Goal: Information Seeking & Learning: Learn about a topic

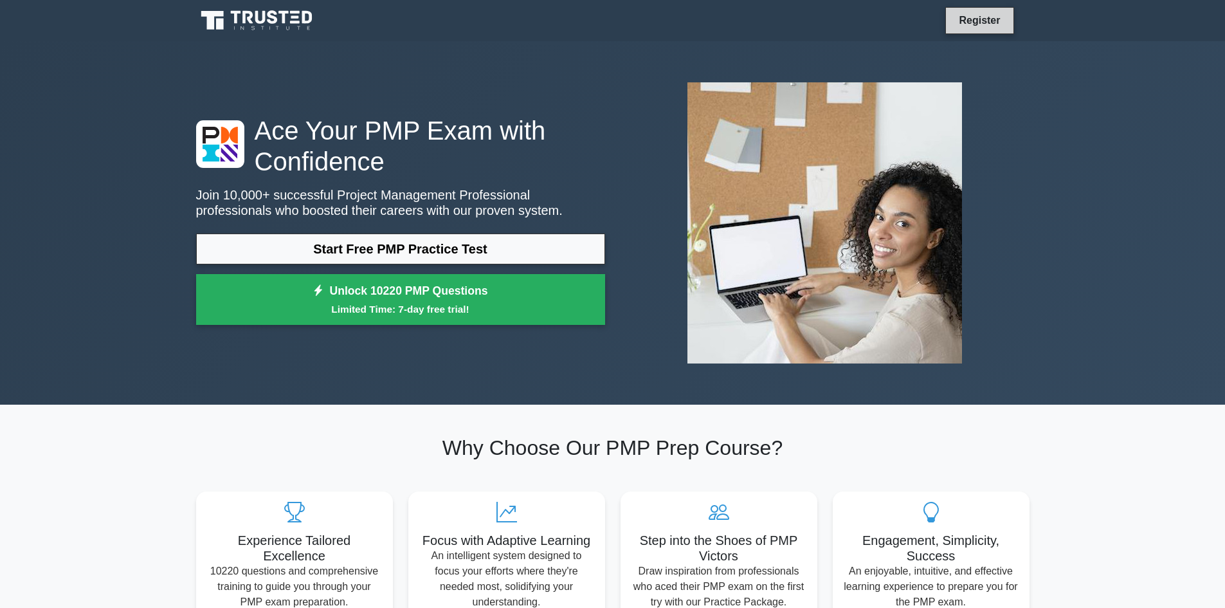
click at [975, 19] on link "Register" at bounding box center [979, 20] width 57 height 16
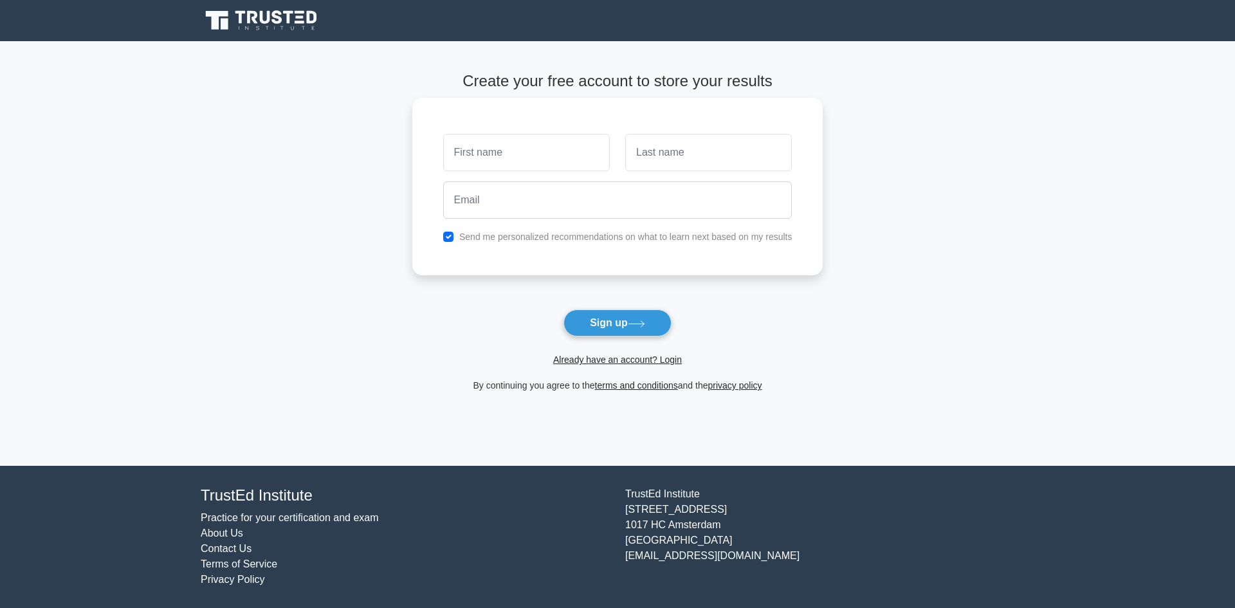
click at [489, 147] on input "text" at bounding box center [526, 152] width 167 height 37
type input "[PERSON_NAME]"
click at [224, 15] on icon at bounding box center [217, 20] width 23 height 19
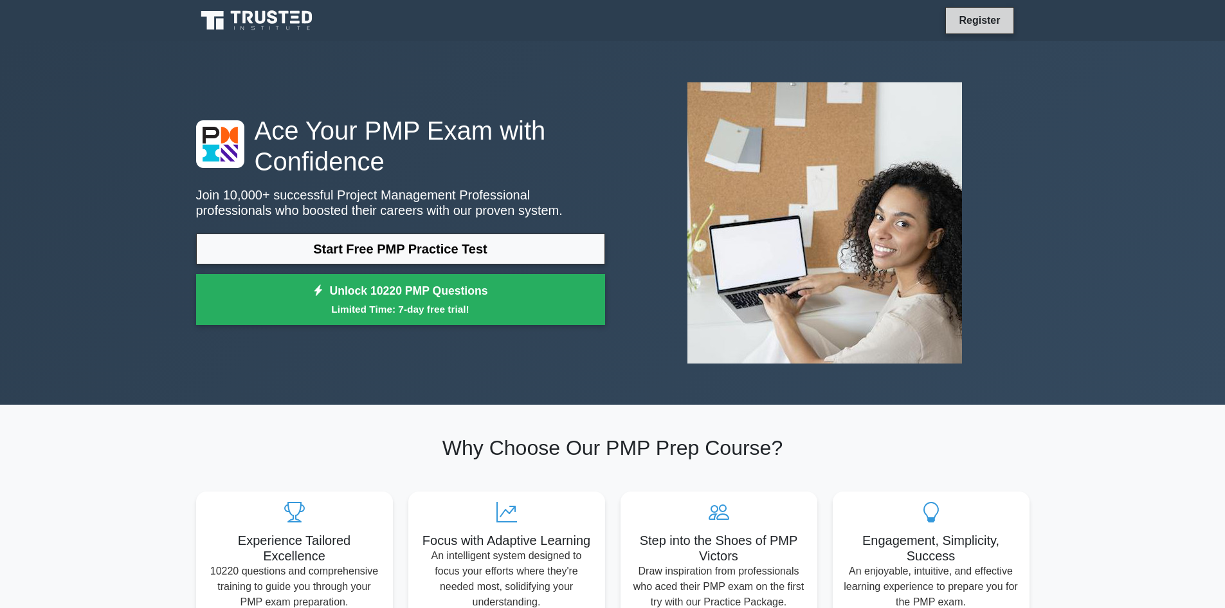
click at [970, 19] on link "Register" at bounding box center [979, 20] width 57 height 16
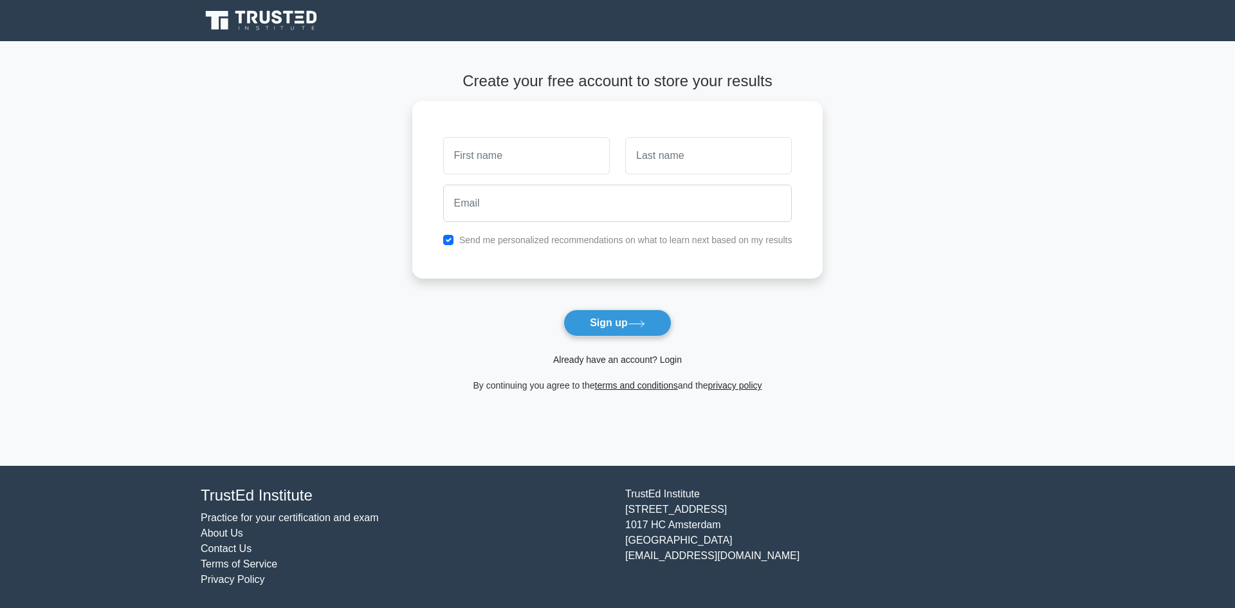
click at [671, 361] on link "Already have an account? Login" at bounding box center [617, 359] width 129 height 10
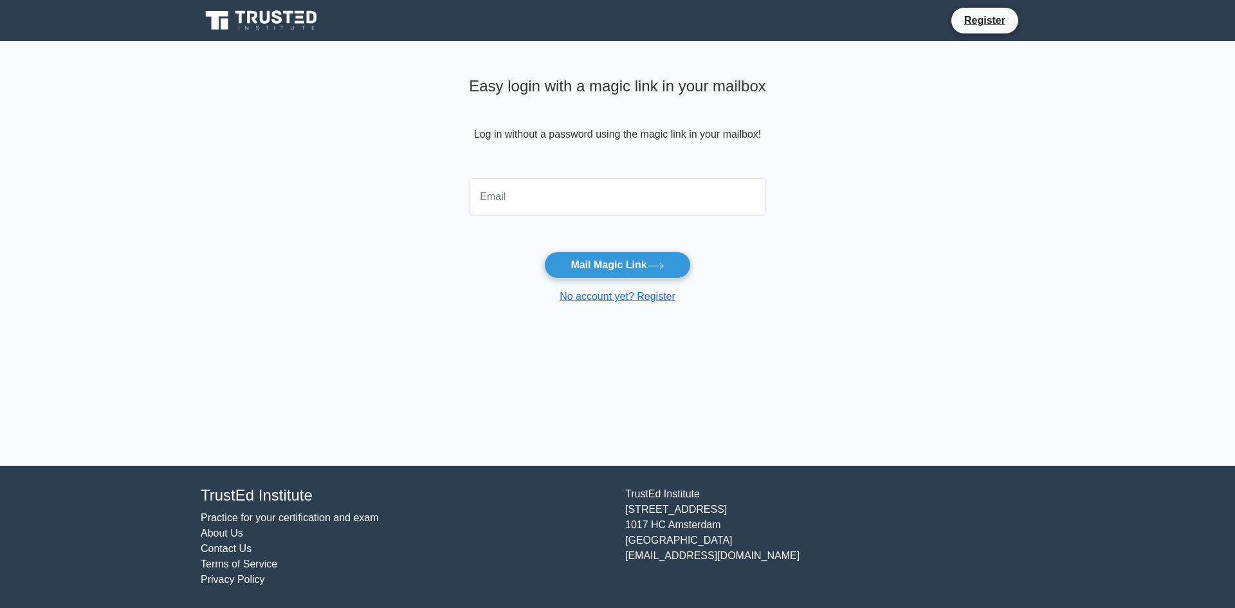
click at [529, 194] on input "email" at bounding box center [617, 196] width 297 height 37
type input "tapashbanik@gmail.com"
click at [606, 265] on button "Mail Magic Link" at bounding box center [617, 264] width 146 height 27
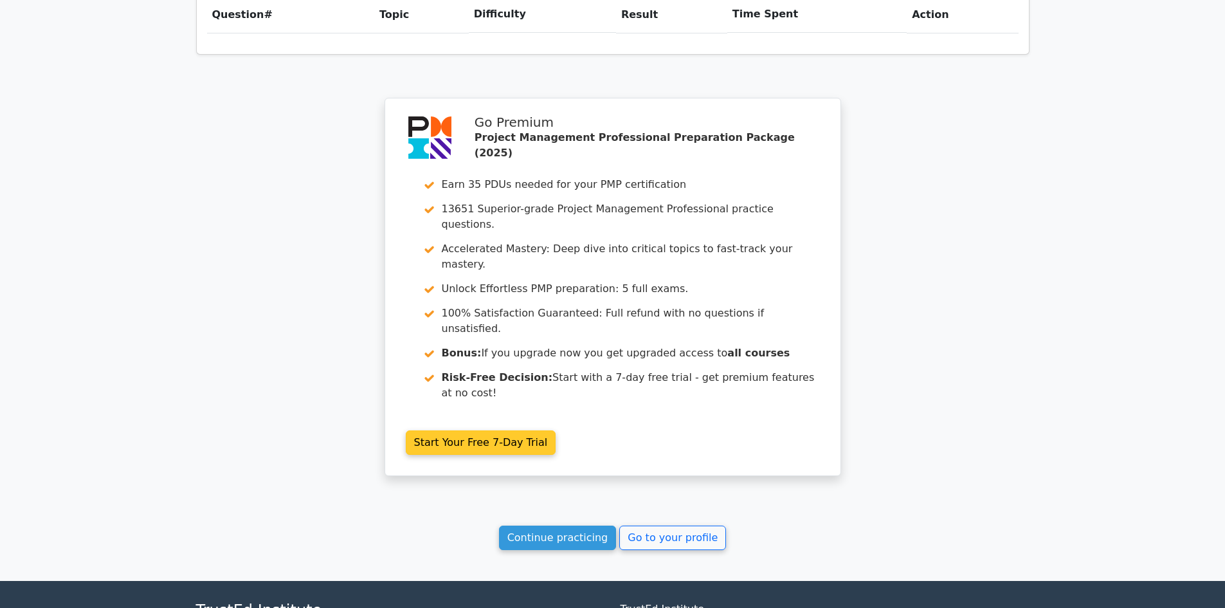
scroll to position [1022, 0]
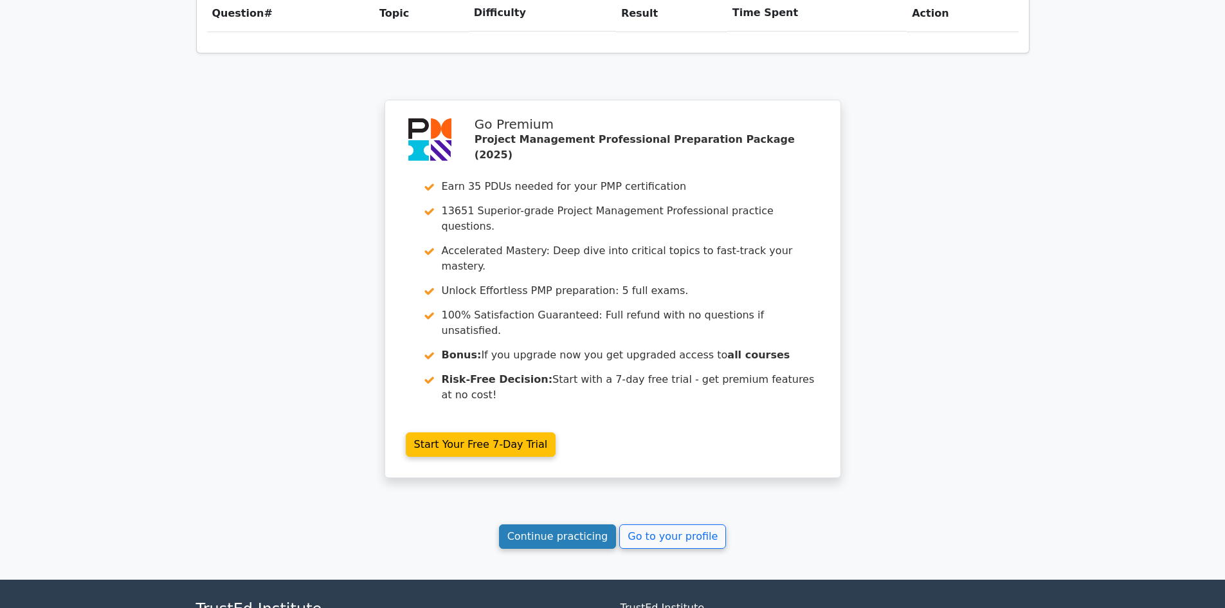
click at [559, 524] on link "Continue practicing" at bounding box center [558, 536] width 118 height 24
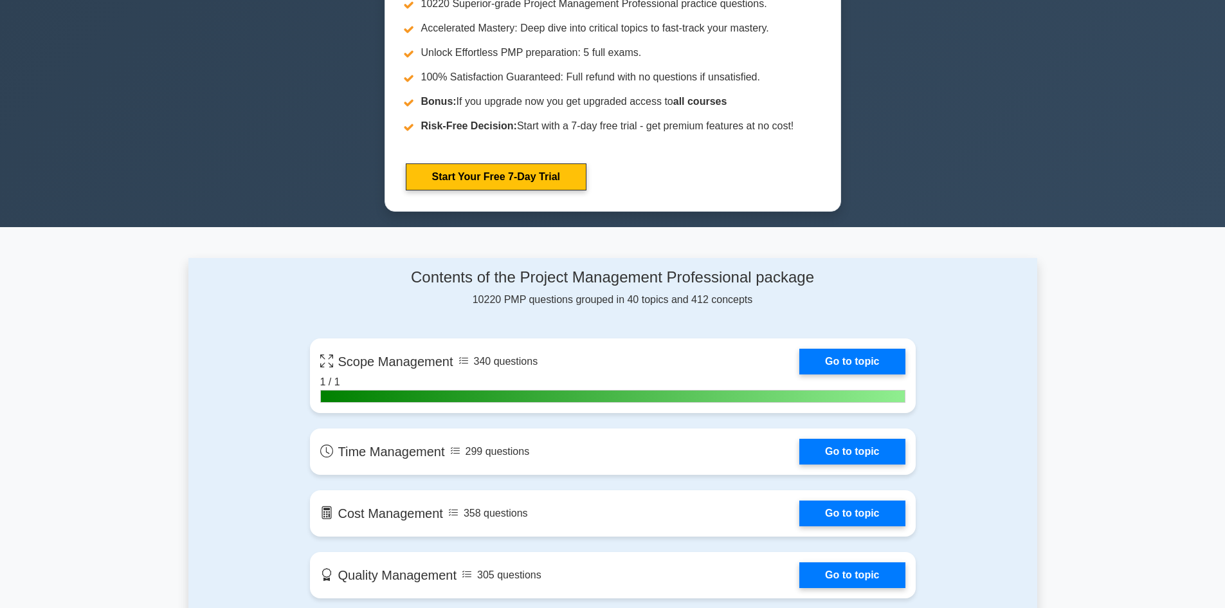
scroll to position [643, 0]
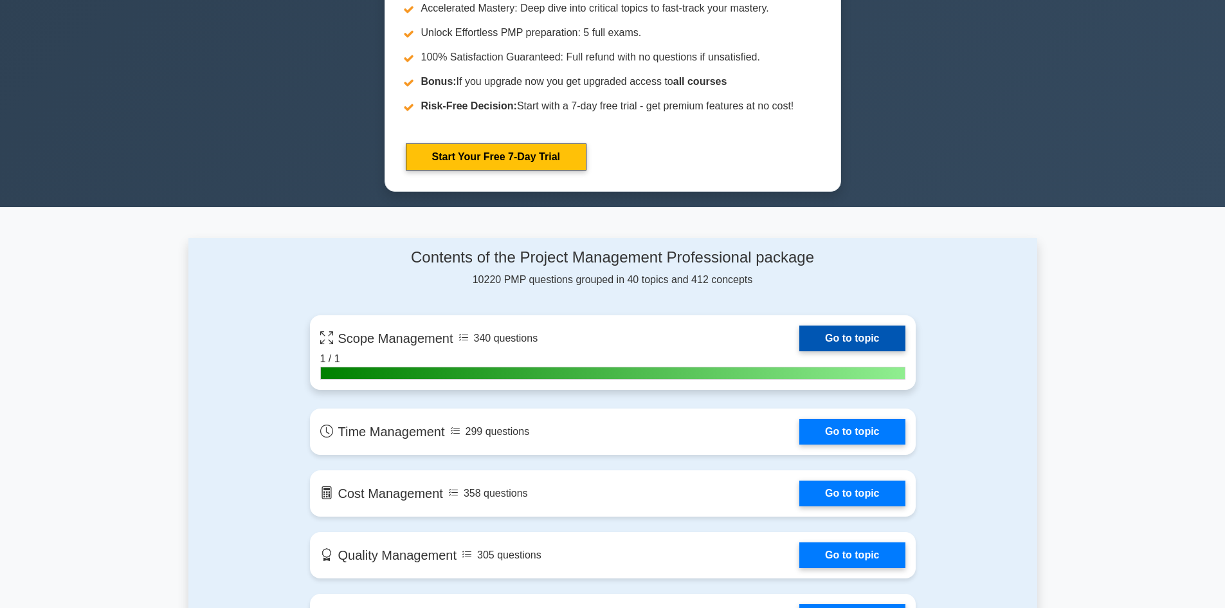
click at [829, 339] on link "Go to topic" at bounding box center [851, 338] width 105 height 26
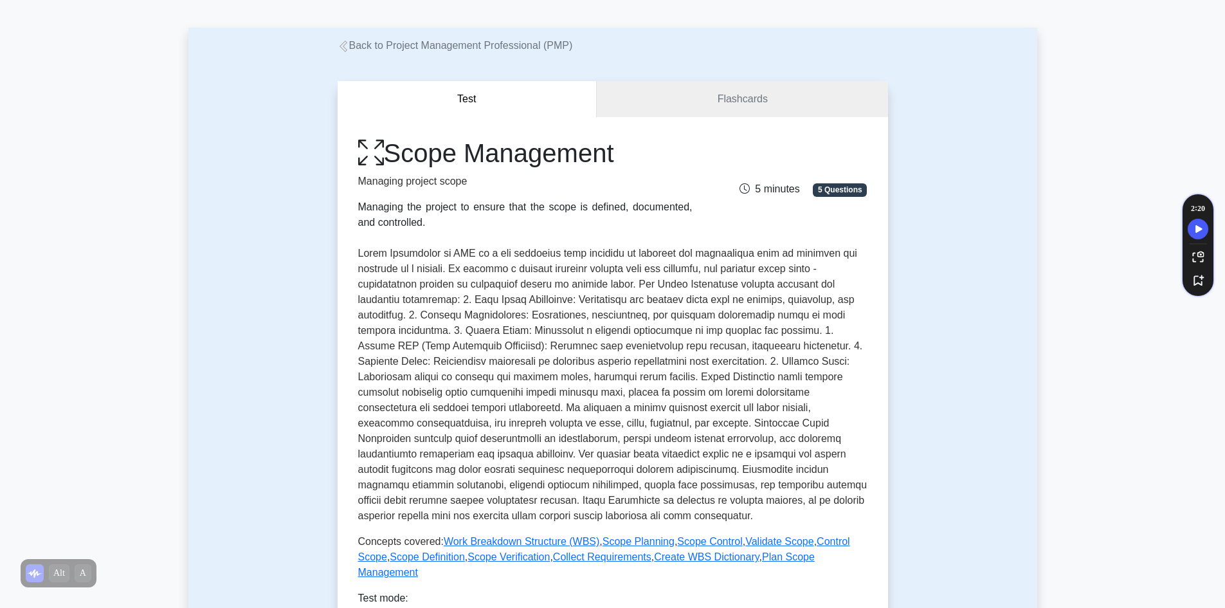
scroll to position [321, 0]
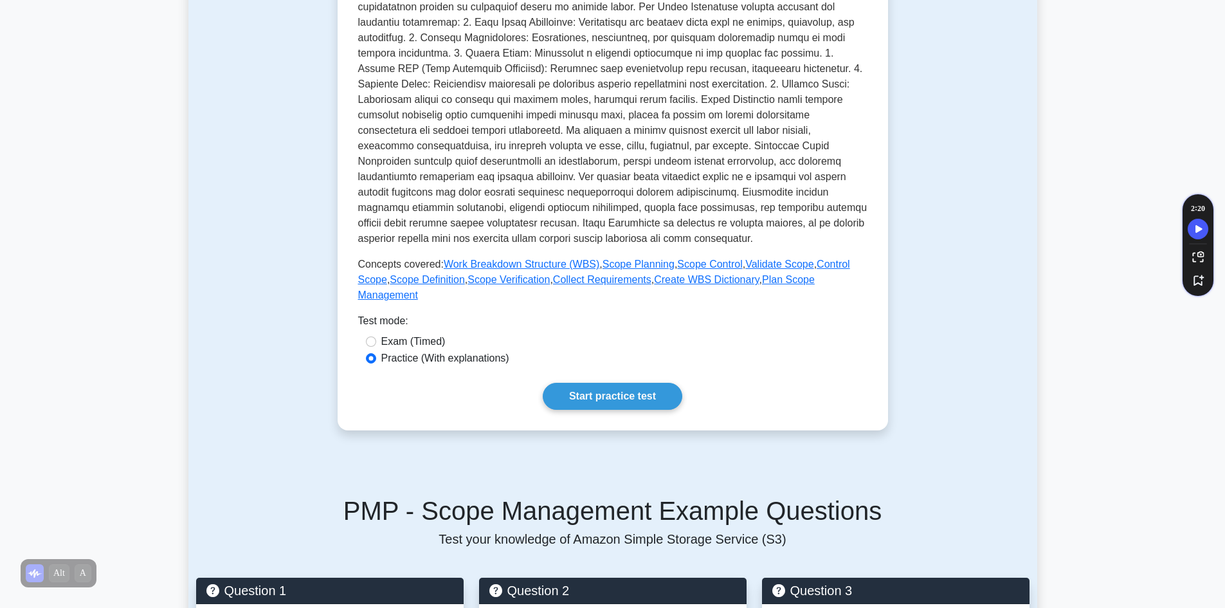
click at [412, 334] on label "Exam (Timed)" at bounding box center [413, 341] width 64 height 15
click at [376, 336] on input "Exam (Timed)" at bounding box center [371, 341] width 10 height 10
radio input "true"
click at [612, 383] on link "Start practice test" at bounding box center [613, 396] width 140 height 27
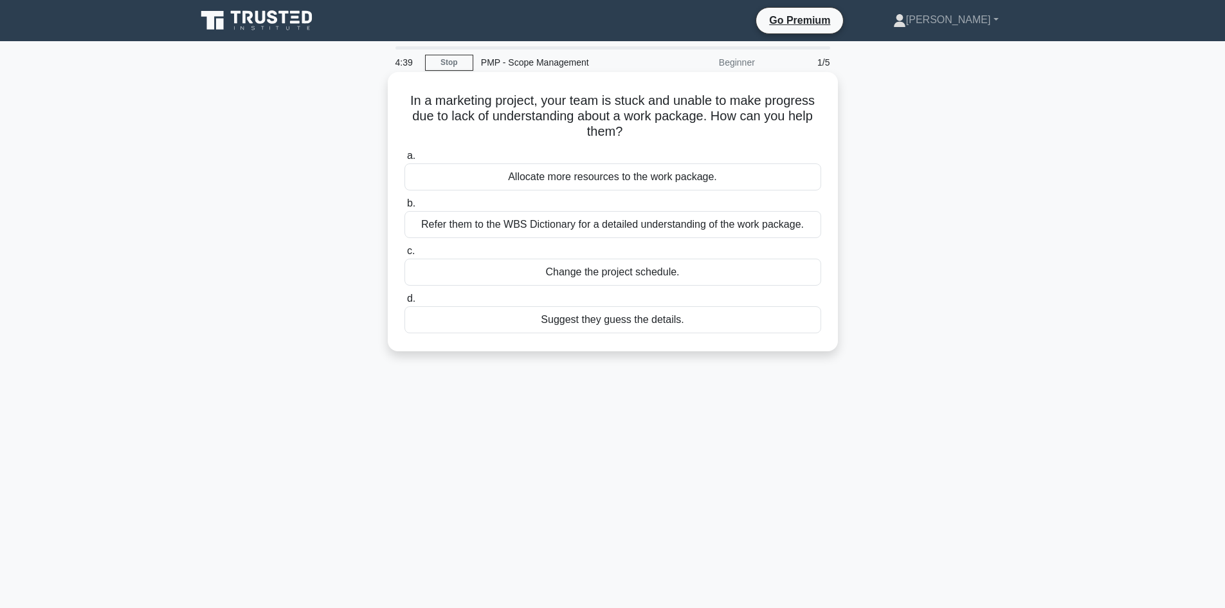
click at [554, 228] on div "Refer them to the WBS Dictionary for a detailed understanding of the work packa…" at bounding box center [612, 224] width 417 height 27
click at [404, 208] on input "b. Refer them to the WBS Dictionary for a detailed understanding of the work pa…" at bounding box center [404, 203] width 0 height 8
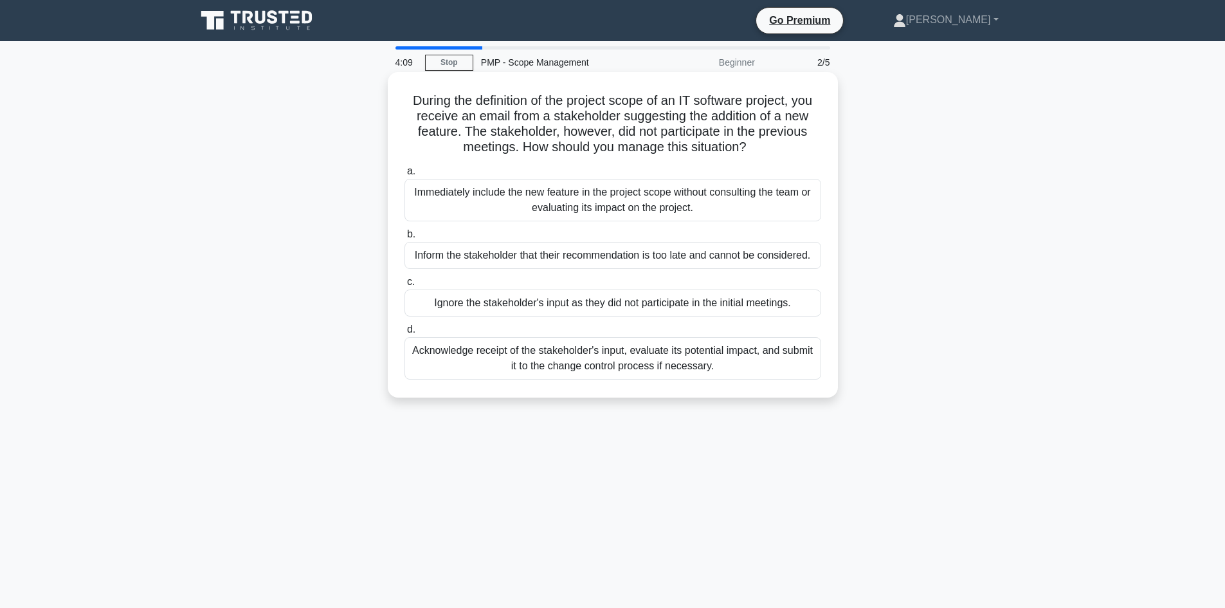
click at [571, 358] on div "Acknowledge receipt of the stakeholder's input, evaluate its potential impact, …" at bounding box center [612, 358] width 417 height 42
click at [404, 334] on input "d. Acknowledge receipt of the stakeholder's input, evaluate its potential impac…" at bounding box center [404, 329] width 0 height 8
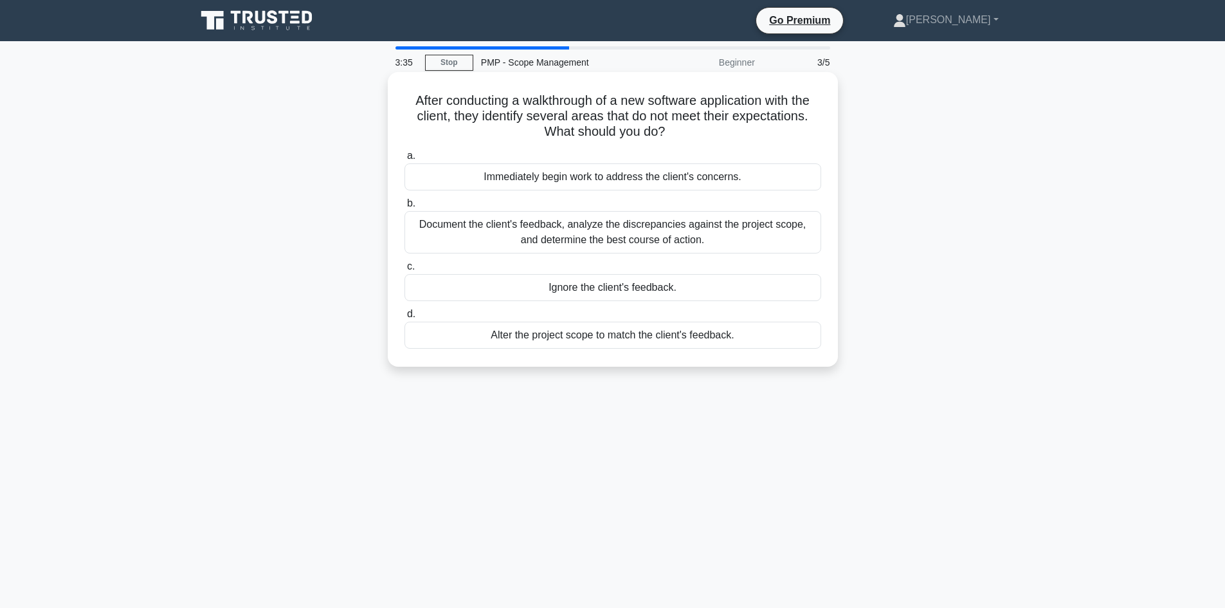
click at [567, 239] on div "Document the client's feedback, analyze the discrepancies against the project s…" at bounding box center [612, 232] width 417 height 42
click at [404, 208] on input "b. Document the client's feedback, analyze the discrepancies against the projec…" at bounding box center [404, 203] width 0 height 8
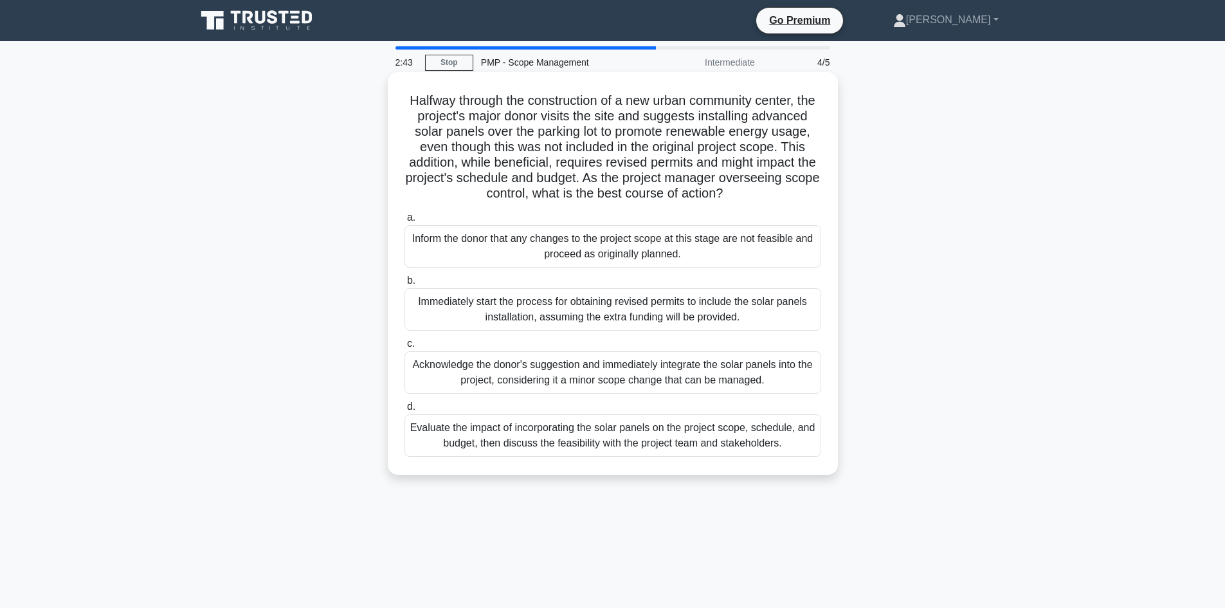
click at [651, 449] on div "Evaluate the impact of incorporating the solar panels on the project scope, sch…" at bounding box center [612, 435] width 417 height 42
click at [404, 411] on input "d. Evaluate the impact of incorporating the solar panels on the project scope, …" at bounding box center [404, 407] width 0 height 8
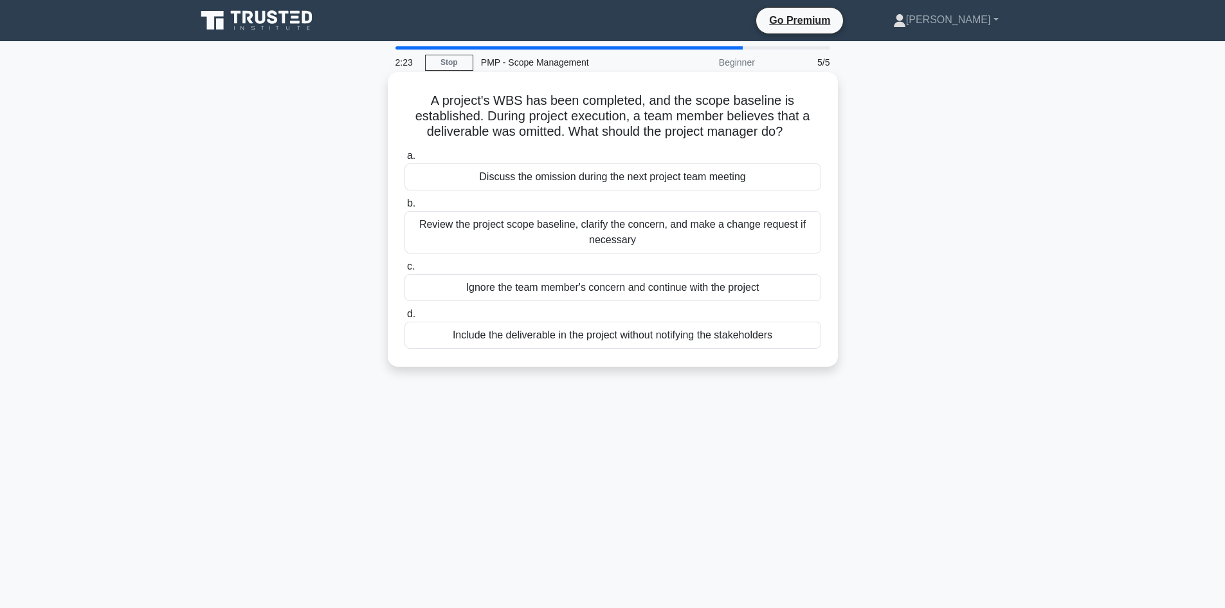
click at [530, 179] on div "Discuss the omission during the next project team meeting" at bounding box center [612, 176] width 417 height 27
click at [404, 160] on input "a. Discuss the omission during the next project team meeting" at bounding box center [404, 156] width 0 height 8
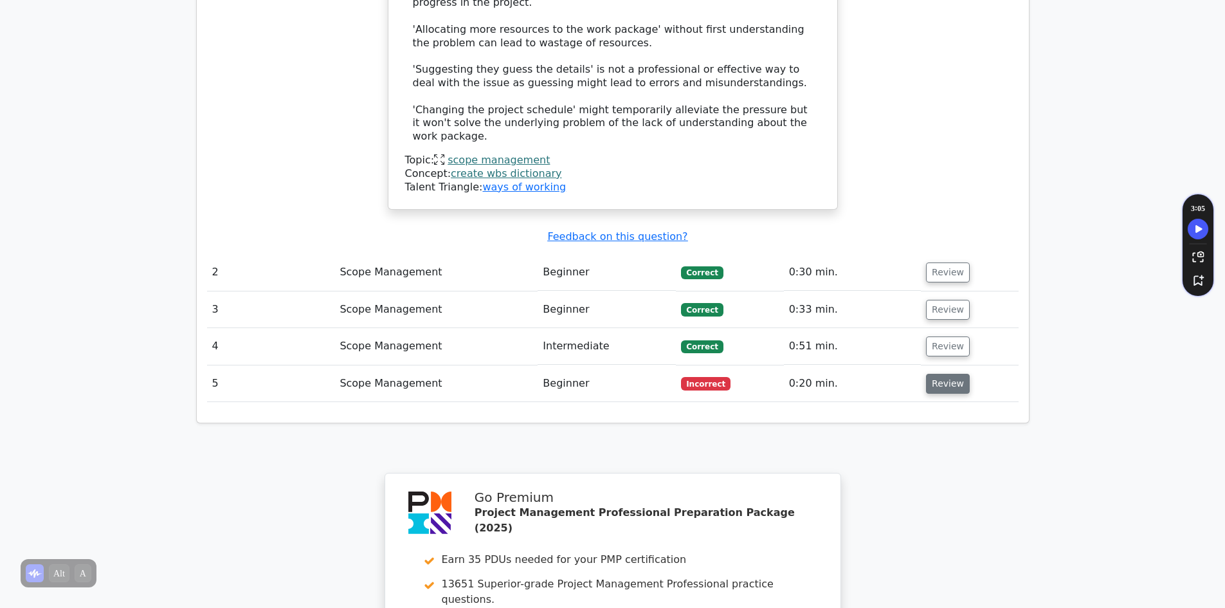
scroll to position [1543, 0]
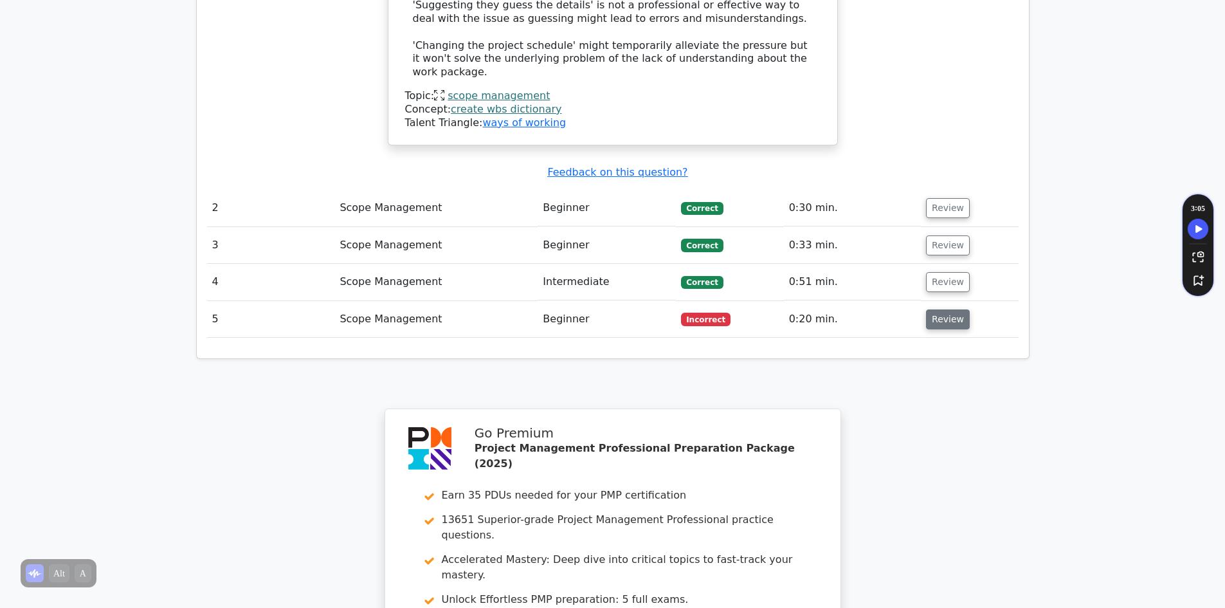
click at [937, 309] on button "Review" at bounding box center [948, 319] width 44 height 20
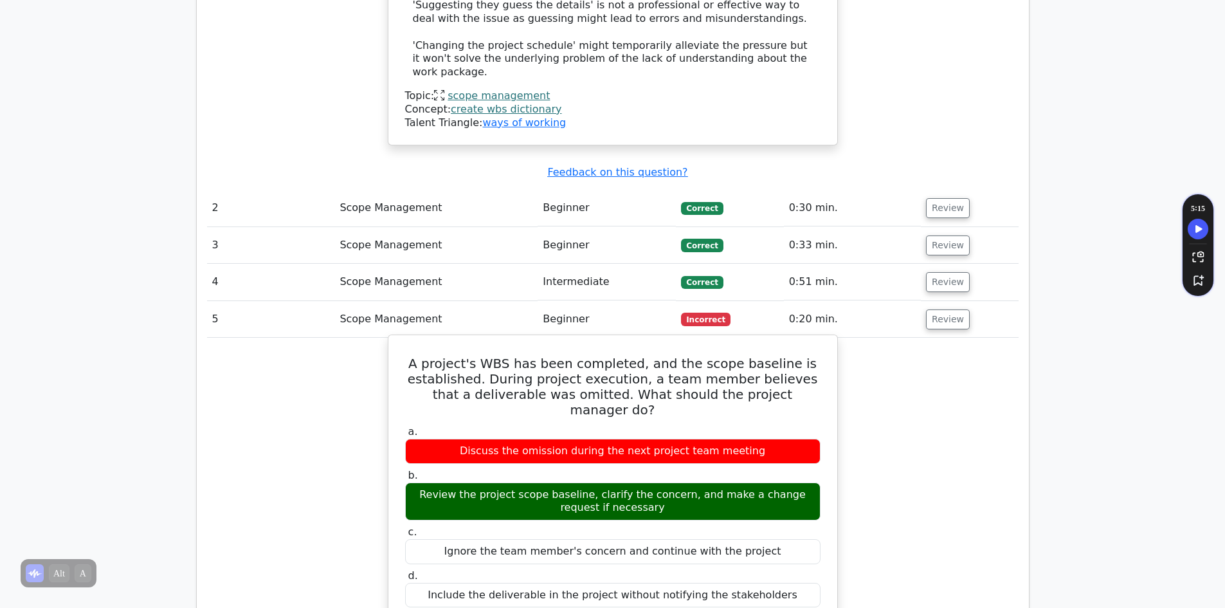
click at [653, 482] on div "Review the project scope baseline, clarify the concern, and make a change reque…" at bounding box center [612, 501] width 415 height 39
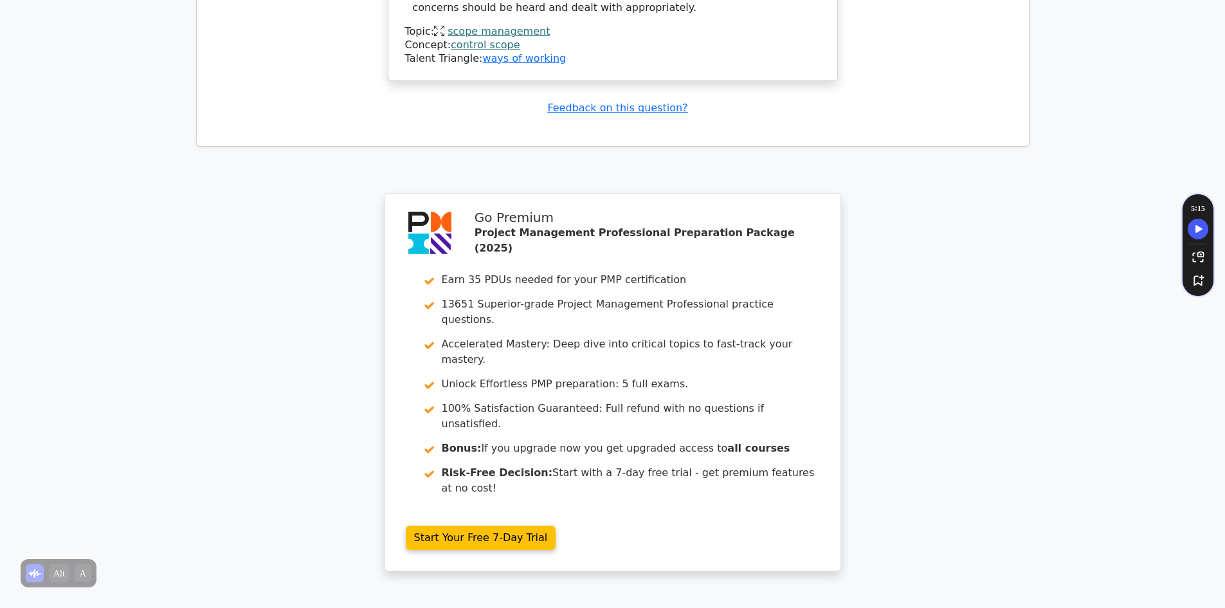
scroll to position [2400, 0]
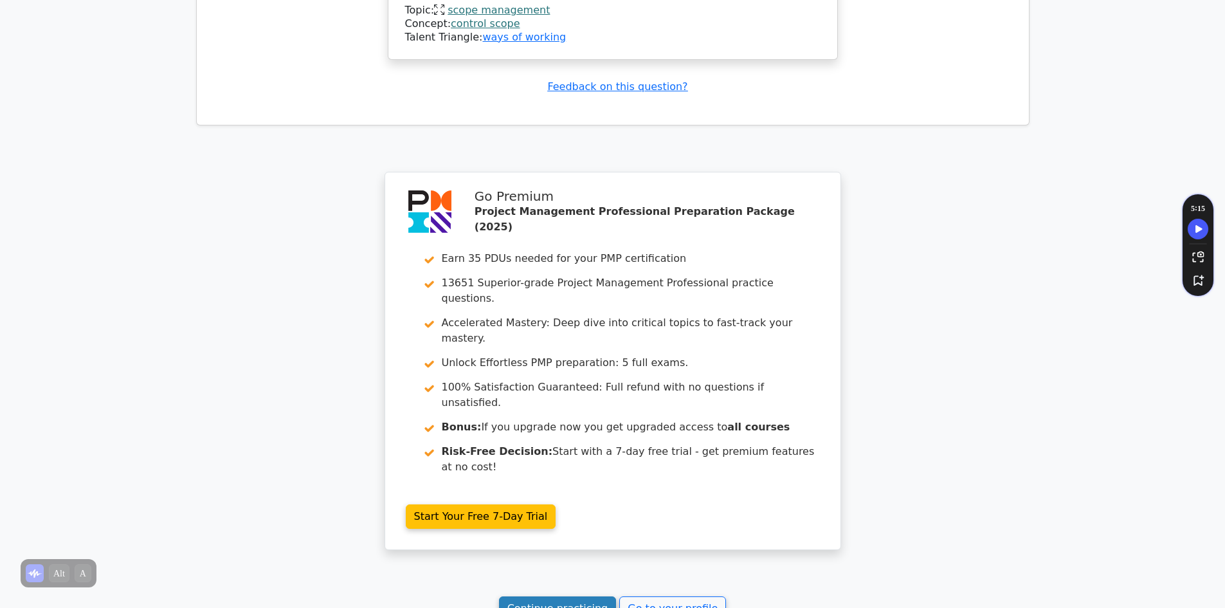
click at [543, 596] on link "Continue practicing" at bounding box center [558, 608] width 118 height 24
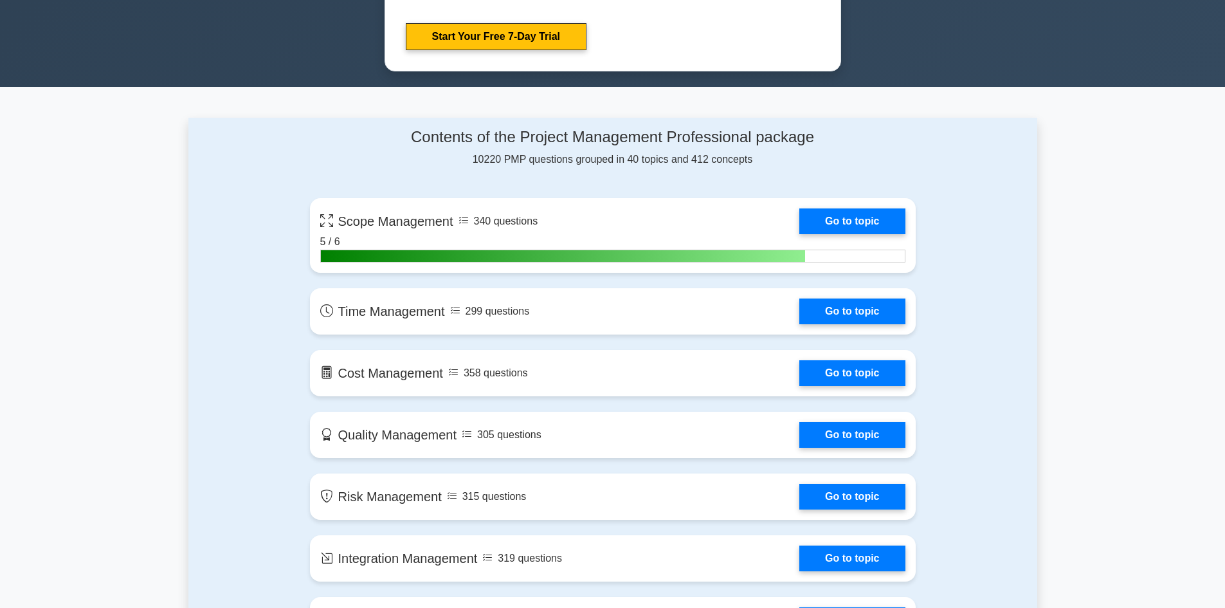
scroll to position [772, 0]
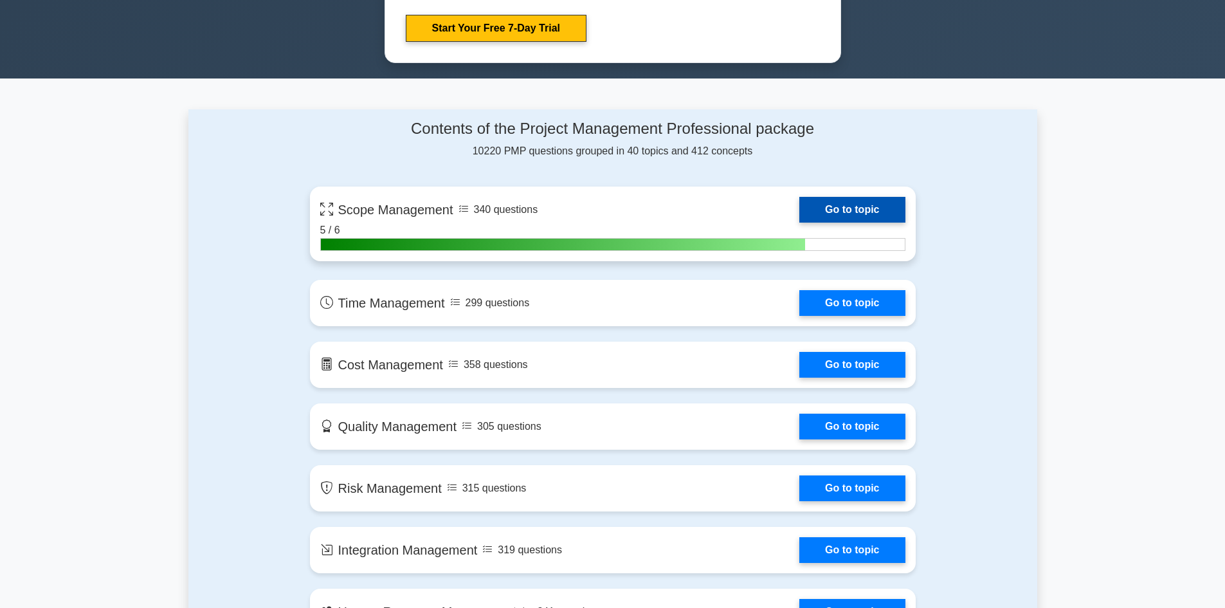
click at [831, 210] on link "Go to topic" at bounding box center [851, 210] width 105 height 26
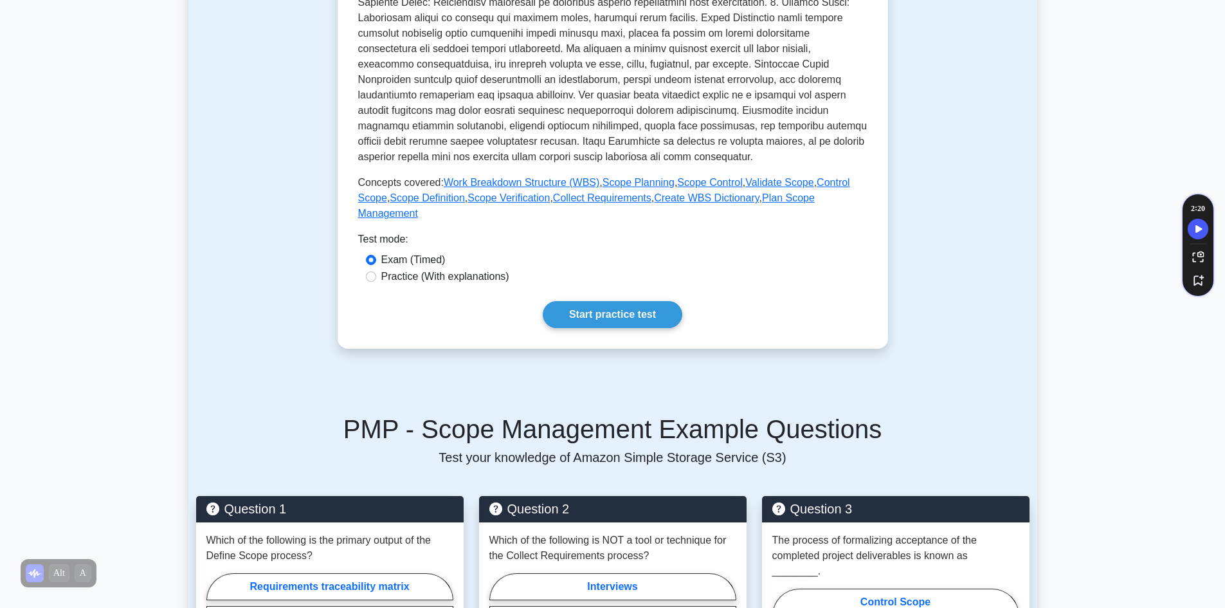
scroll to position [579, 0]
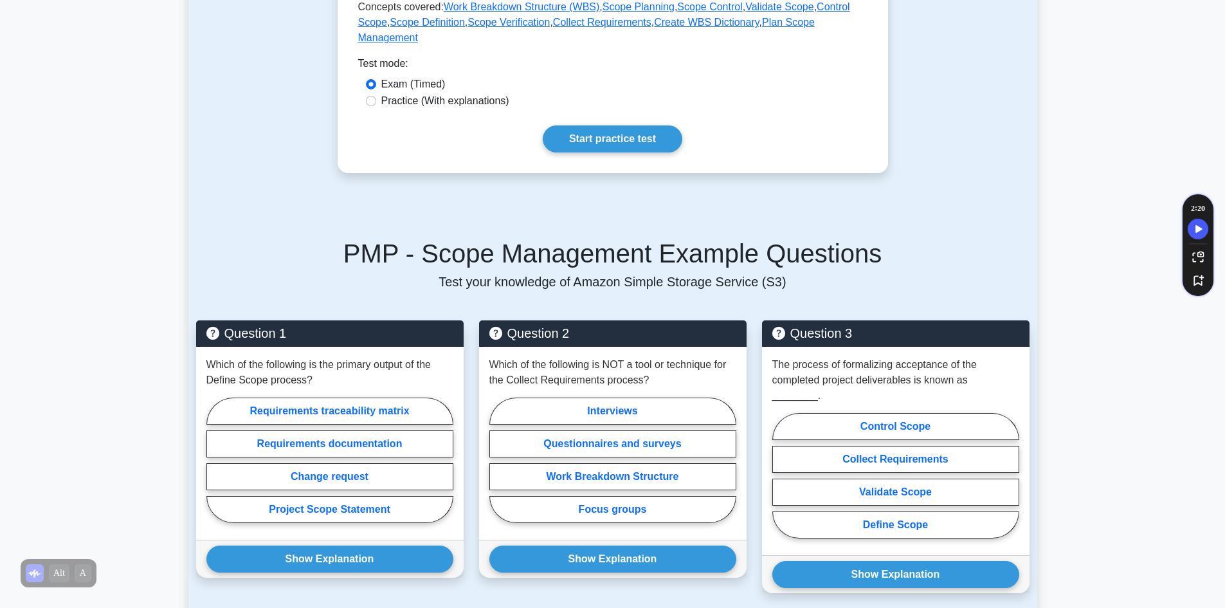
click at [467, 93] on label "Practice (With explanations)" at bounding box center [445, 100] width 128 height 15
click at [376, 96] on input "Practice (With explanations)" at bounding box center [371, 101] width 10 height 10
radio input "true"
click at [590, 128] on link "Start practice test" at bounding box center [613, 138] width 140 height 27
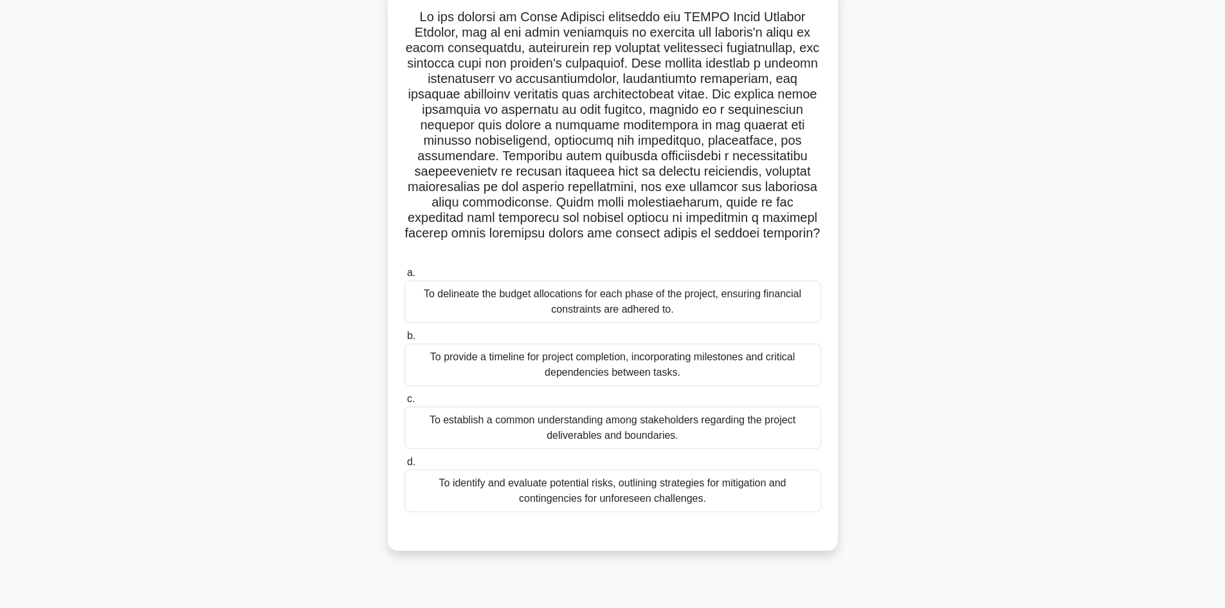
scroll to position [87, 0]
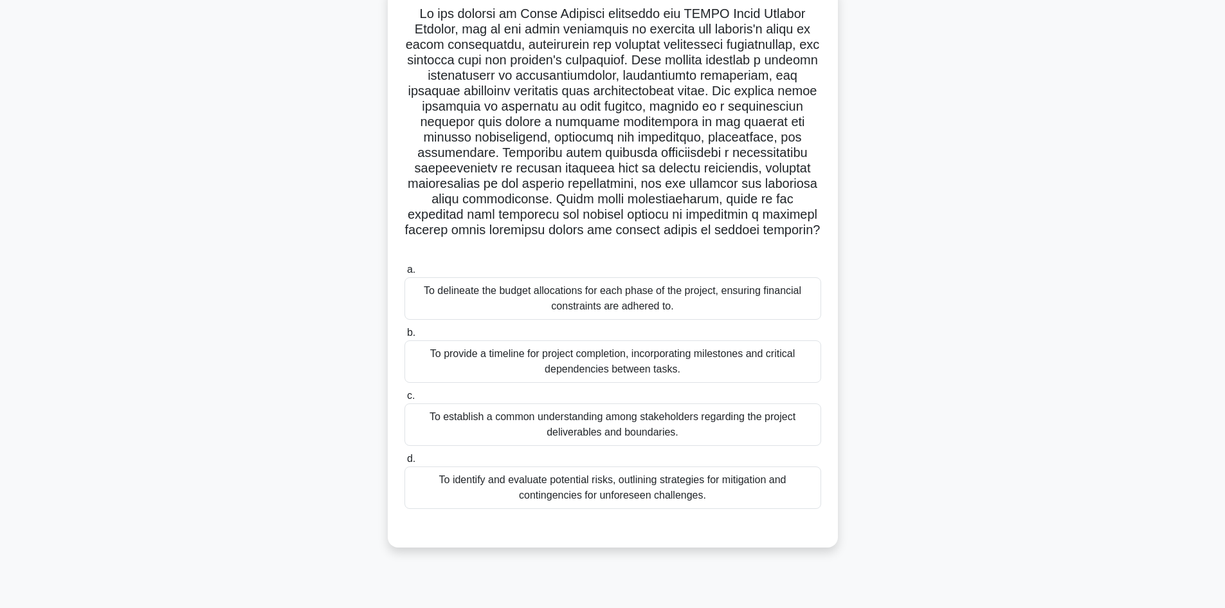
click at [582, 410] on div "To establish a common understanding among stakeholders regarding the project de…" at bounding box center [612, 424] width 417 height 42
click at [404, 400] on input "c. To establish a common understanding among stakeholders regarding the project…" at bounding box center [404, 396] width 0 height 8
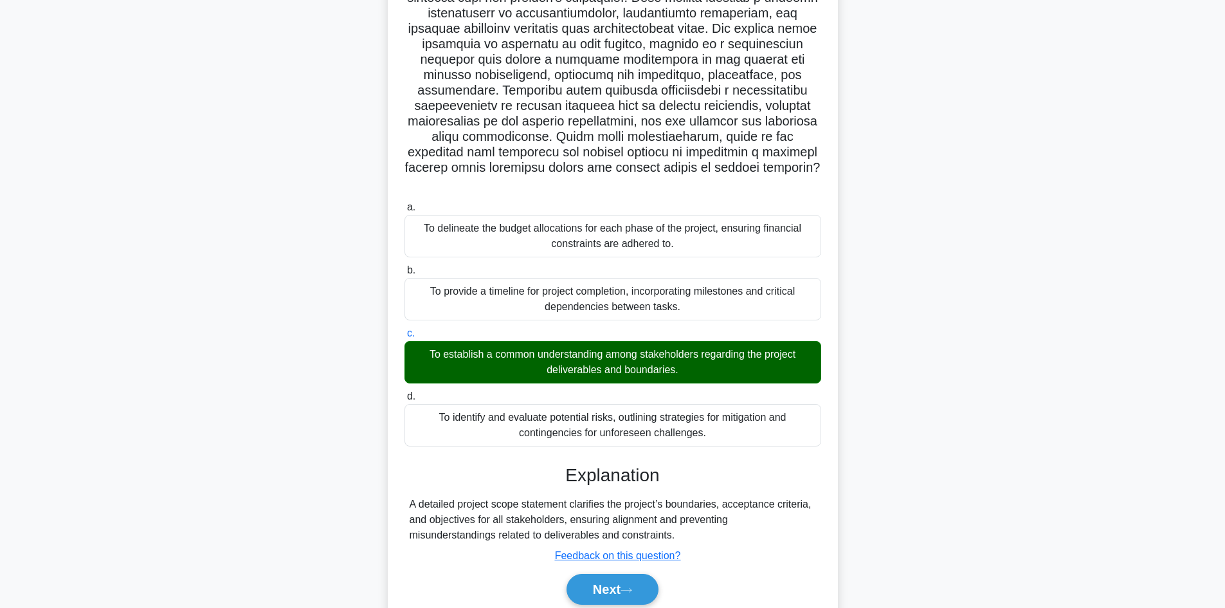
scroll to position [186, 0]
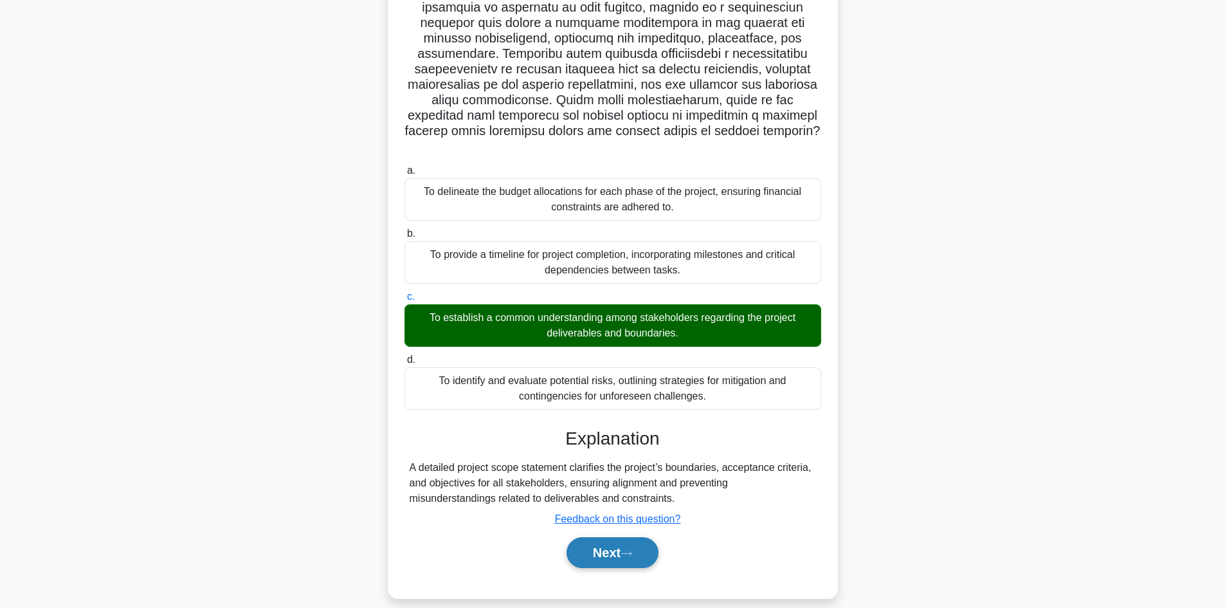
click at [602, 539] on button "Next" at bounding box center [612, 552] width 92 height 31
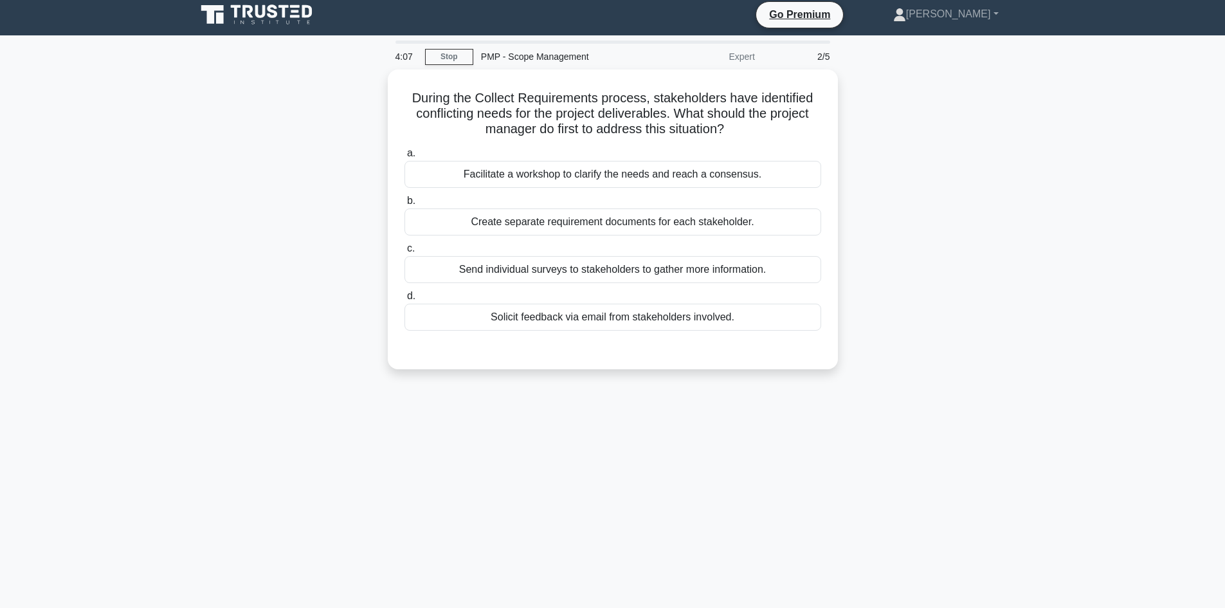
scroll to position [0, 0]
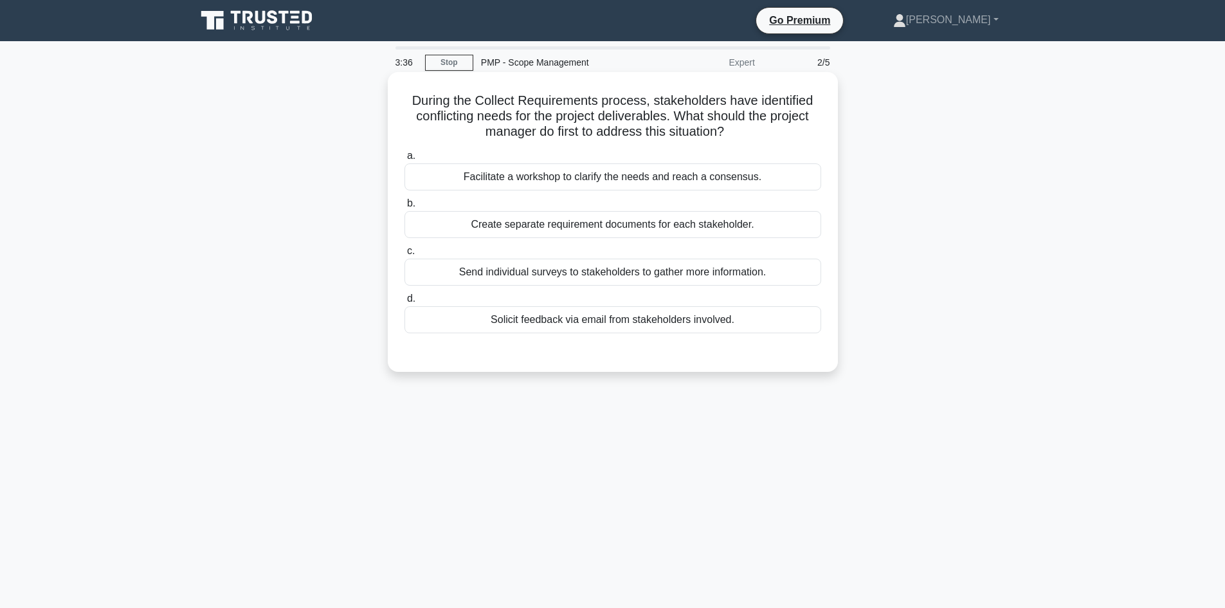
click at [550, 177] on div "Facilitate a workshop to clarify the needs and reach a consensus." at bounding box center [612, 176] width 417 height 27
click at [404, 160] on input "a. Facilitate a workshop to clarify the needs and reach a consensus." at bounding box center [404, 156] width 0 height 8
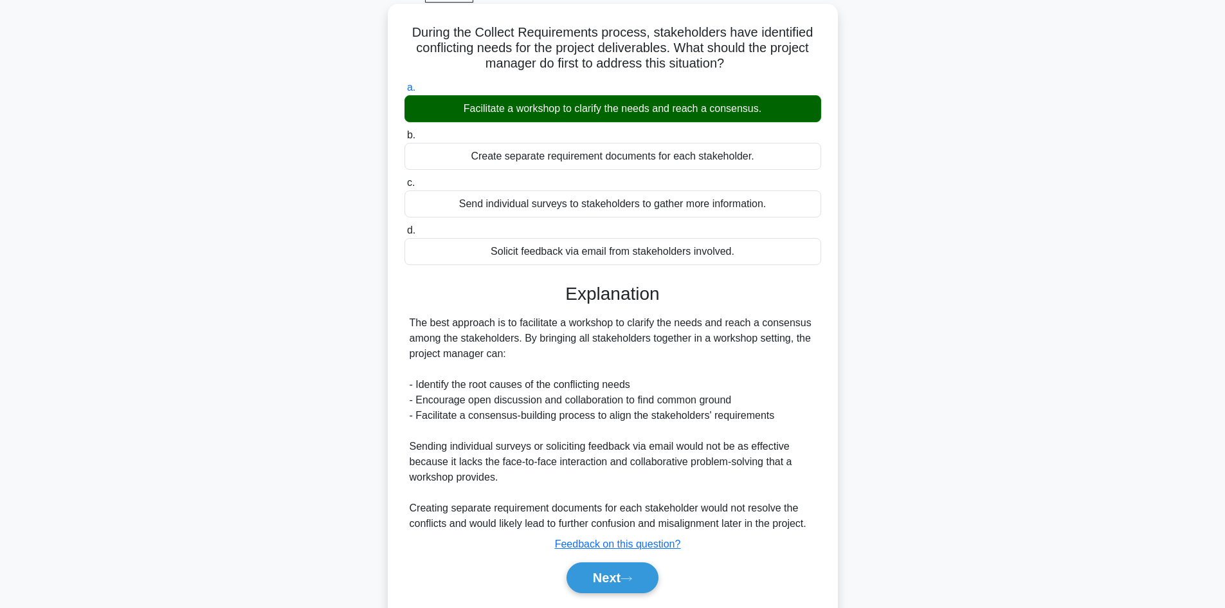
scroll to position [109, 0]
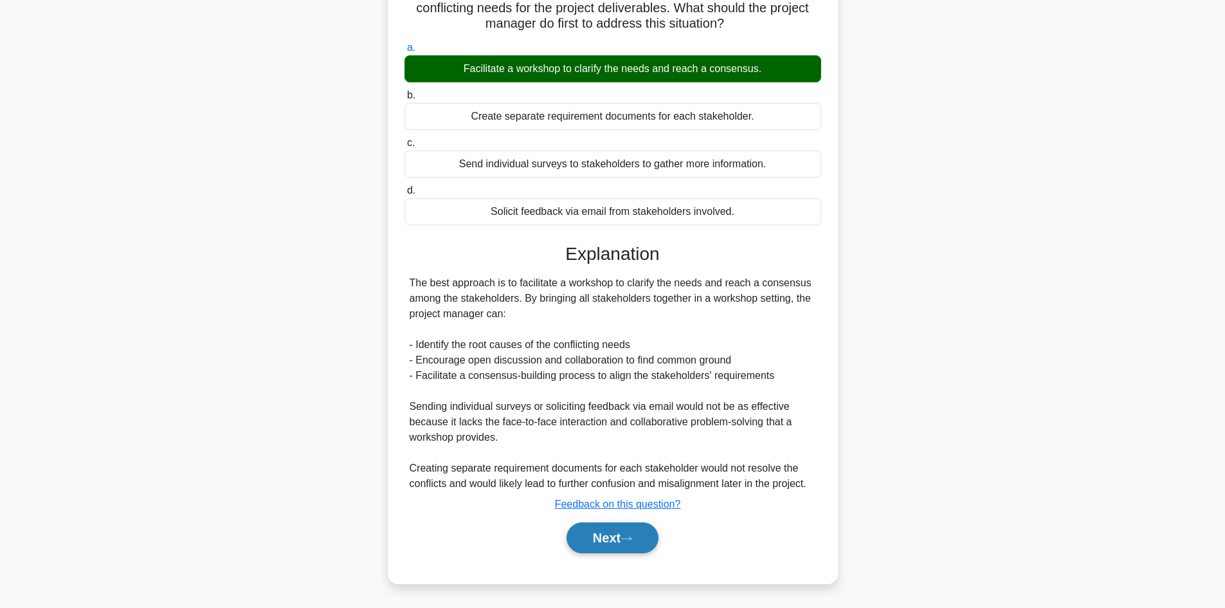
click at [611, 542] on button "Next" at bounding box center [612, 537] width 92 height 31
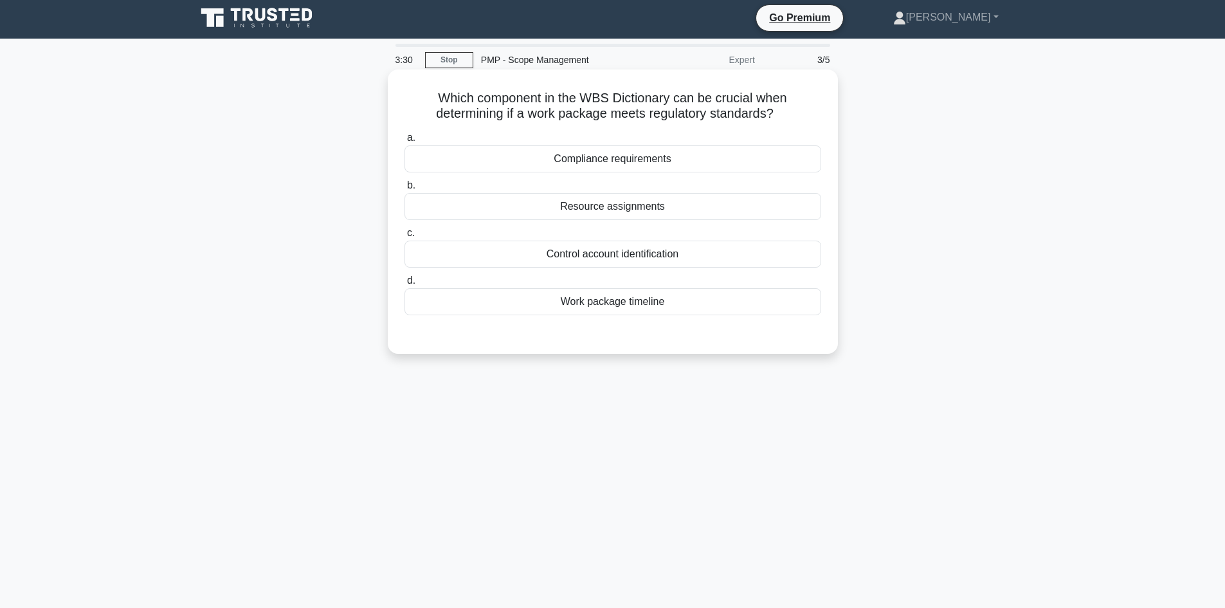
scroll to position [0, 0]
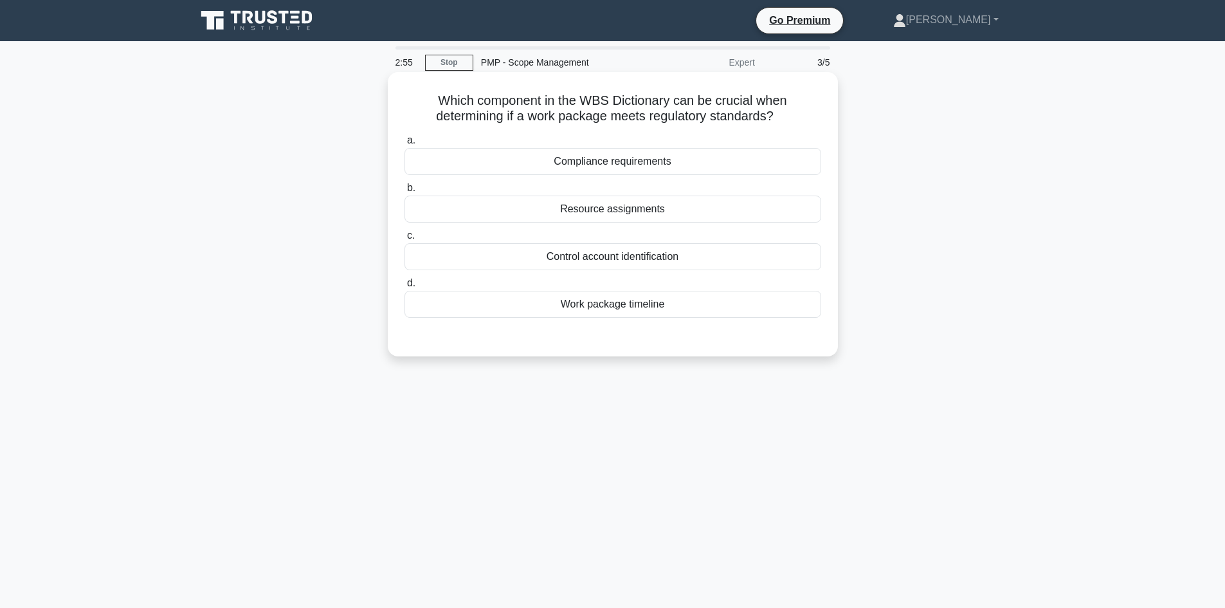
click at [620, 260] on div "Control account identification" at bounding box center [612, 256] width 417 height 27
click at [404, 240] on input "c. Control account identification" at bounding box center [404, 235] width 0 height 8
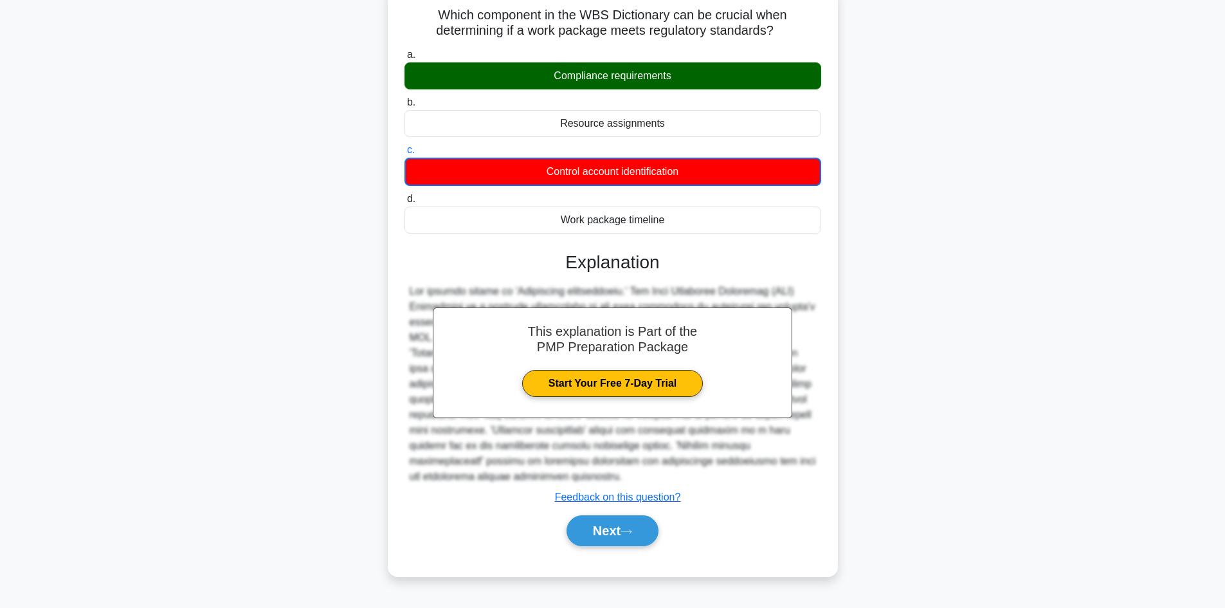
scroll to position [87, 0]
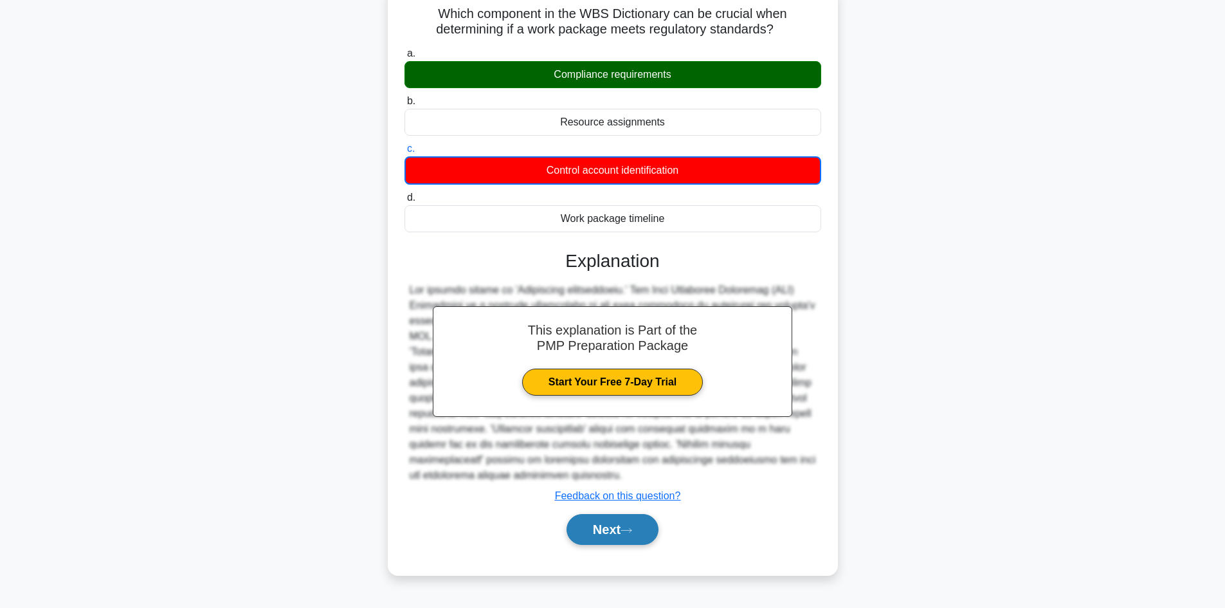
click at [615, 529] on button "Next" at bounding box center [612, 529] width 92 height 31
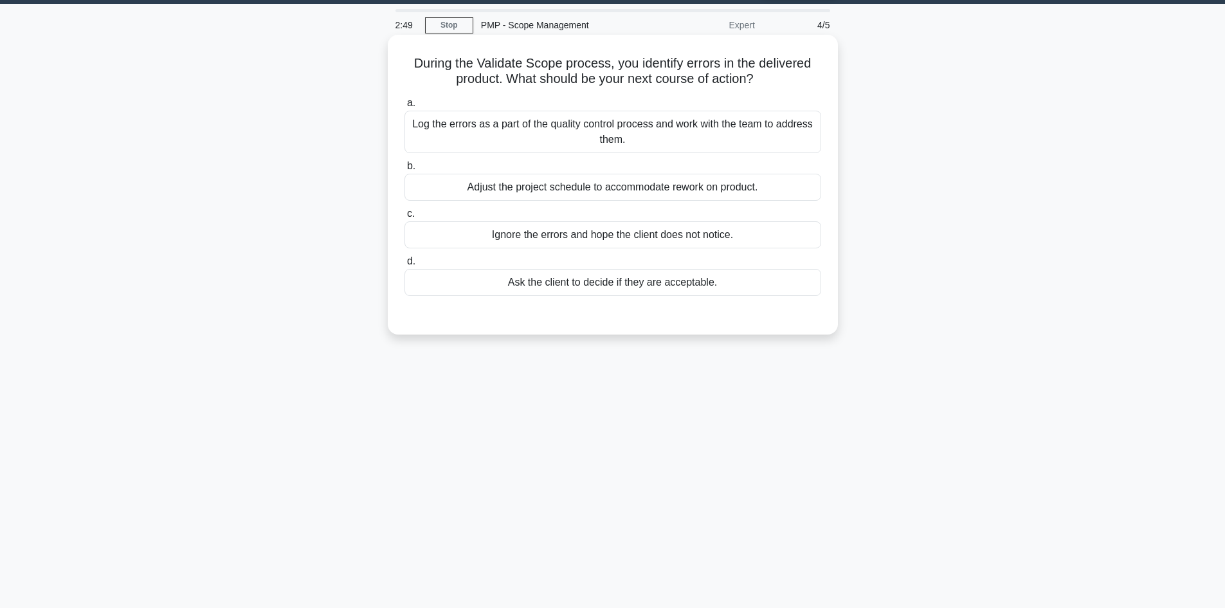
scroll to position [23, 0]
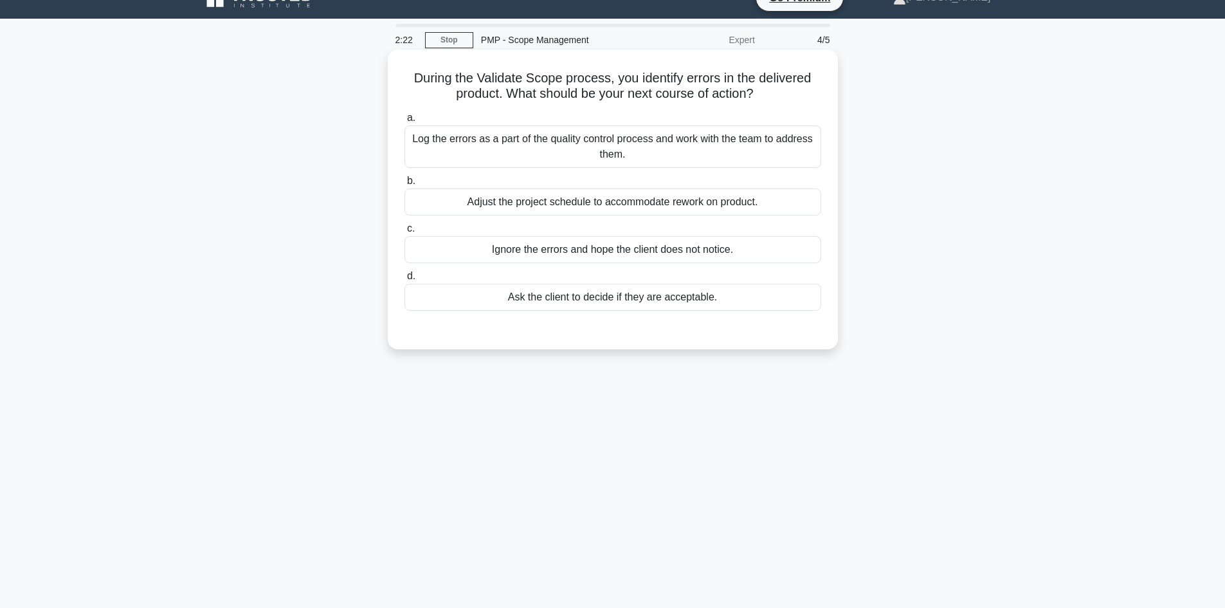
click at [624, 154] on div "Log the errors as a part of the quality control process and work with the team …" at bounding box center [612, 146] width 417 height 42
click at [404, 122] on input "a. Log the errors as a part of the quality control process and work with the te…" at bounding box center [404, 118] width 0 height 8
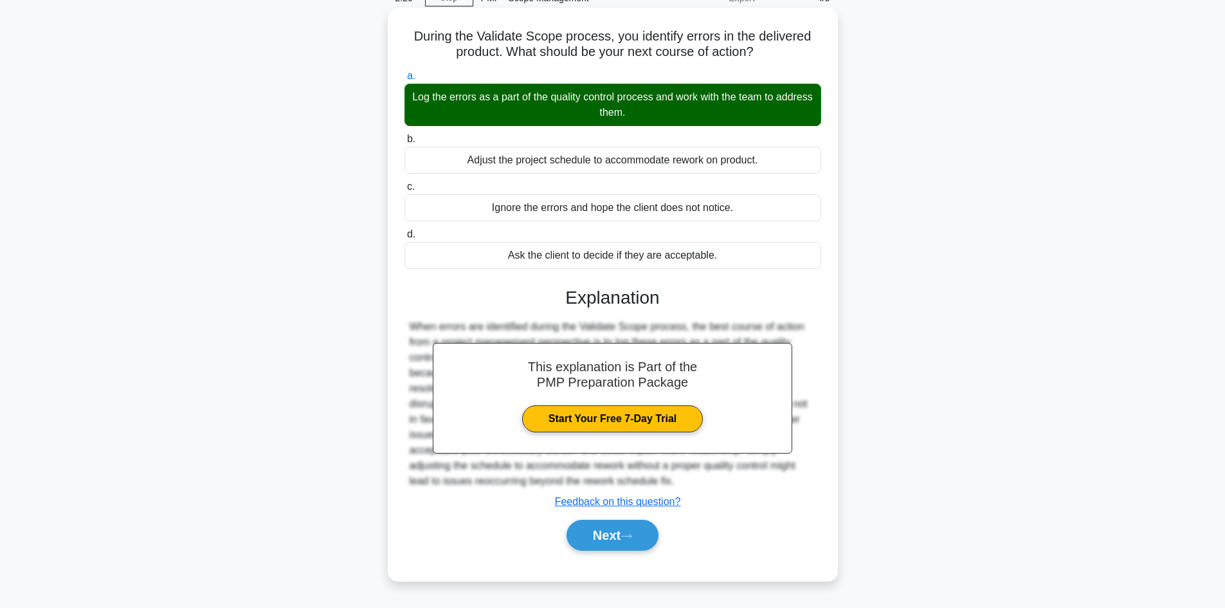
scroll to position [87, 0]
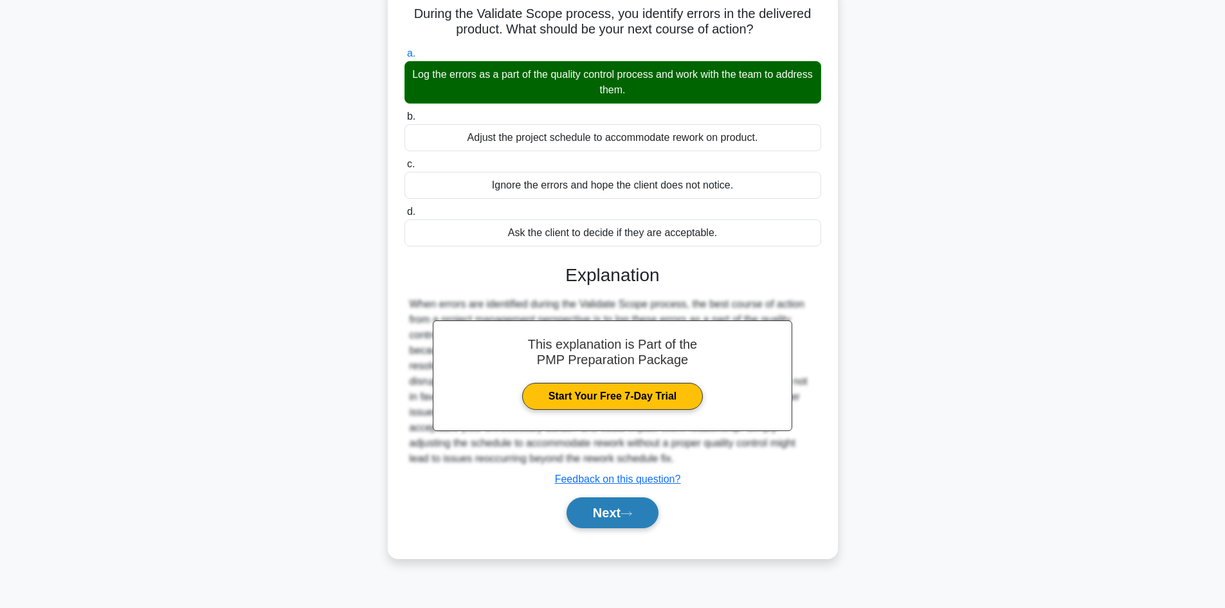
click at [613, 512] on button "Next" at bounding box center [612, 512] width 92 height 31
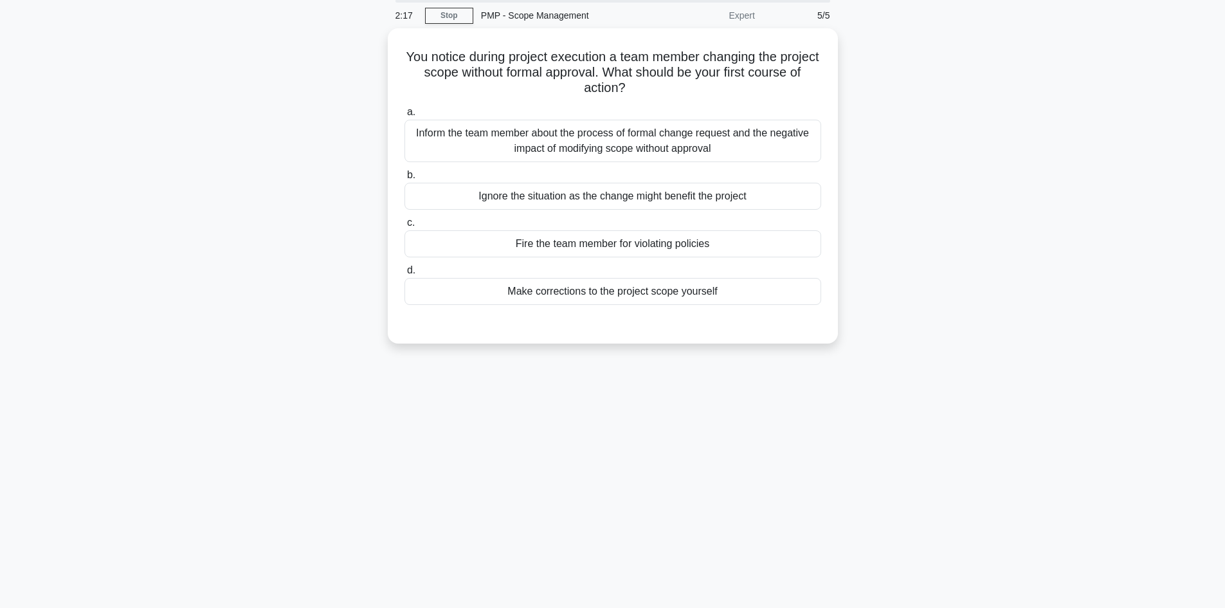
scroll to position [0, 0]
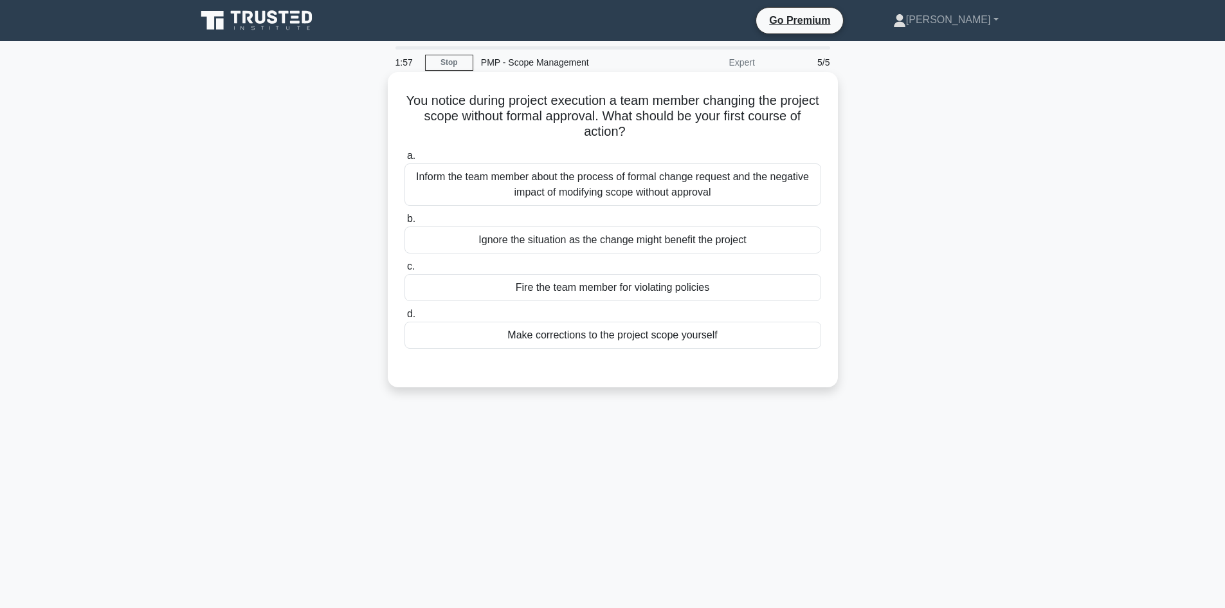
click at [601, 186] on div "Inform the team member about the process of formal change request and the negat…" at bounding box center [612, 184] width 417 height 42
click at [404, 160] on input "a. Inform the team member about the process of formal change request and the ne…" at bounding box center [404, 156] width 0 height 8
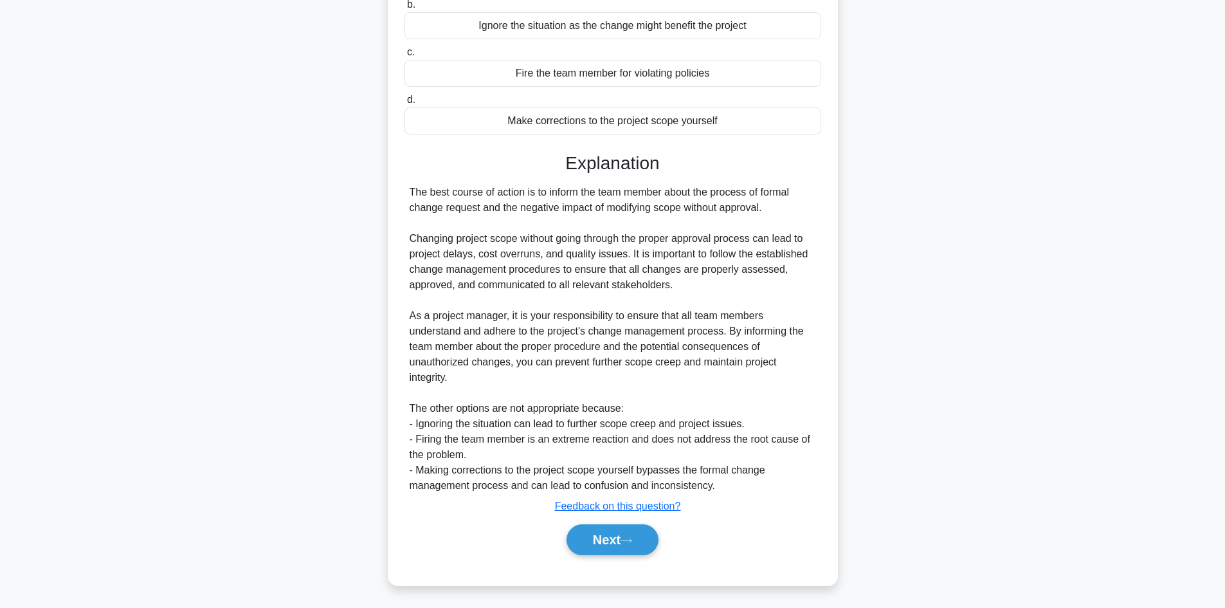
scroll to position [217, 0]
click at [601, 539] on button "Next" at bounding box center [612, 537] width 92 height 31
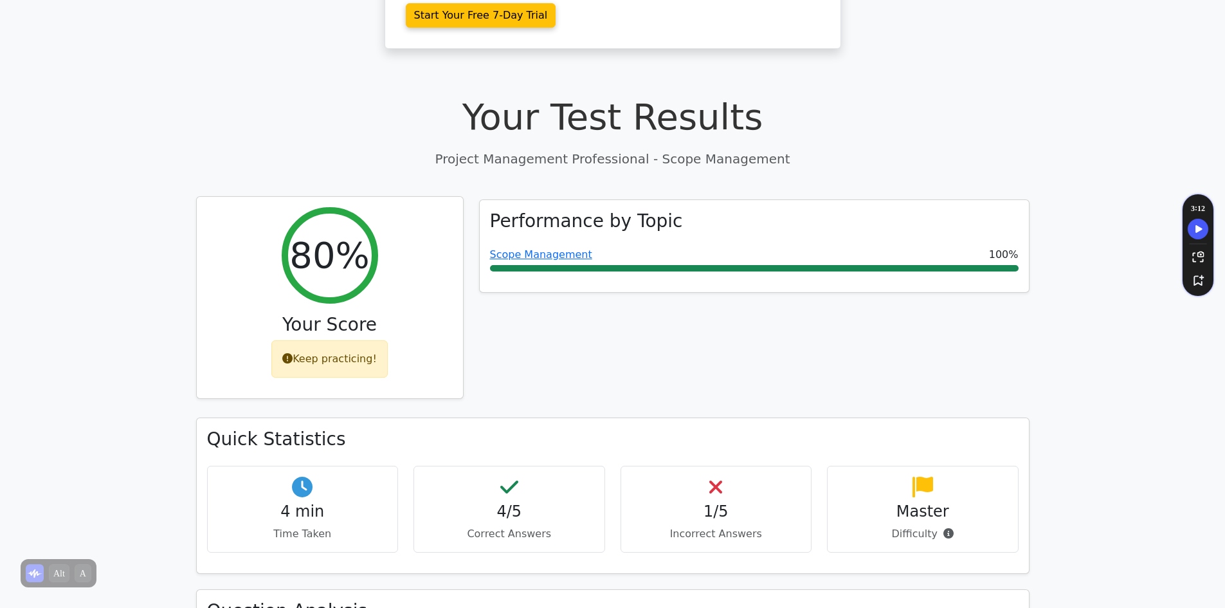
scroll to position [386, 0]
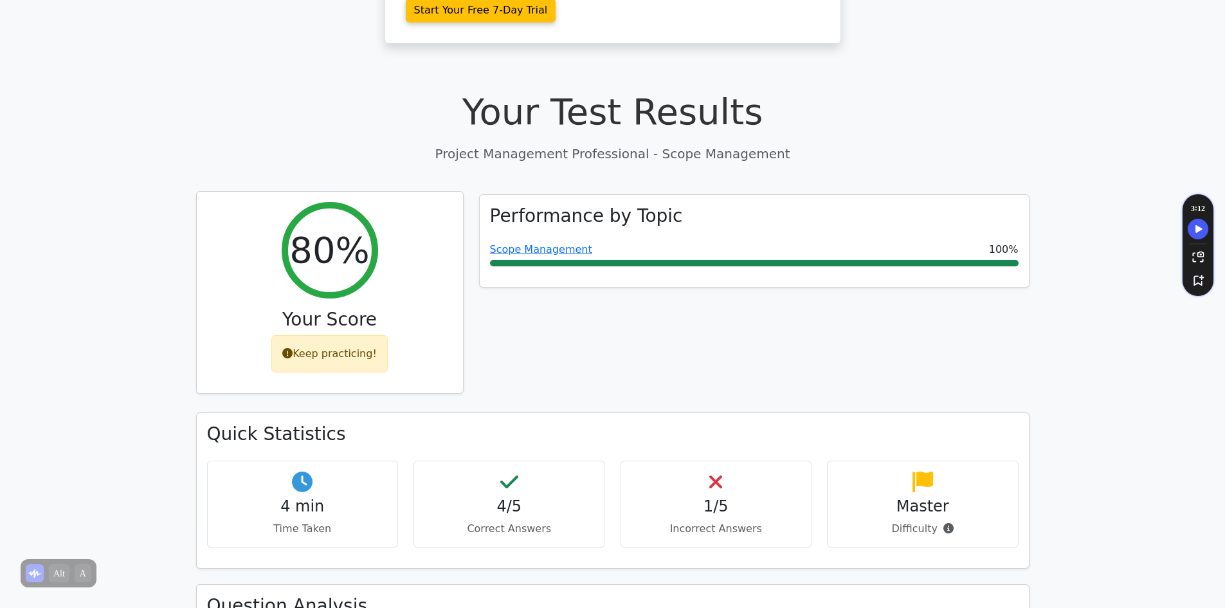
click at [332, 335] on div "Keep practicing!" at bounding box center [329, 353] width 116 height 37
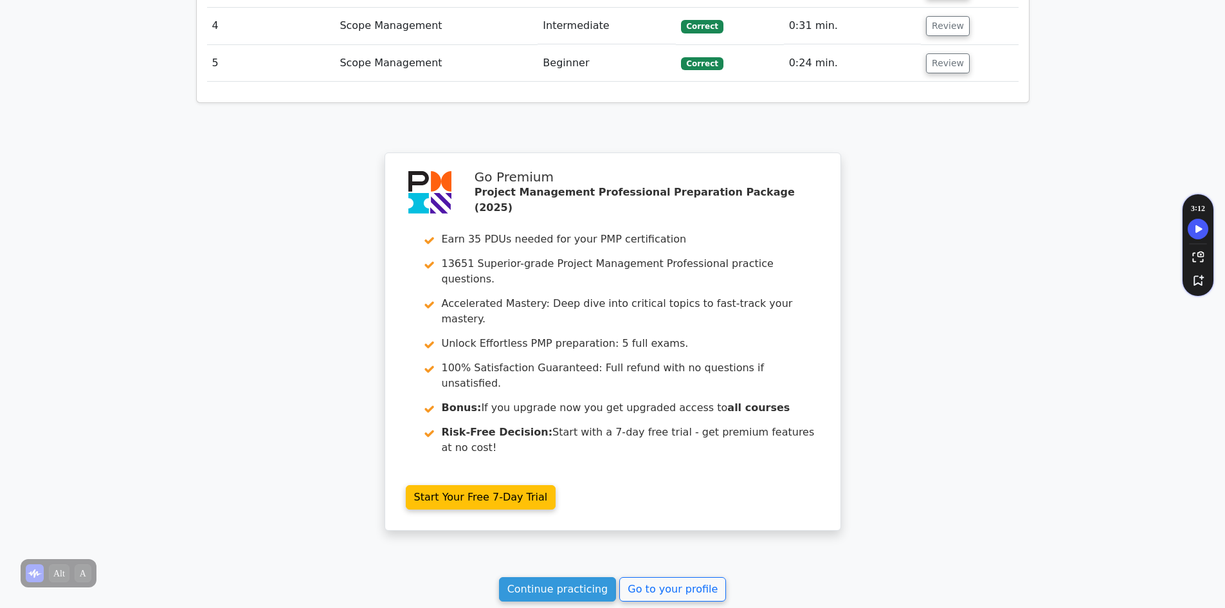
scroll to position [1900, 0]
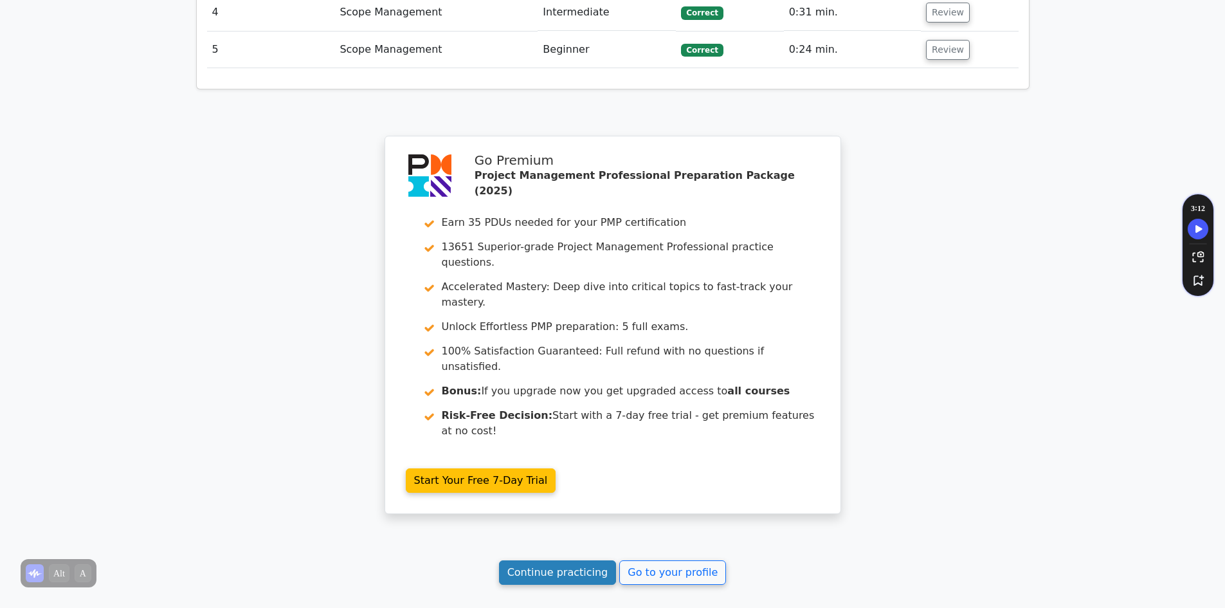
click at [551, 560] on link "Continue practicing" at bounding box center [558, 572] width 118 height 24
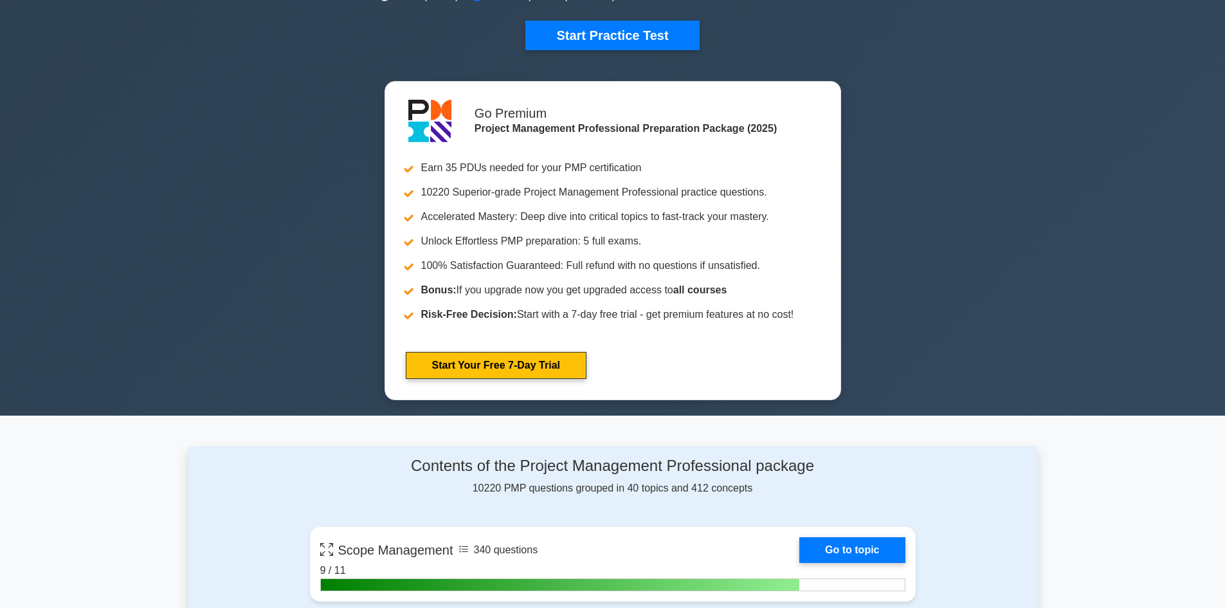
scroll to position [643, 0]
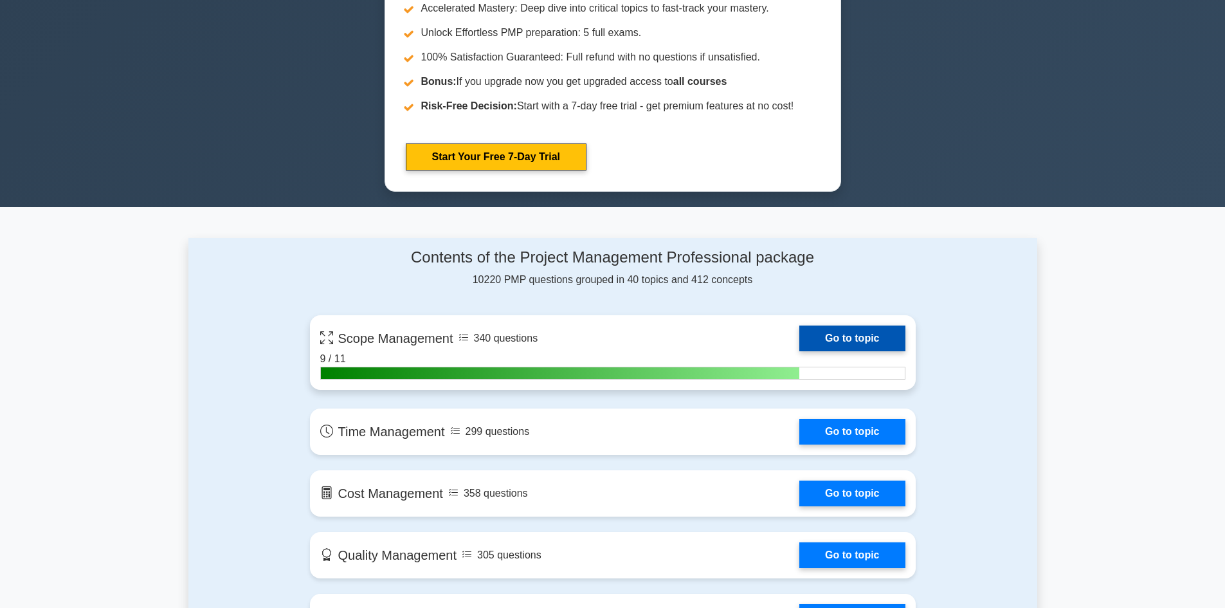
click at [855, 343] on link "Go to topic" at bounding box center [851, 338] width 105 height 26
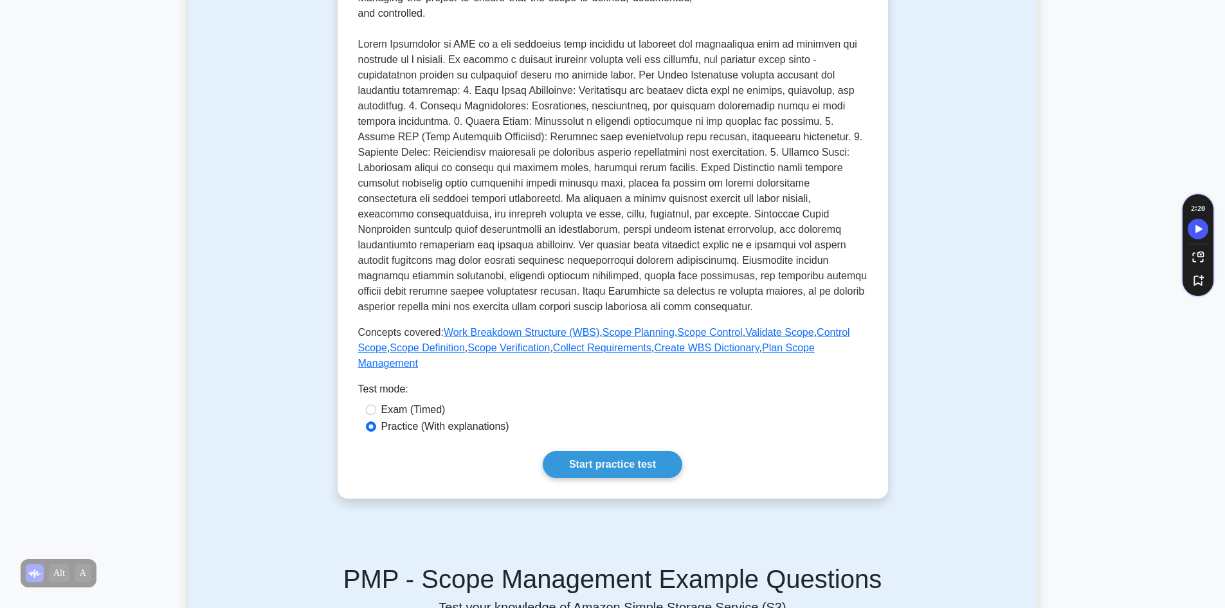
scroll to position [257, 0]
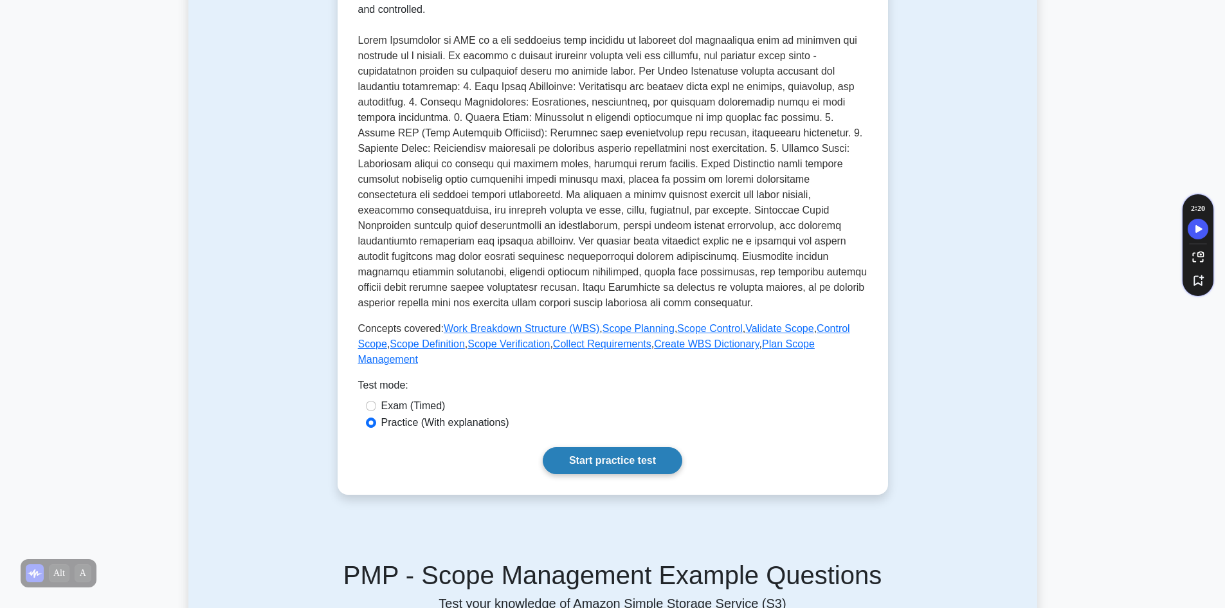
click at [609, 447] on link "Start practice test" at bounding box center [613, 460] width 140 height 27
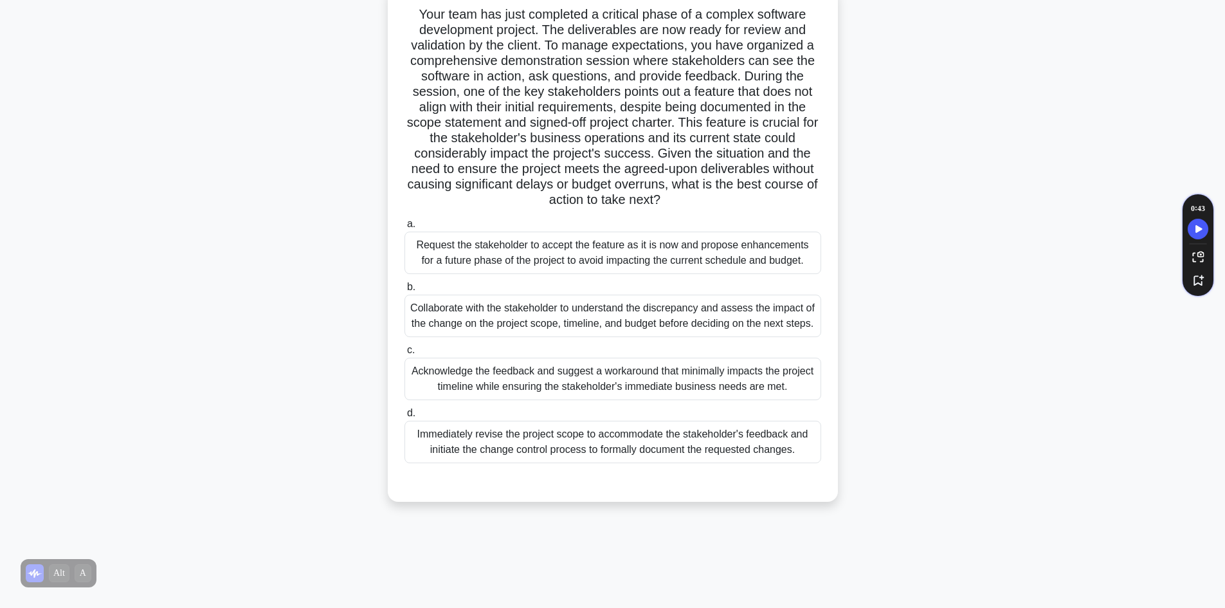
scroll to position [87, 0]
click at [498, 320] on div "Collaborate with the stakeholder to understand the discrepancy and assess the i…" at bounding box center [612, 315] width 417 height 42
click at [404, 291] on input "b. Collaborate with the stakeholder to understand the discrepancy and assess th…" at bounding box center [404, 286] width 0 height 8
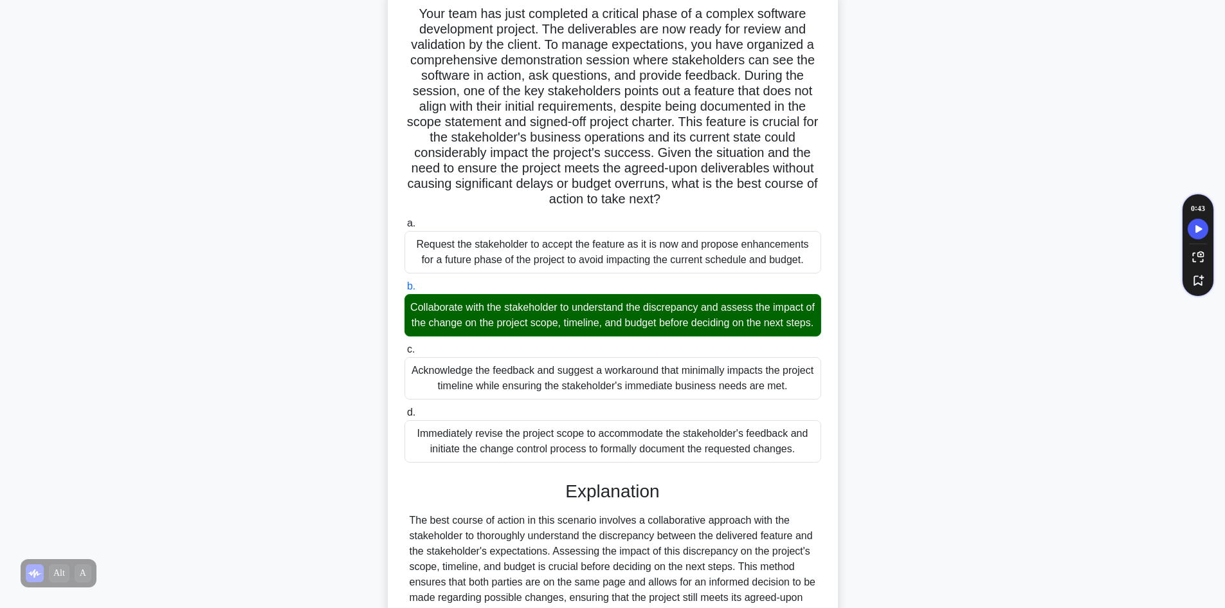
scroll to position [294, 0]
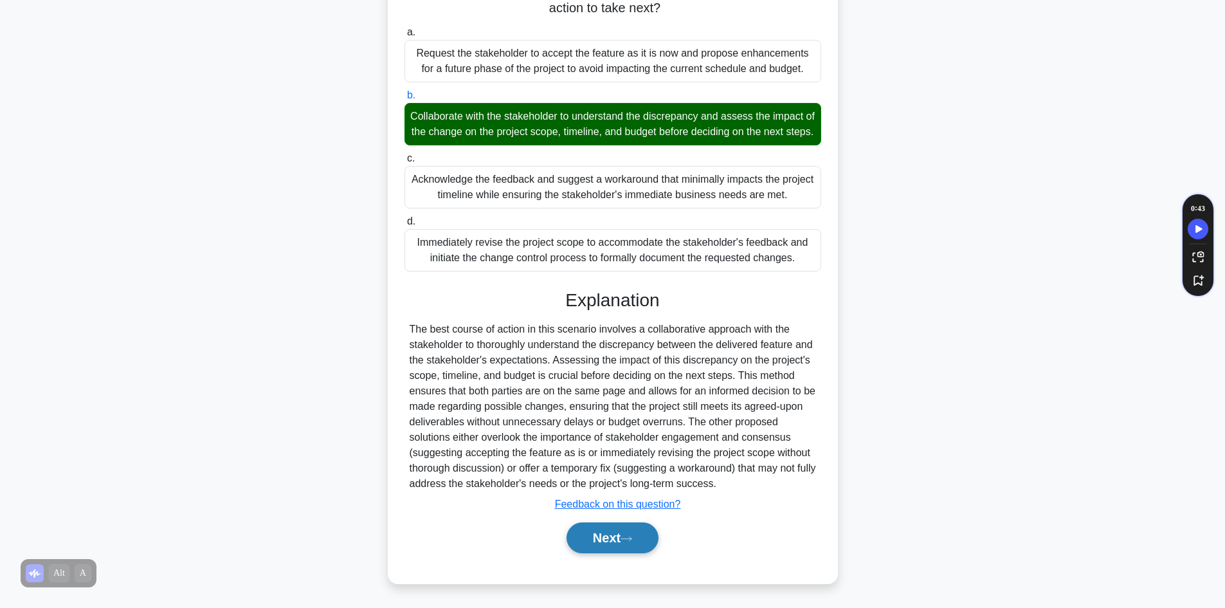
click at [600, 539] on button "Next" at bounding box center [612, 537] width 92 height 31
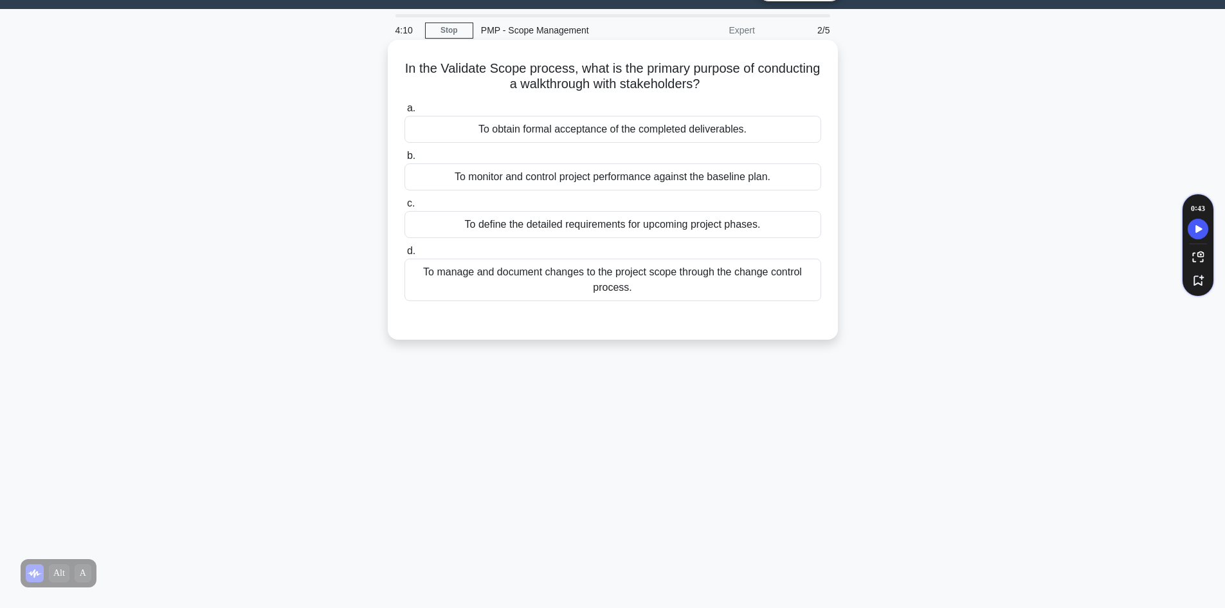
scroll to position [0, 0]
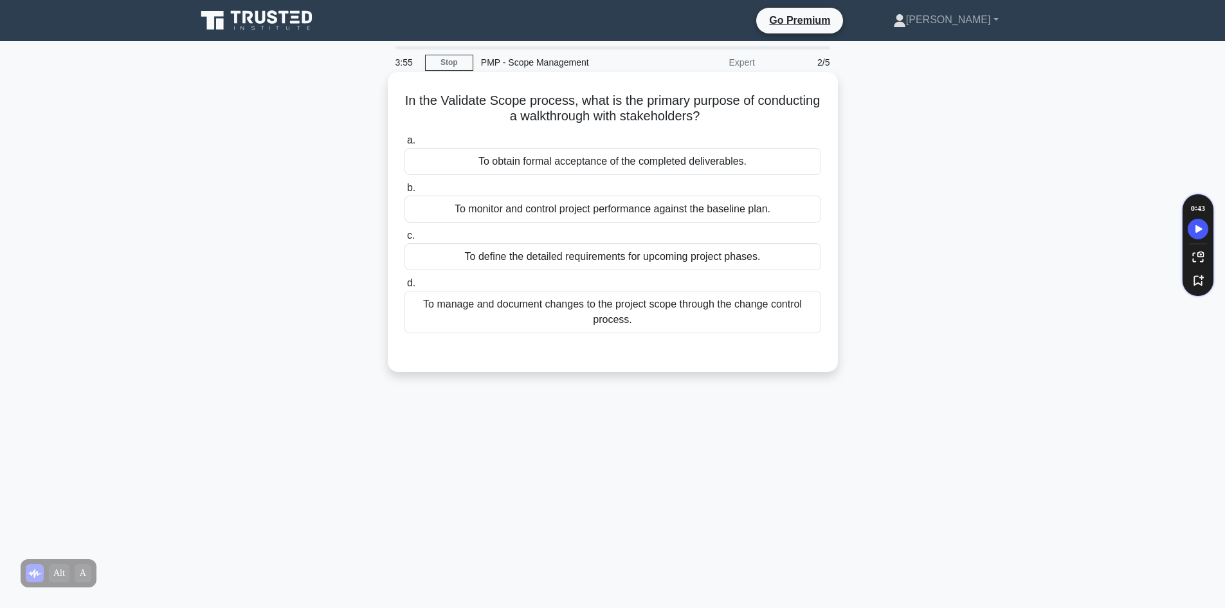
click at [543, 168] on div "To obtain formal acceptance of the completed deliverables." at bounding box center [612, 161] width 417 height 27
click at [404, 145] on input "a. To obtain formal acceptance of the completed deliverables." at bounding box center [404, 140] width 0 height 8
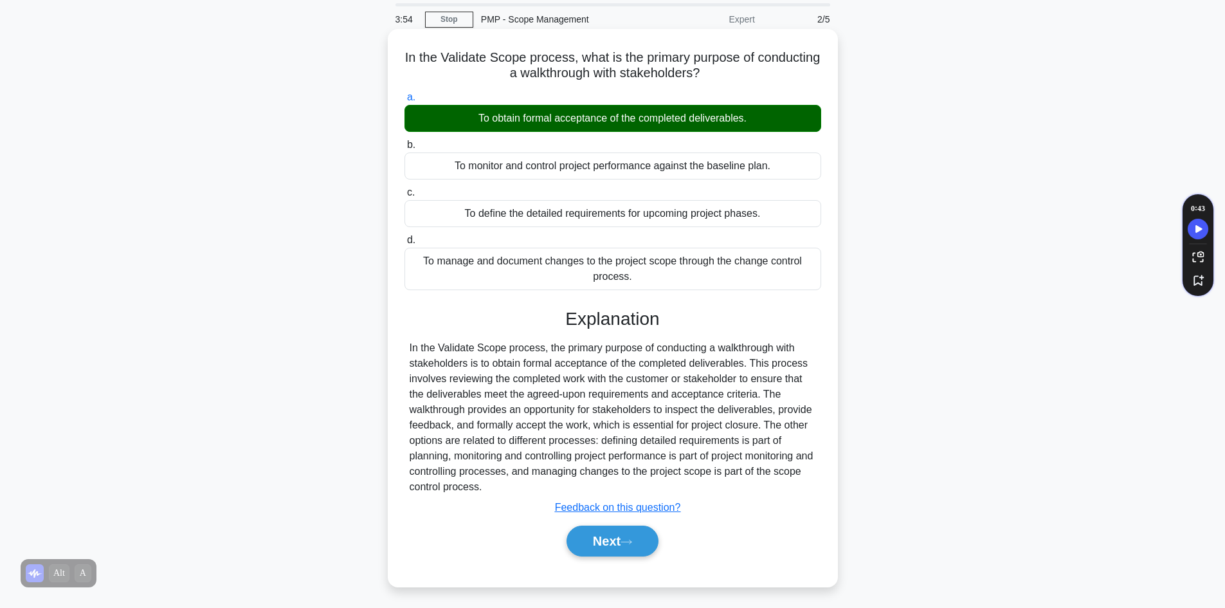
scroll to position [87, 0]
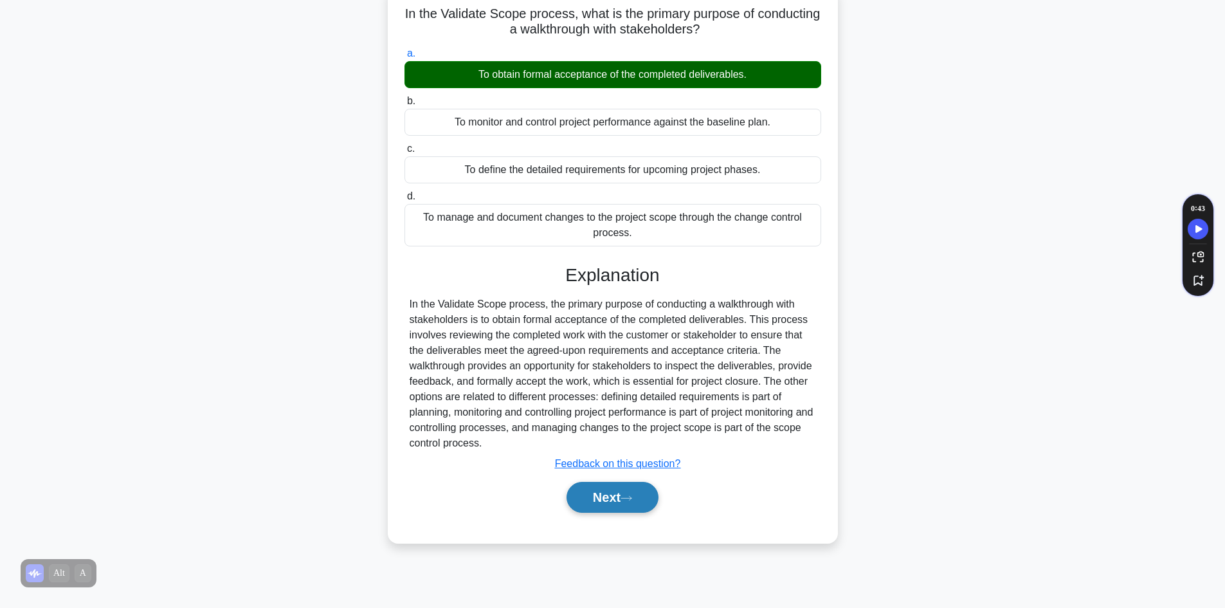
click at [606, 496] on button "Next" at bounding box center [612, 497] width 92 height 31
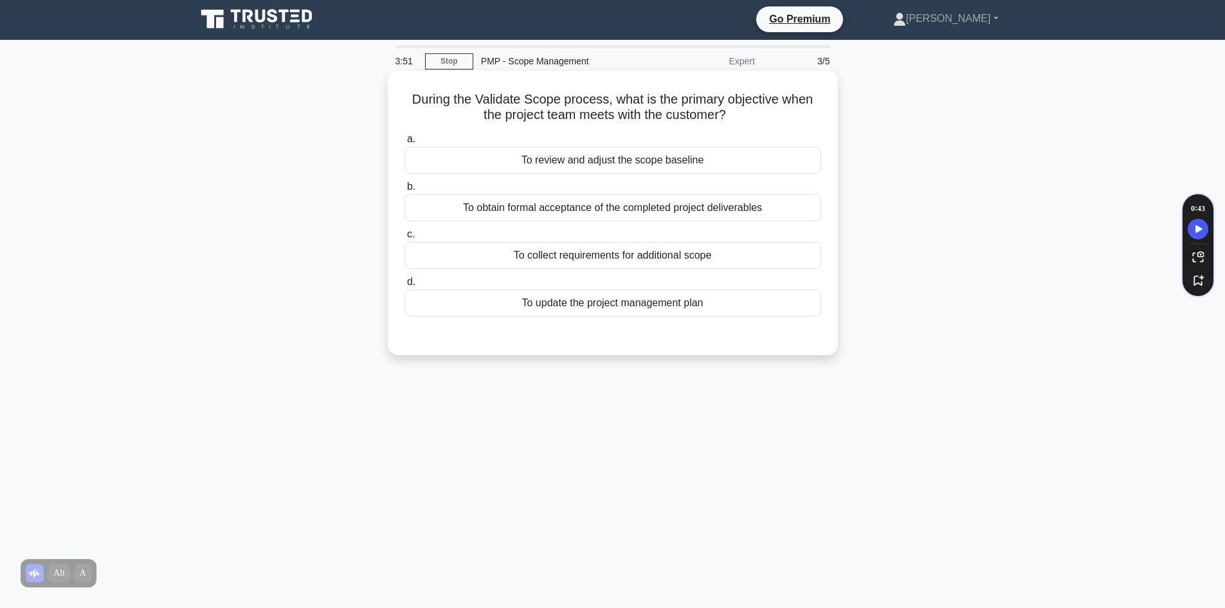
scroll to position [0, 0]
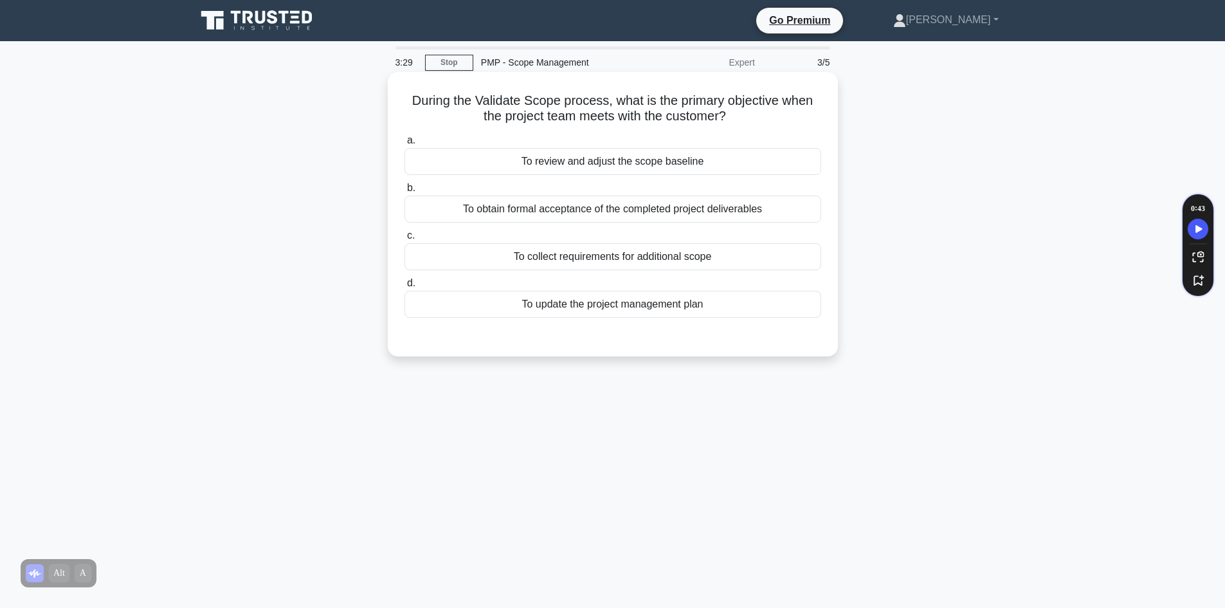
click at [597, 213] on div "To obtain formal acceptance of the completed project deliverables" at bounding box center [612, 208] width 417 height 27
click at [404, 192] on input "b. To obtain formal acceptance of the completed project deliverables" at bounding box center [404, 188] width 0 height 8
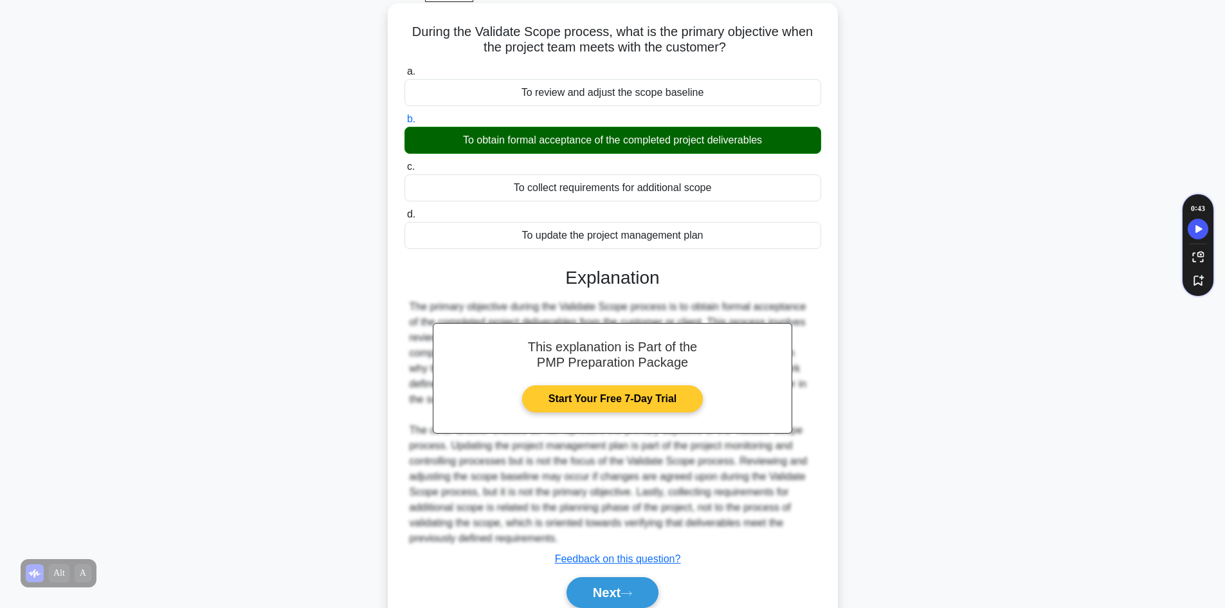
scroll to position [124, 0]
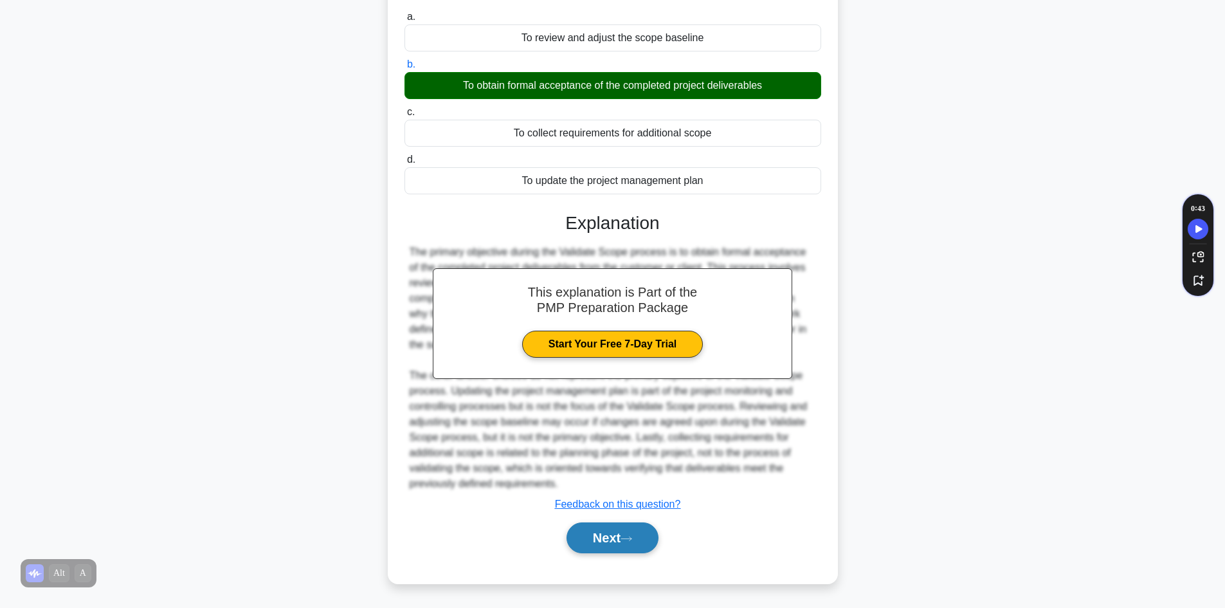
click at [613, 538] on button "Next" at bounding box center [612, 537] width 92 height 31
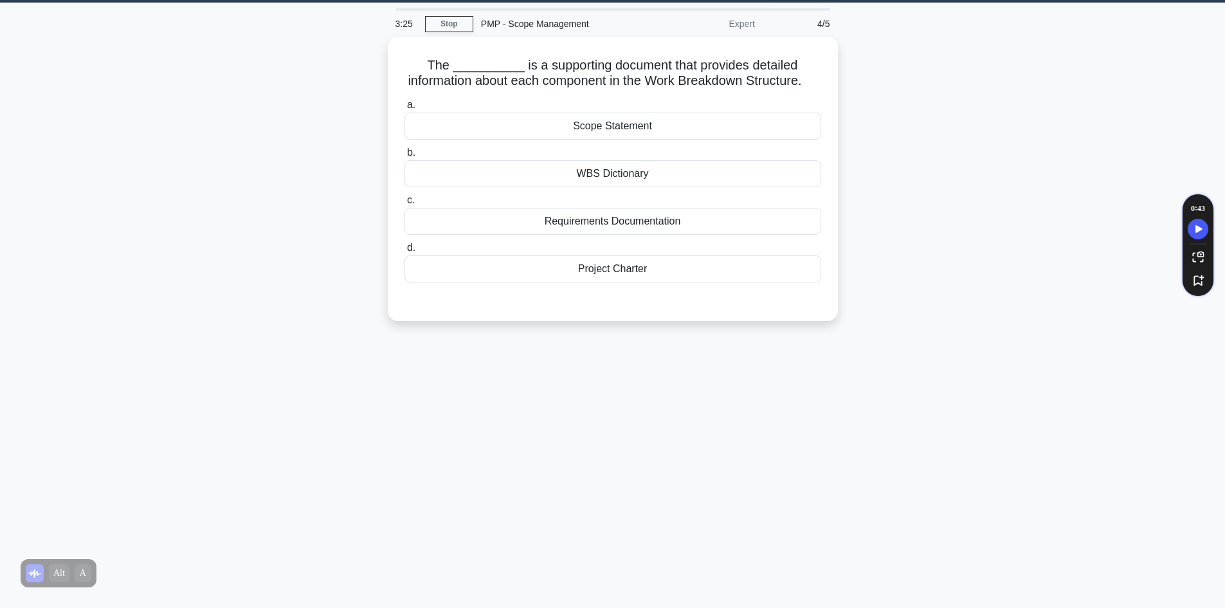
scroll to position [0, 0]
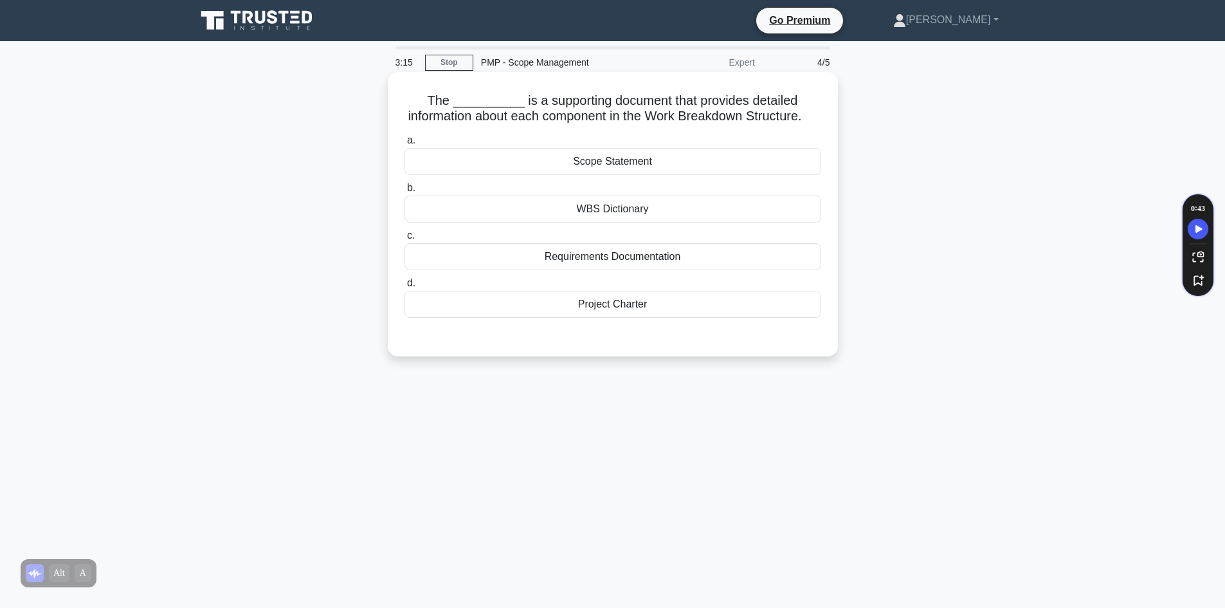
click at [622, 222] on div "WBS Dictionary" at bounding box center [612, 208] width 417 height 27
click at [404, 192] on input "b. WBS Dictionary" at bounding box center [404, 188] width 0 height 8
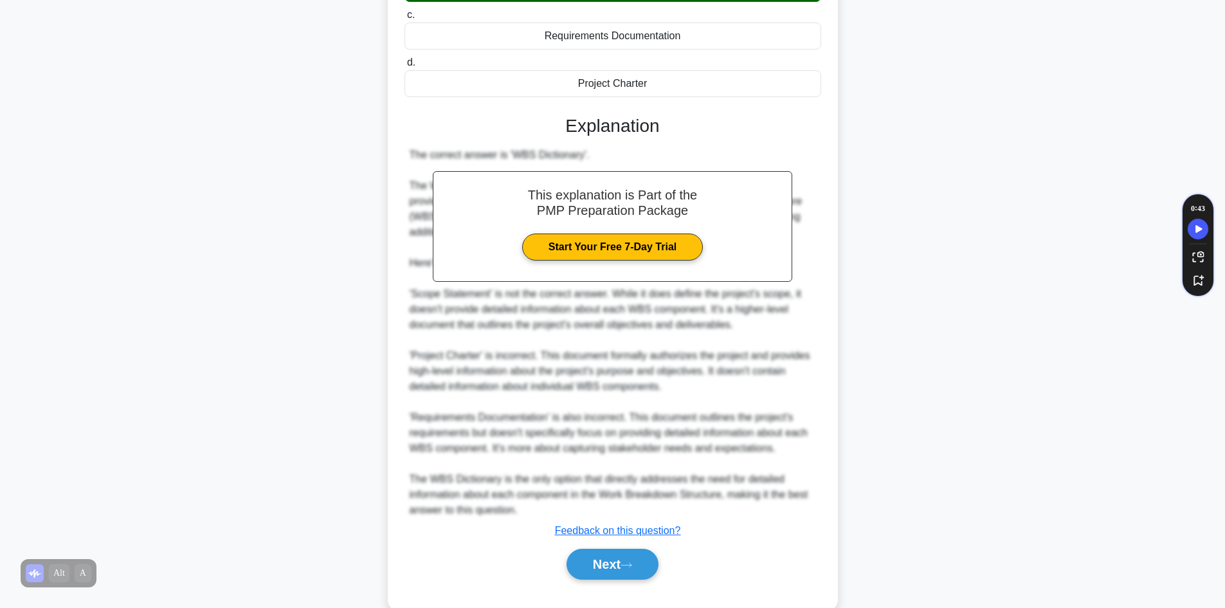
scroll to position [263, 0]
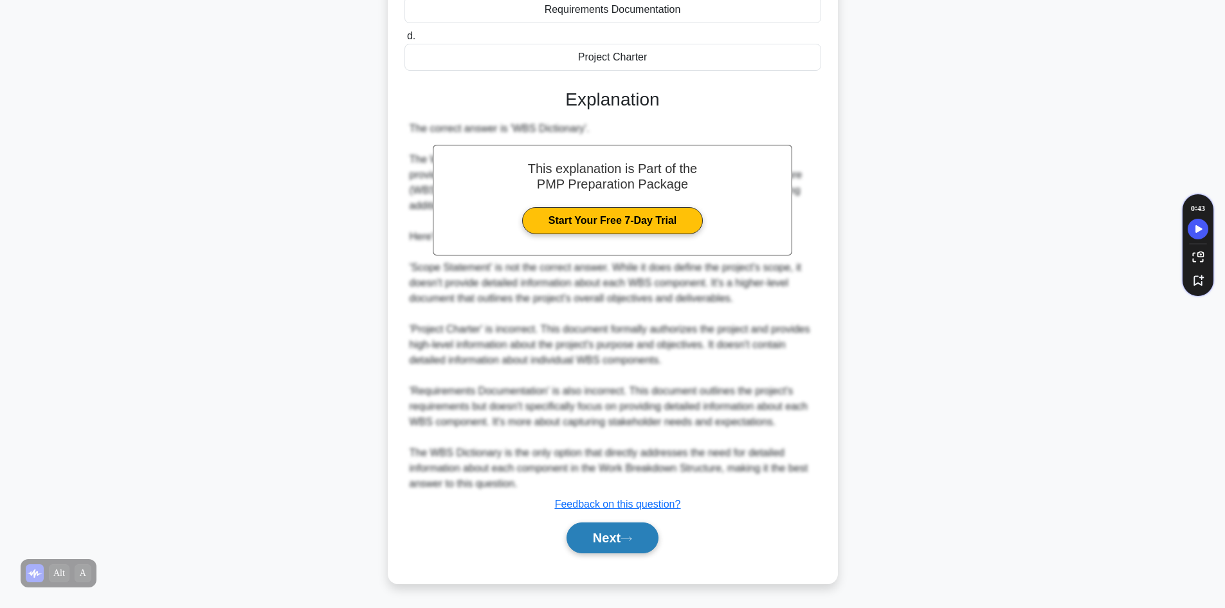
click at [602, 532] on button "Next" at bounding box center [612, 537] width 92 height 31
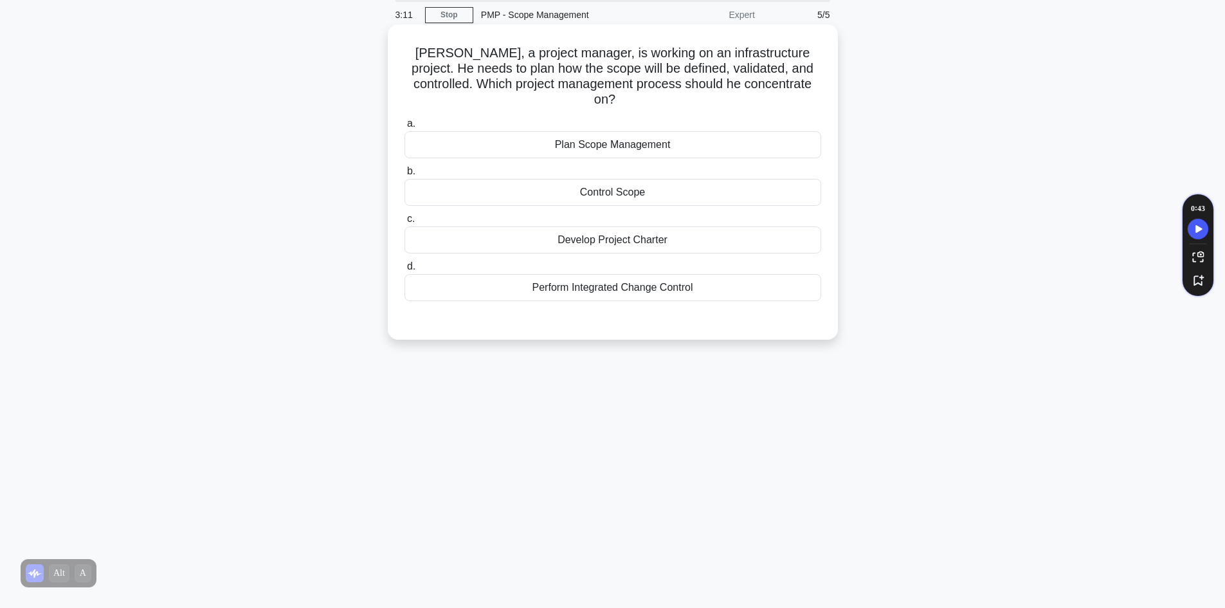
scroll to position [0, 0]
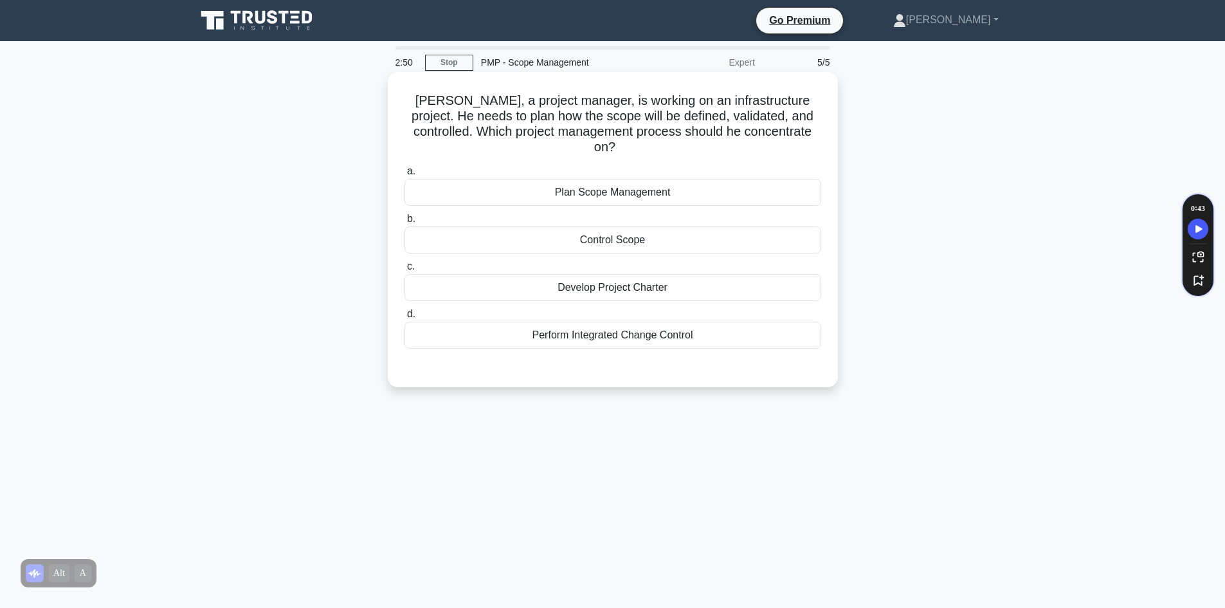
click at [573, 179] on div "Plan Scope Management" at bounding box center [612, 192] width 417 height 27
click at [404, 176] on input "a. Plan Scope Management" at bounding box center [404, 171] width 0 height 8
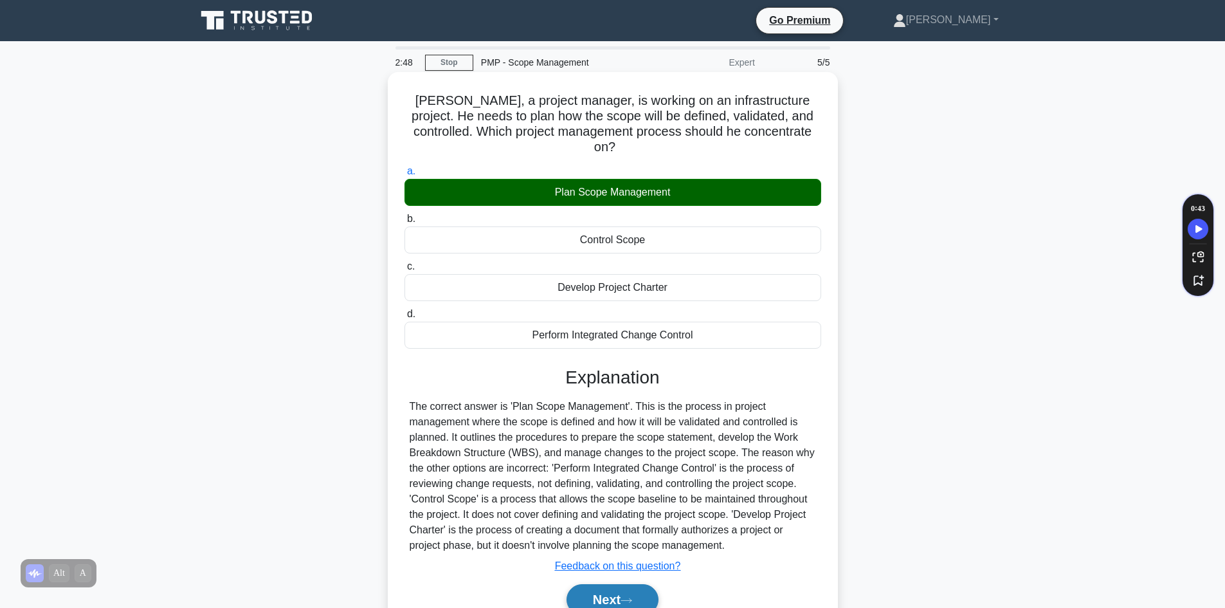
click at [615, 584] on button "Next" at bounding box center [612, 599] width 92 height 31
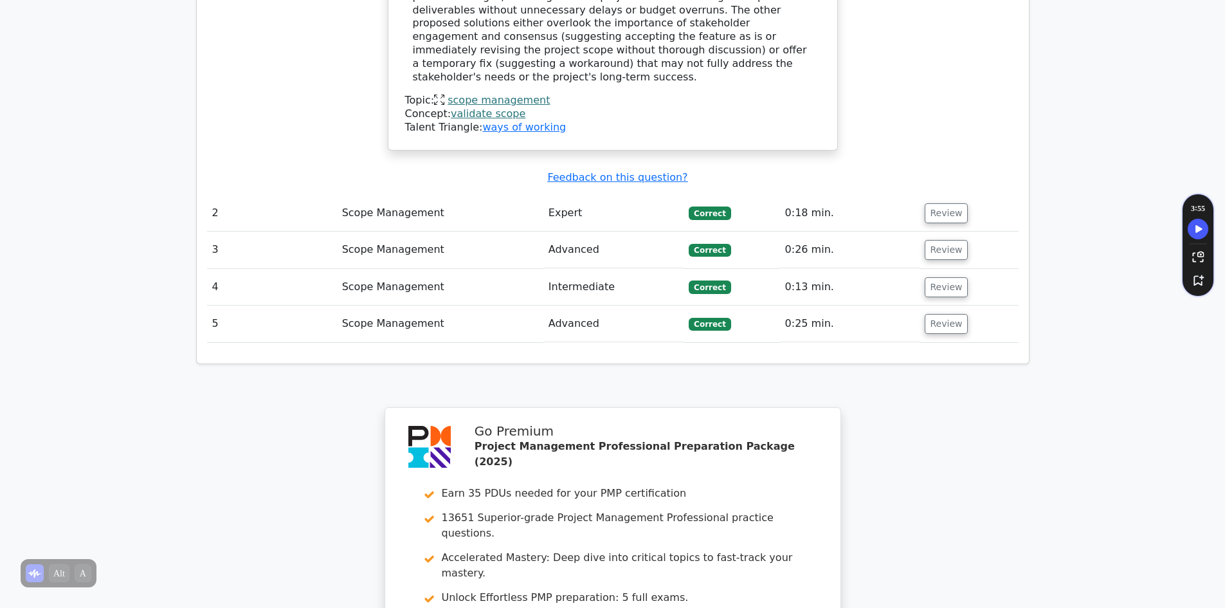
scroll to position [1989, 0]
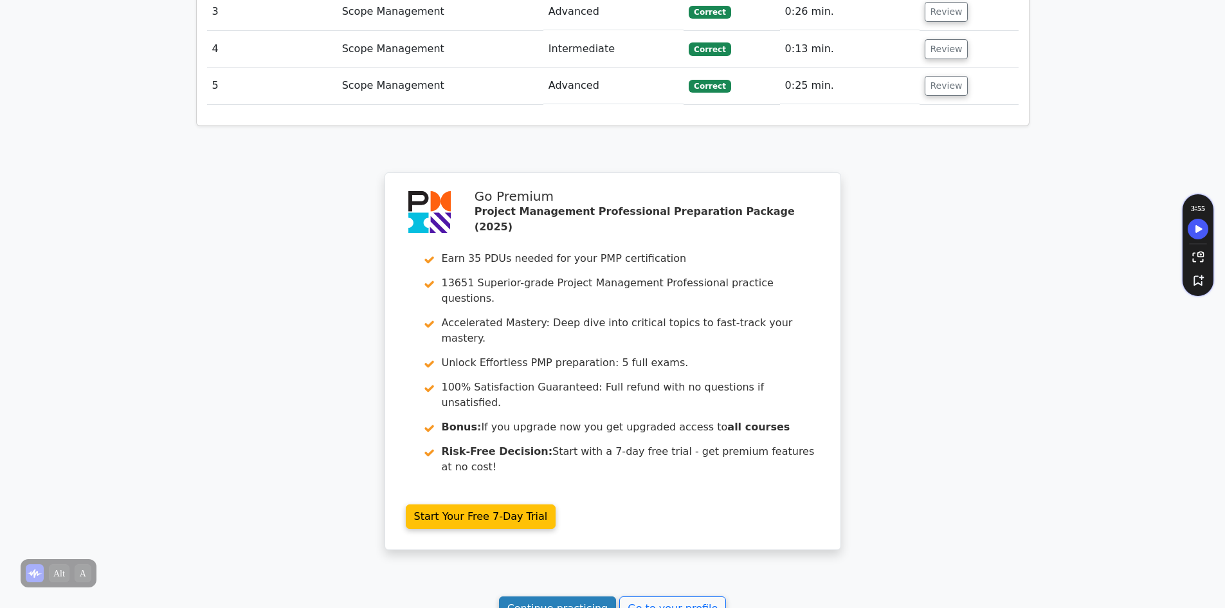
click at [572, 596] on link "Continue practicing" at bounding box center [558, 608] width 118 height 24
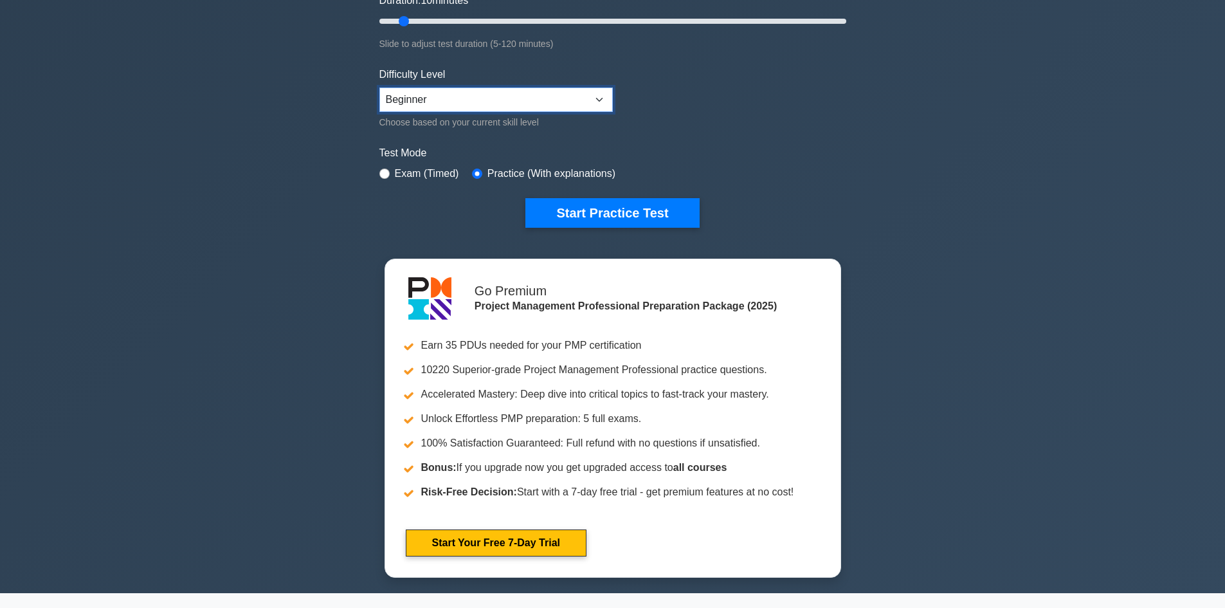
click at [598, 100] on select "Beginner Intermediate Expert" at bounding box center [495, 99] width 233 height 24
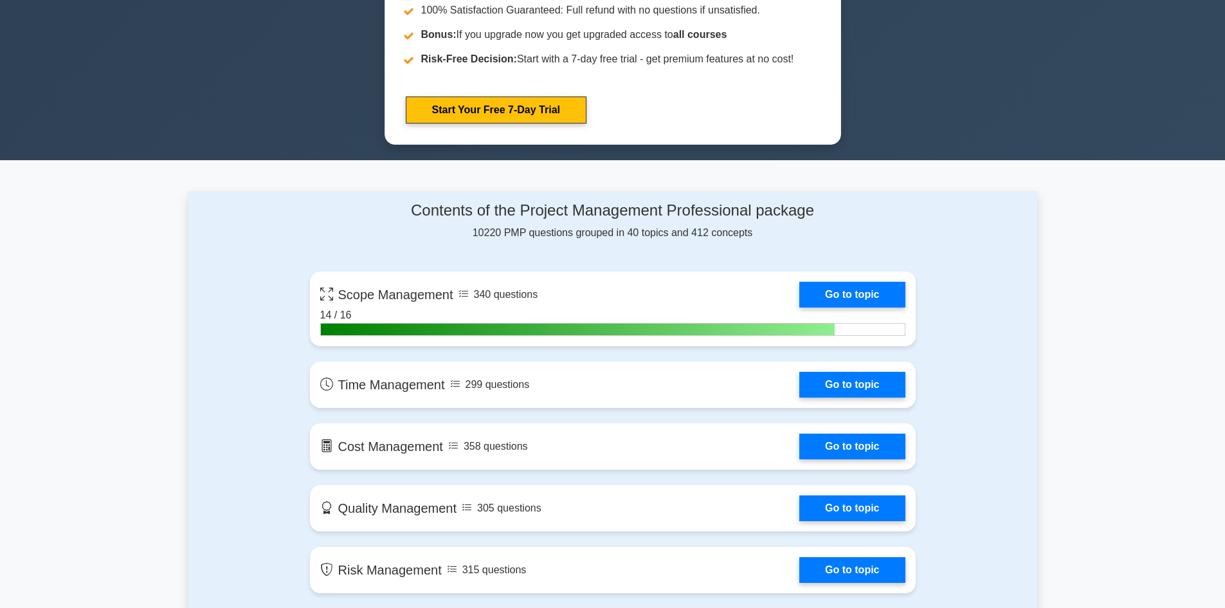
scroll to position [707, 0]
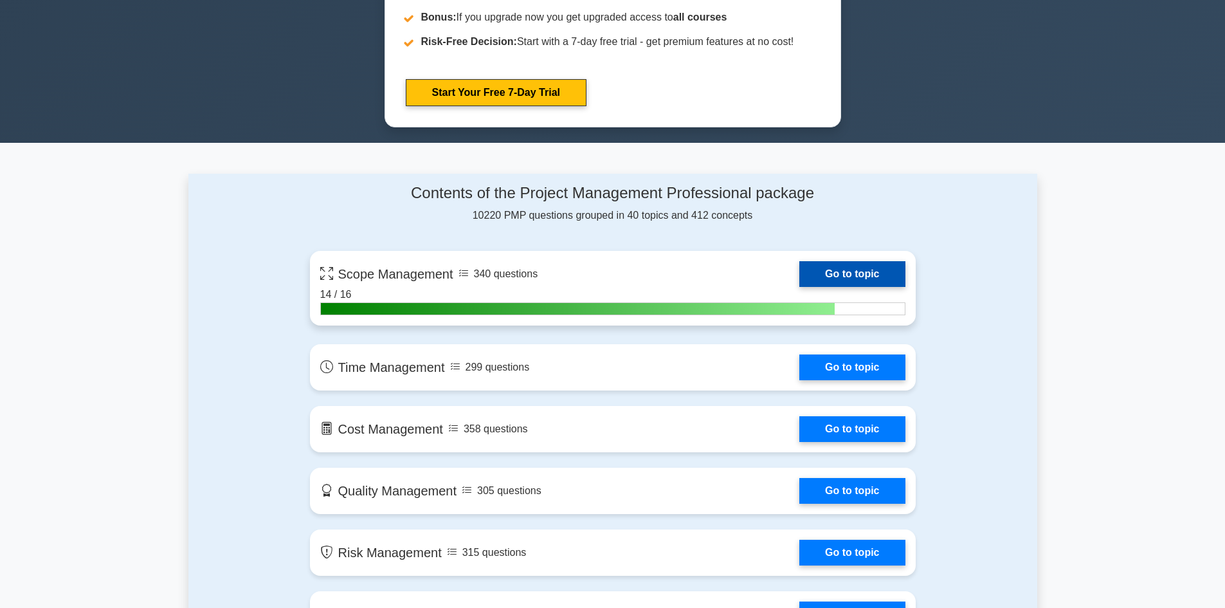
click at [857, 272] on link "Go to topic" at bounding box center [851, 274] width 105 height 26
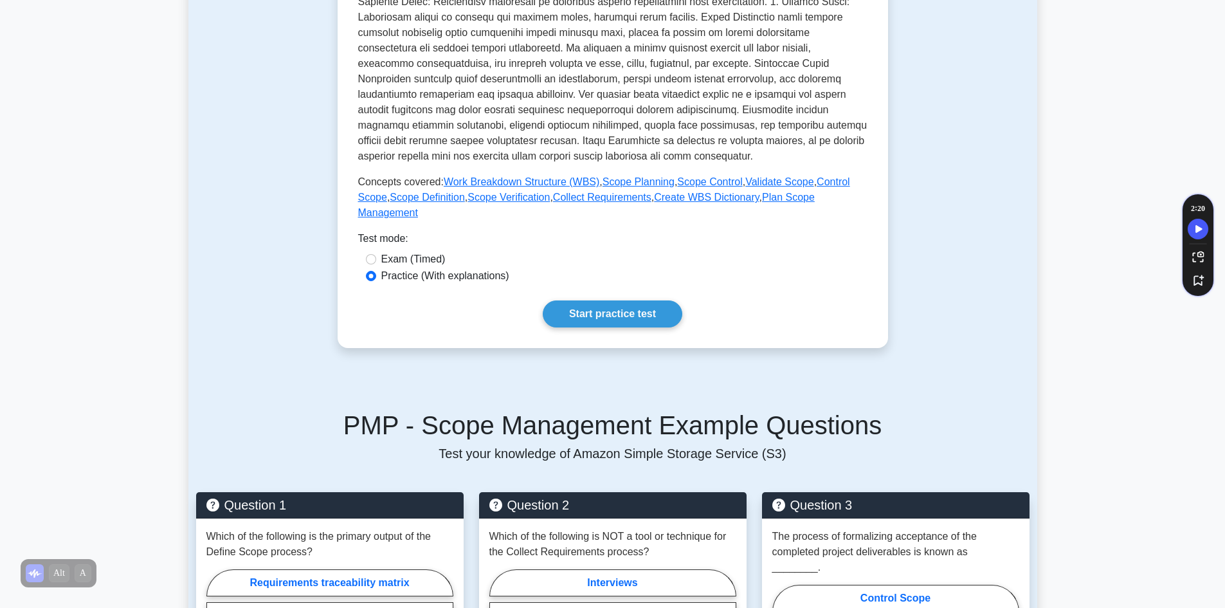
scroll to position [450, 0]
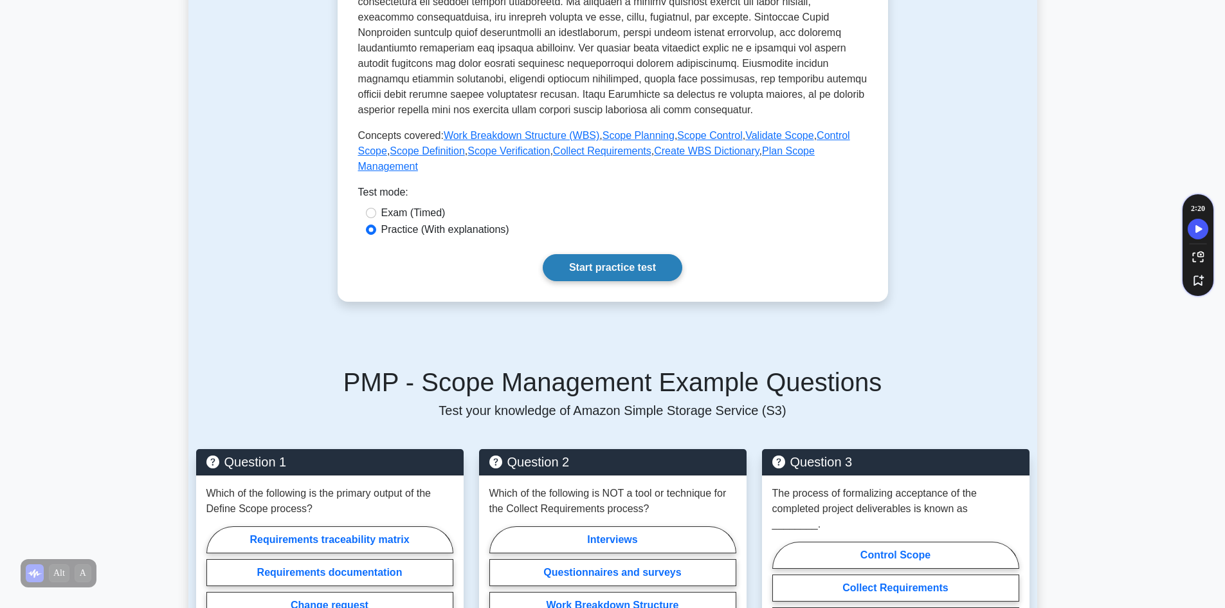
click at [602, 254] on link "Start practice test" at bounding box center [613, 267] width 140 height 27
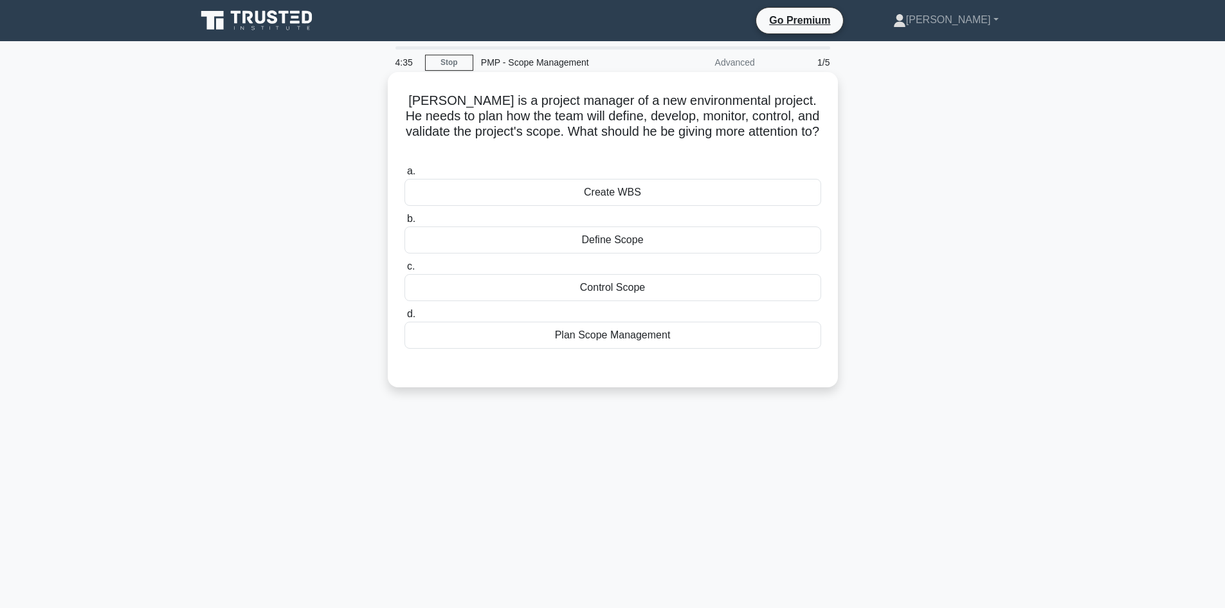
click at [606, 321] on div "Plan Scope Management" at bounding box center [612, 334] width 417 height 27
click at [404, 318] on input "d. Plan Scope Management" at bounding box center [404, 314] width 0 height 8
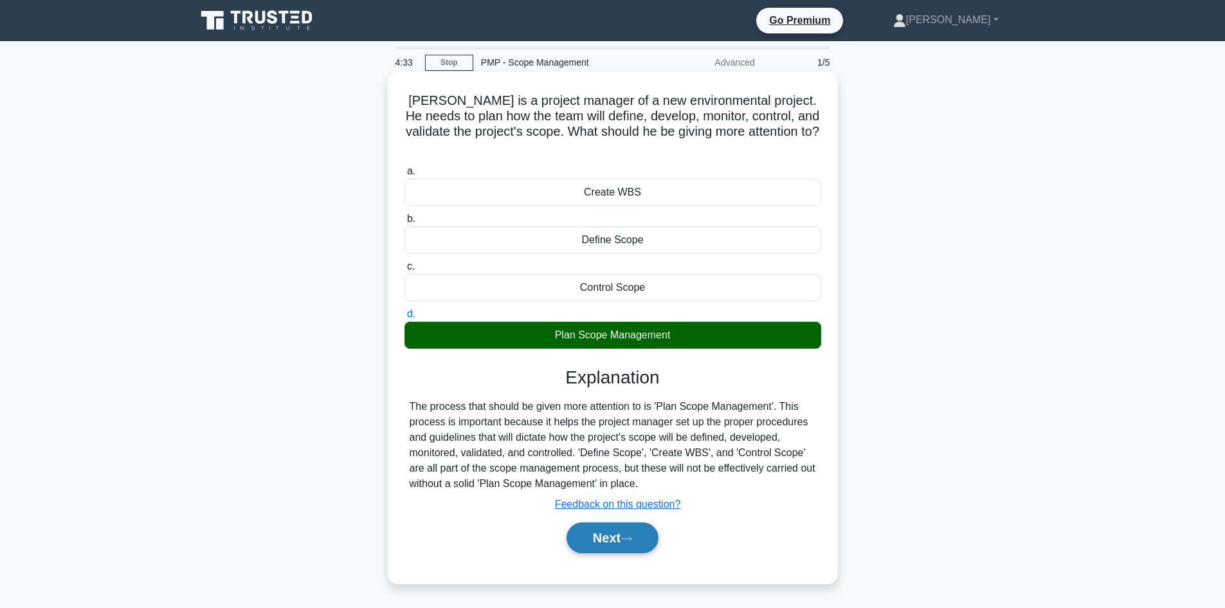
click at [613, 535] on button "Next" at bounding box center [612, 537] width 92 height 31
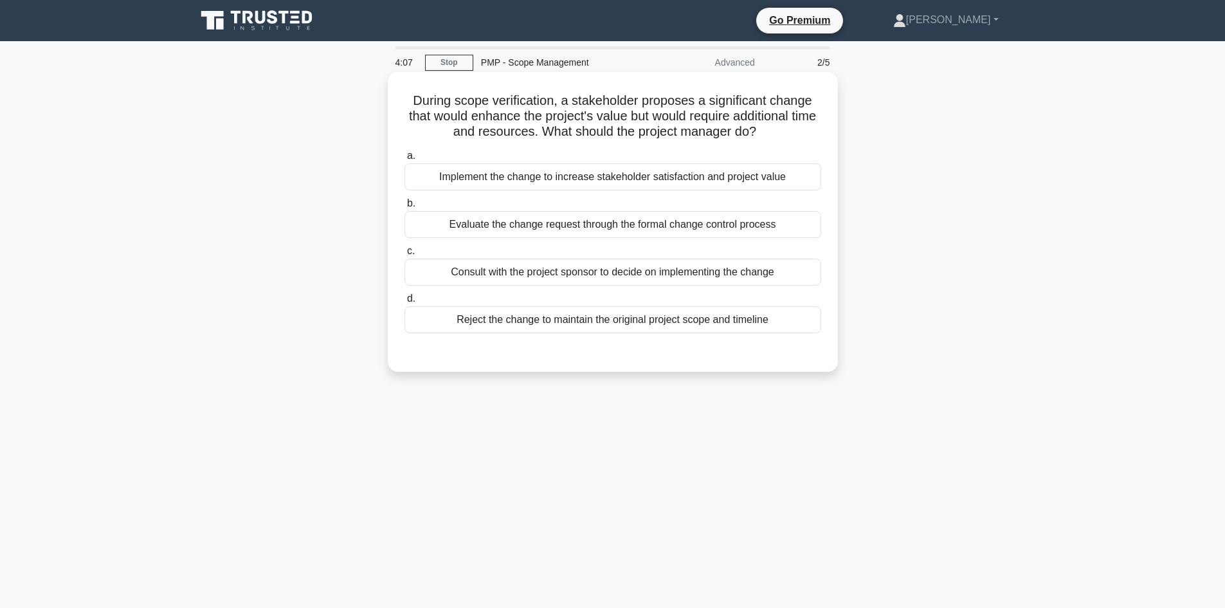
click at [728, 228] on div "Evaluate the change request through the formal change control process" at bounding box center [612, 224] width 417 height 27
click at [404, 208] on input "b. Evaluate the change request through the formal change control process" at bounding box center [404, 203] width 0 height 8
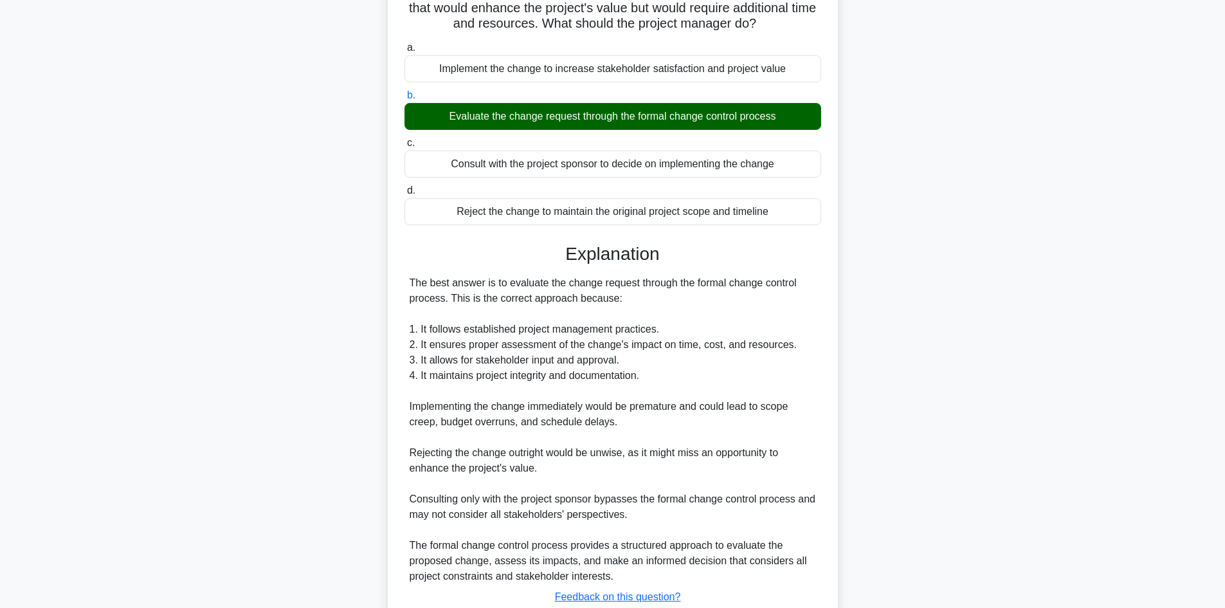
scroll to position [201, 0]
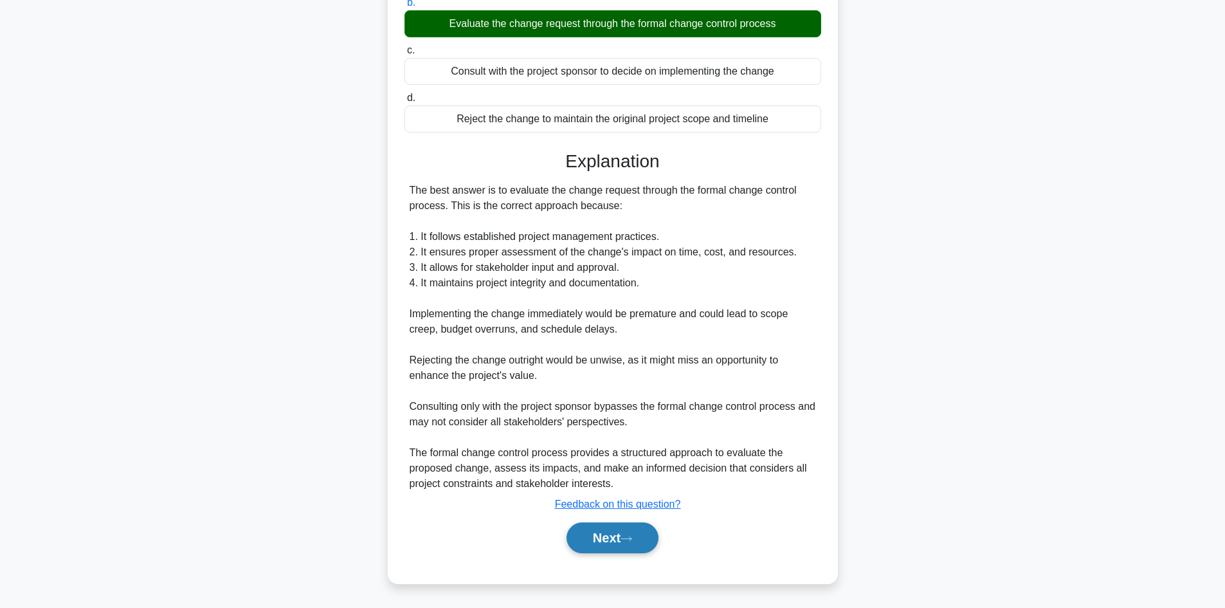
click at [618, 540] on button "Next" at bounding box center [612, 537] width 92 height 31
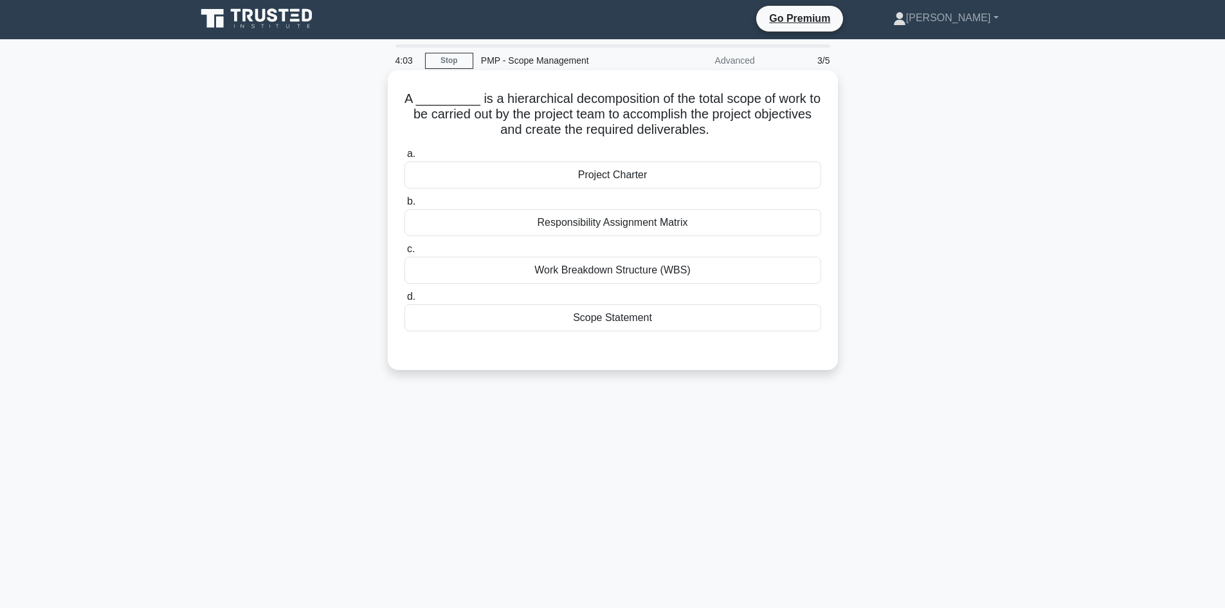
scroll to position [0, 0]
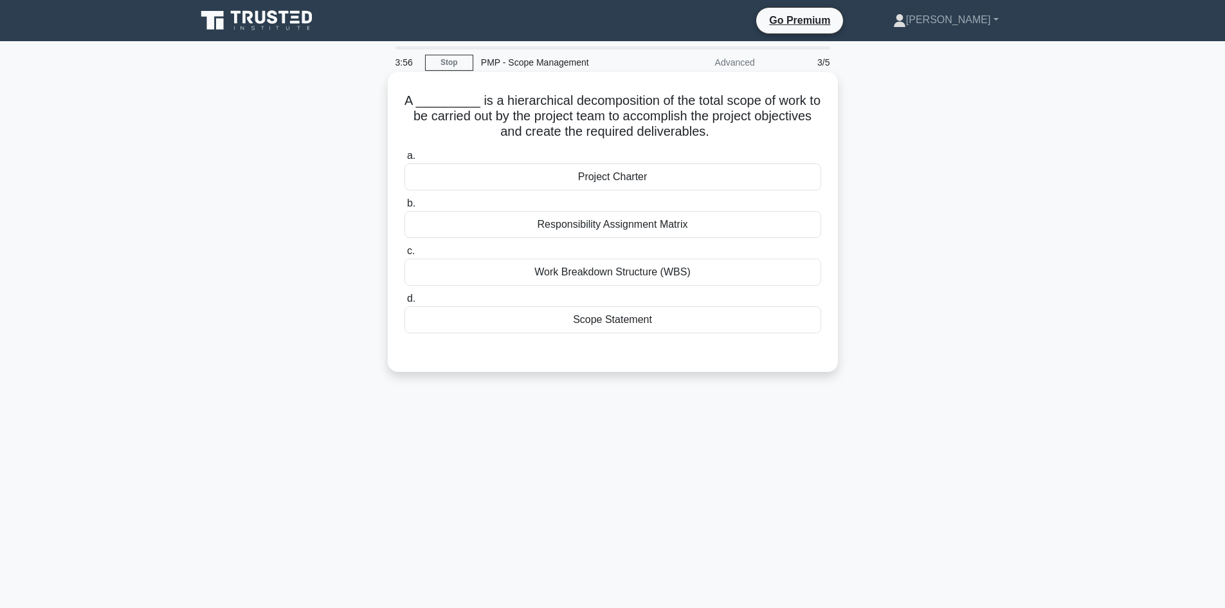
click at [600, 275] on div "Work Breakdown Structure (WBS)" at bounding box center [612, 271] width 417 height 27
click at [404, 255] on input "c. Work Breakdown Structure (WBS)" at bounding box center [404, 251] width 0 height 8
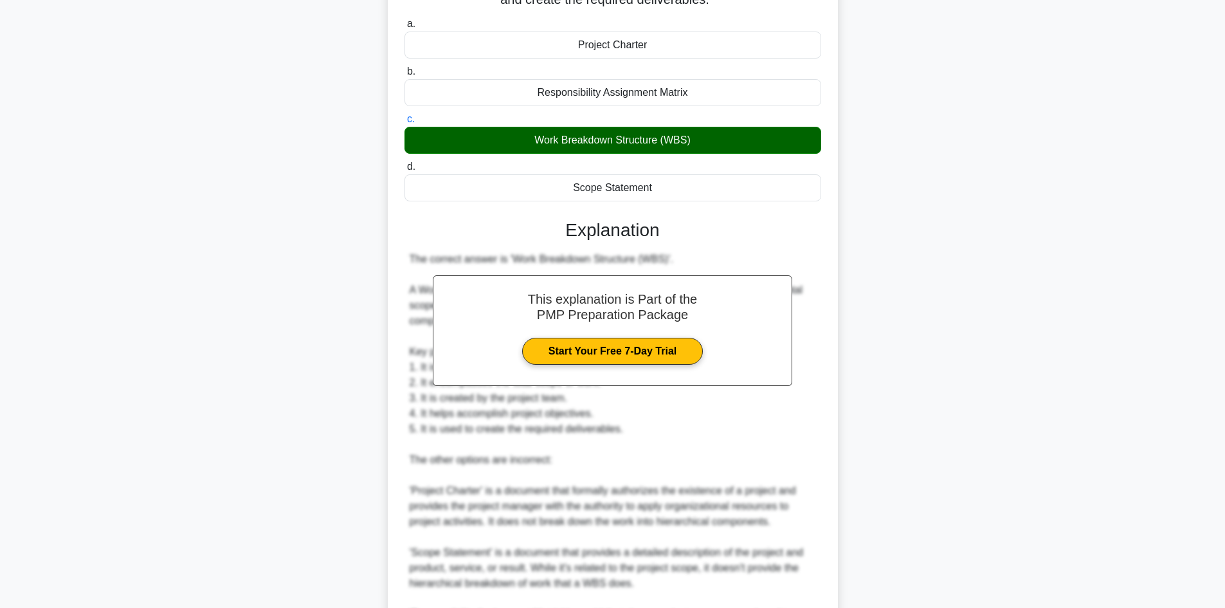
scroll to position [309, 0]
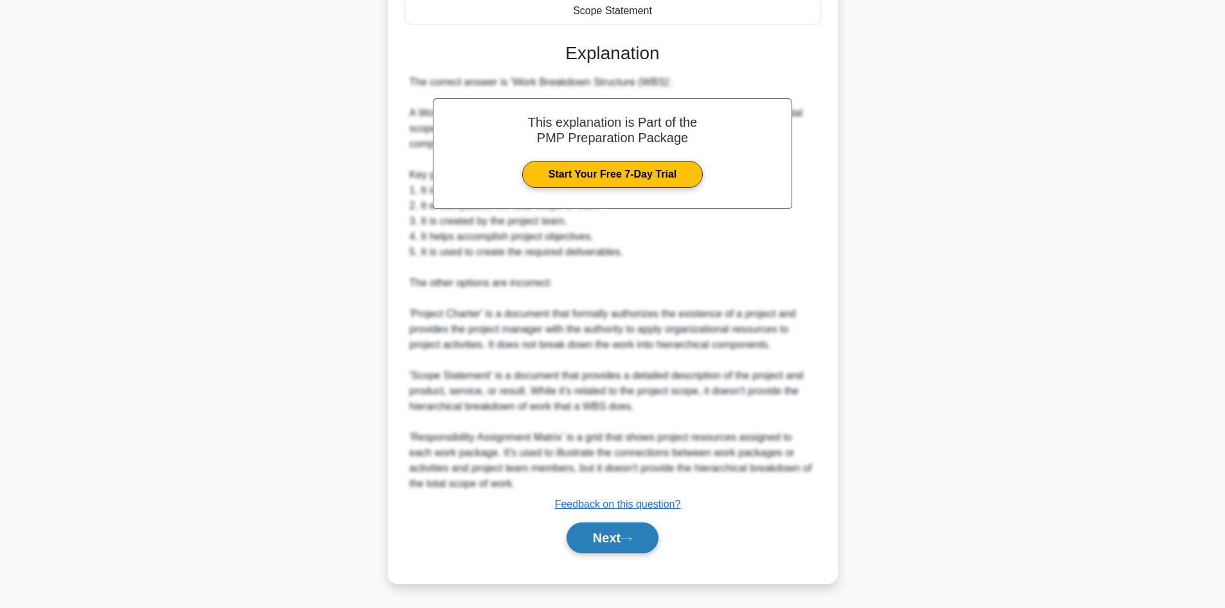
click at [601, 538] on button "Next" at bounding box center [612, 537] width 92 height 31
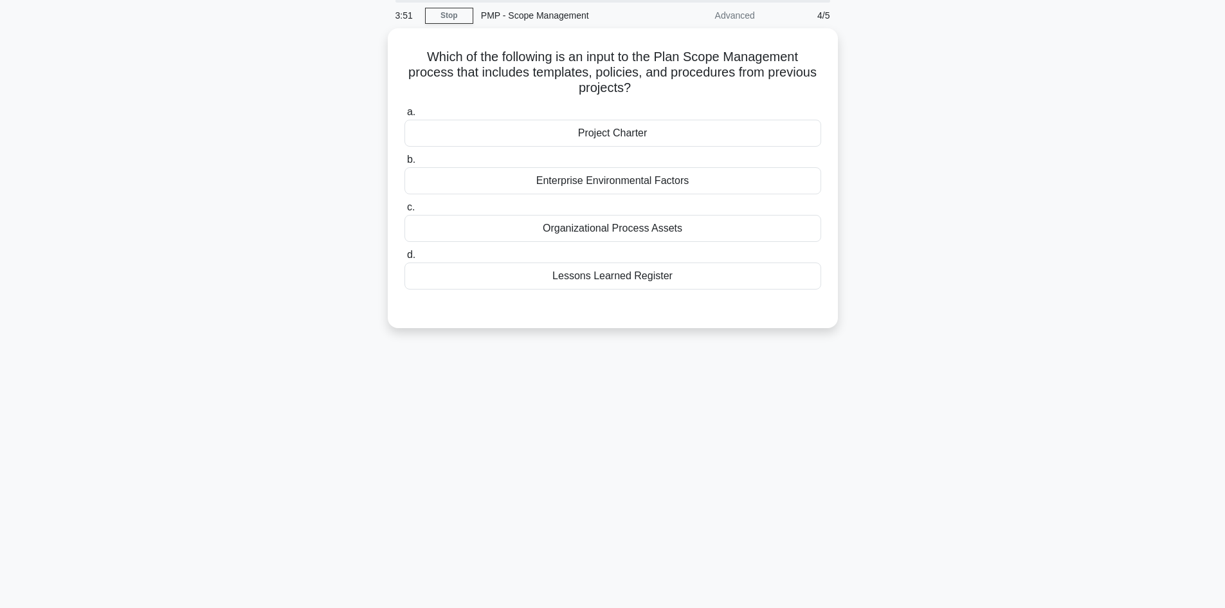
scroll to position [0, 0]
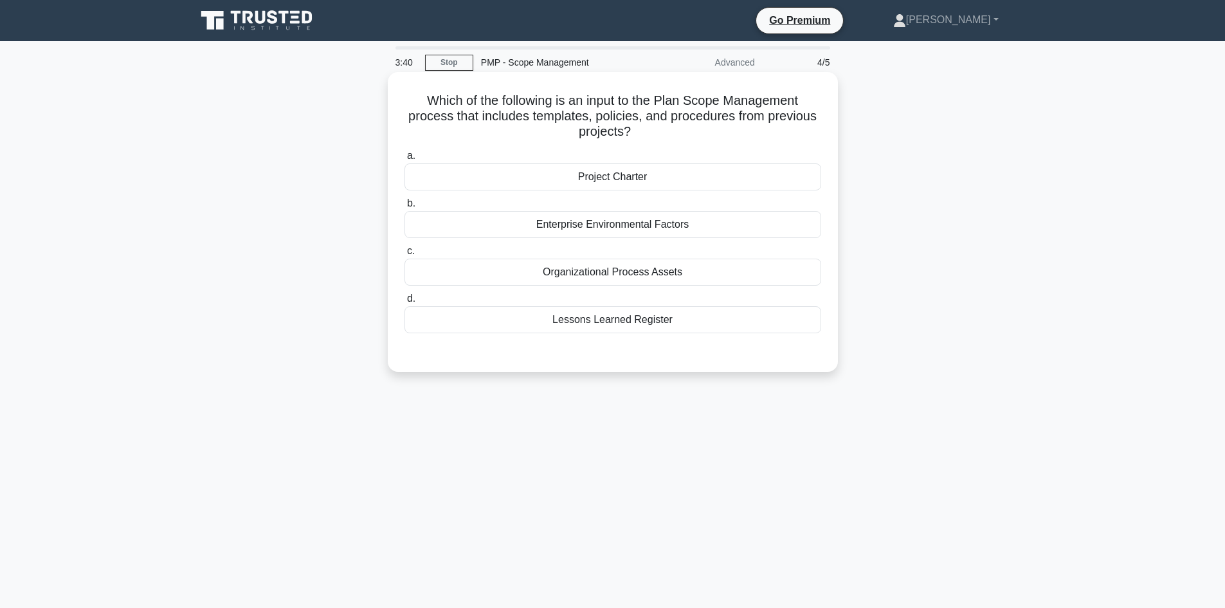
click at [615, 275] on div "Organizational Process Assets" at bounding box center [612, 271] width 417 height 27
click at [404, 255] on input "c. Organizational Process Assets" at bounding box center [404, 251] width 0 height 8
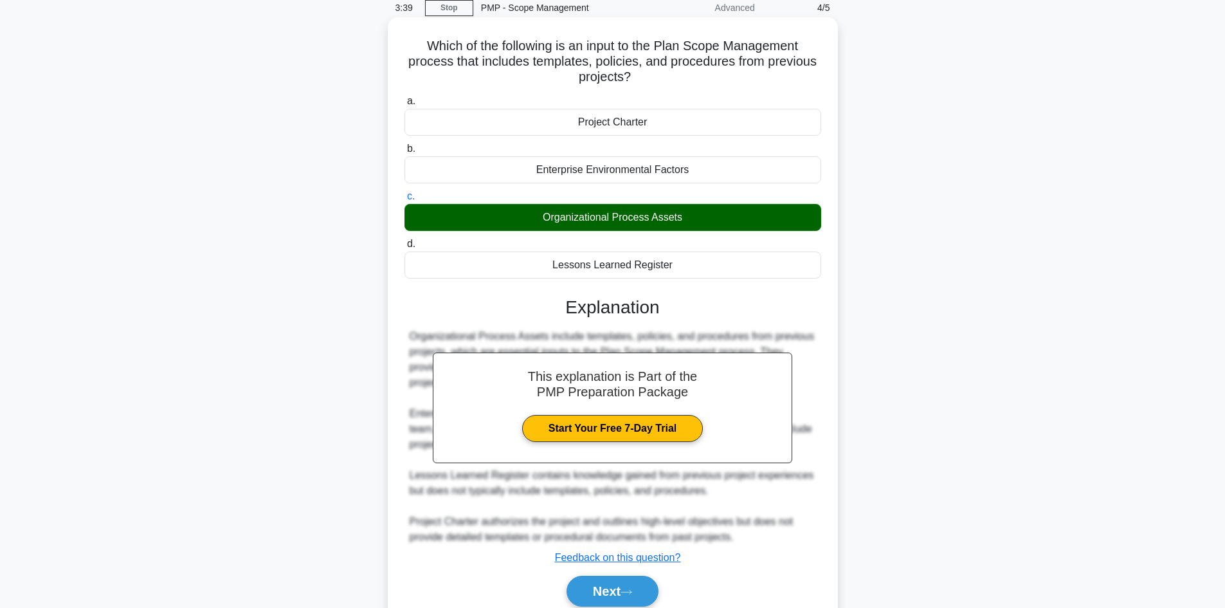
scroll to position [109, 0]
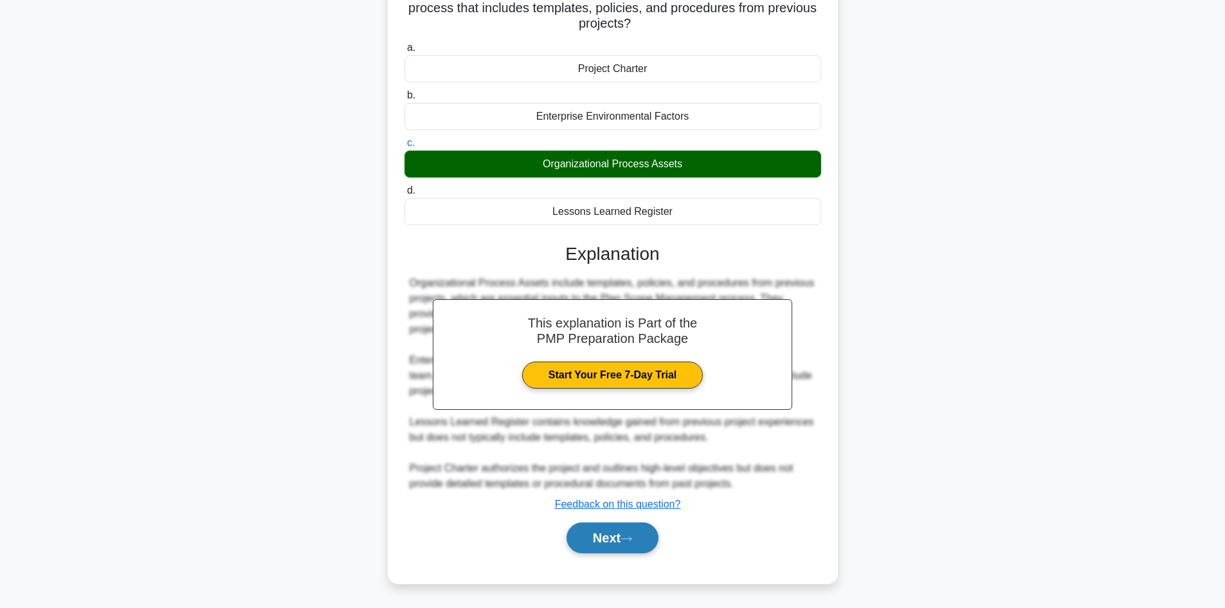
click at [597, 545] on button "Next" at bounding box center [612, 537] width 92 height 31
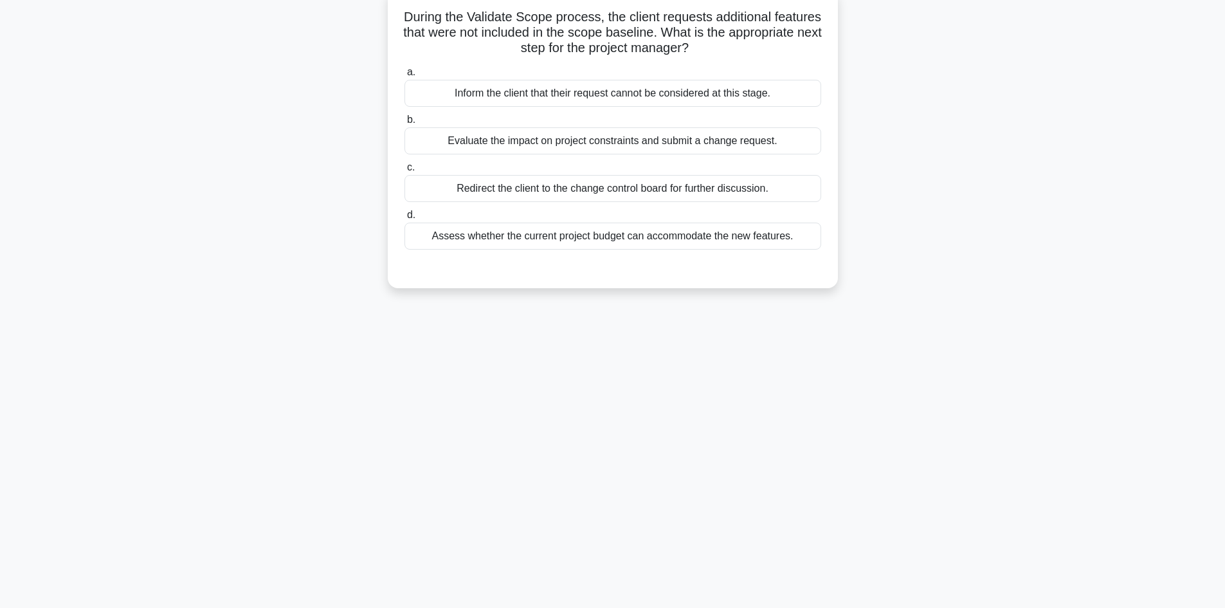
scroll to position [0, 0]
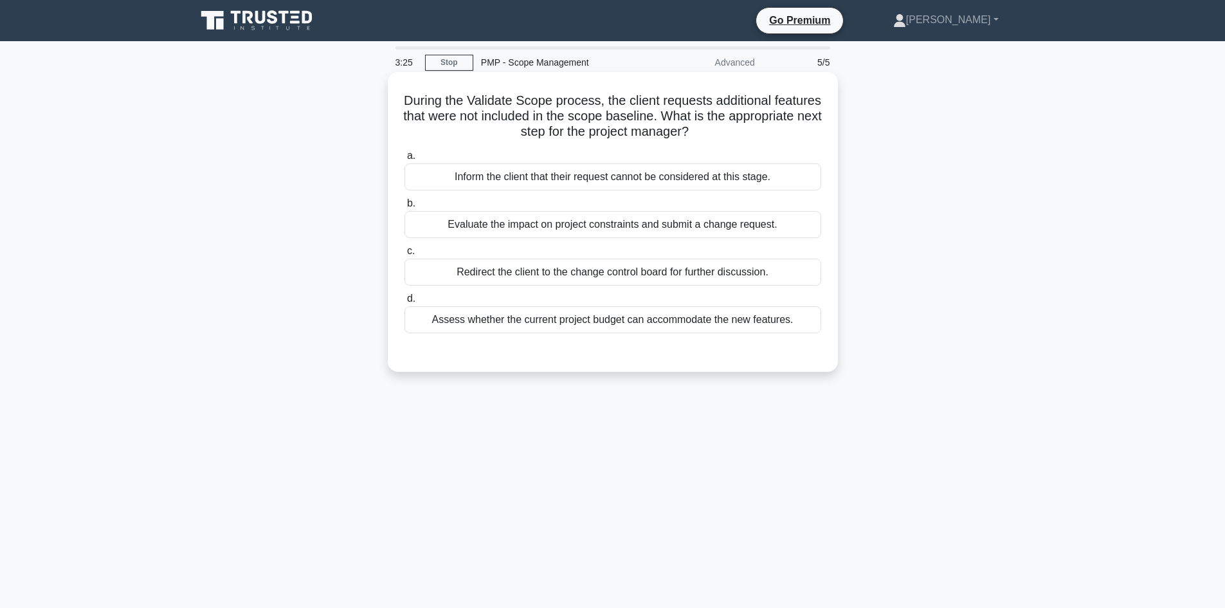
click at [585, 226] on div "Evaluate the impact on project constraints and submit a change request." at bounding box center [612, 224] width 417 height 27
click at [404, 208] on input "b. Evaluate the impact on project constraints and submit a change request." at bounding box center [404, 203] width 0 height 8
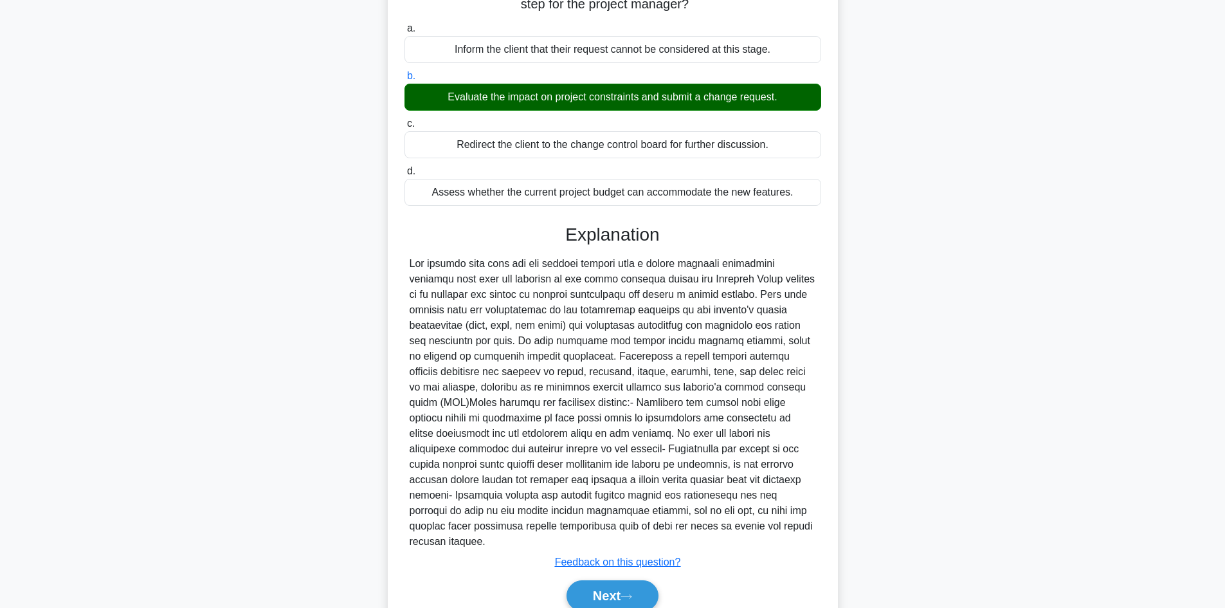
scroll to position [170, 0]
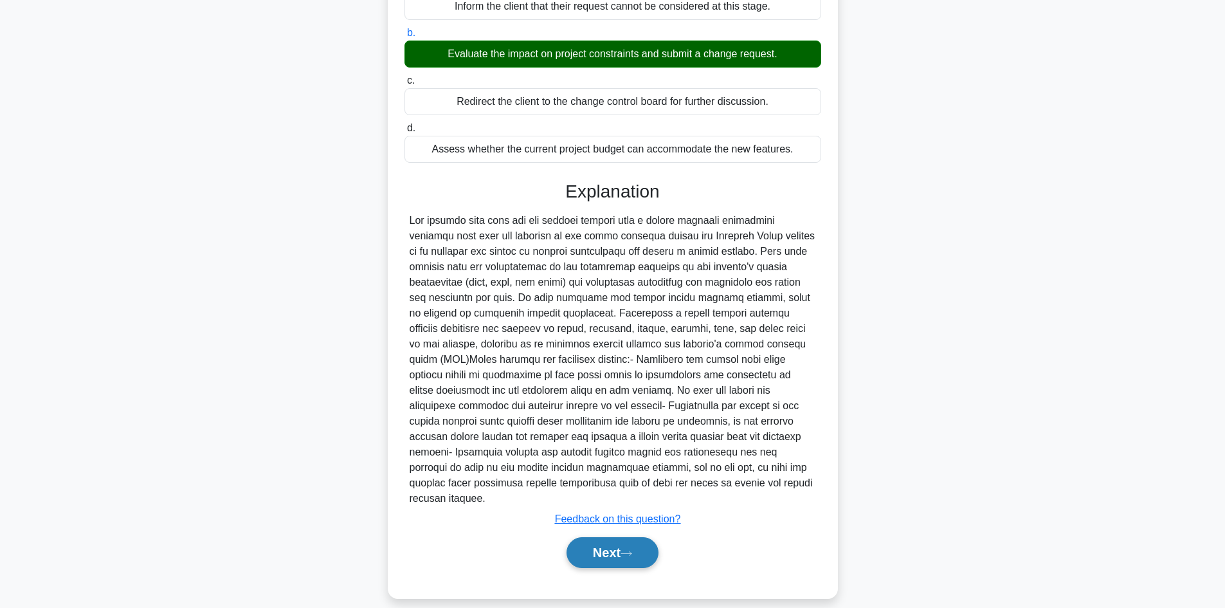
click at [601, 537] on button "Next" at bounding box center [612, 552] width 92 height 31
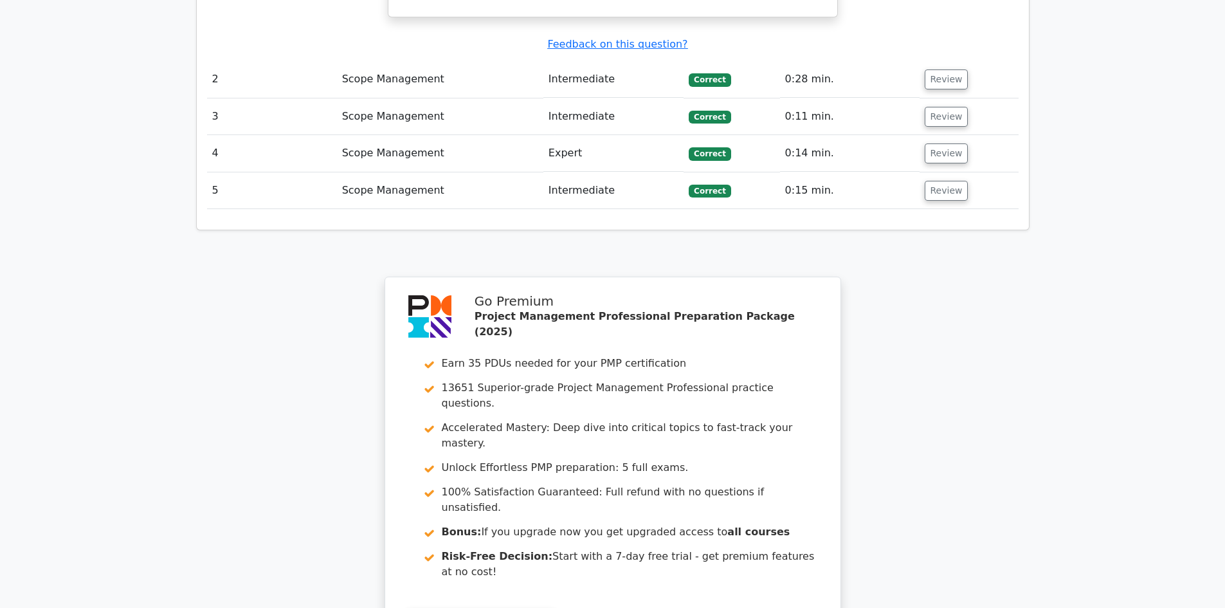
scroll to position [1701, 0]
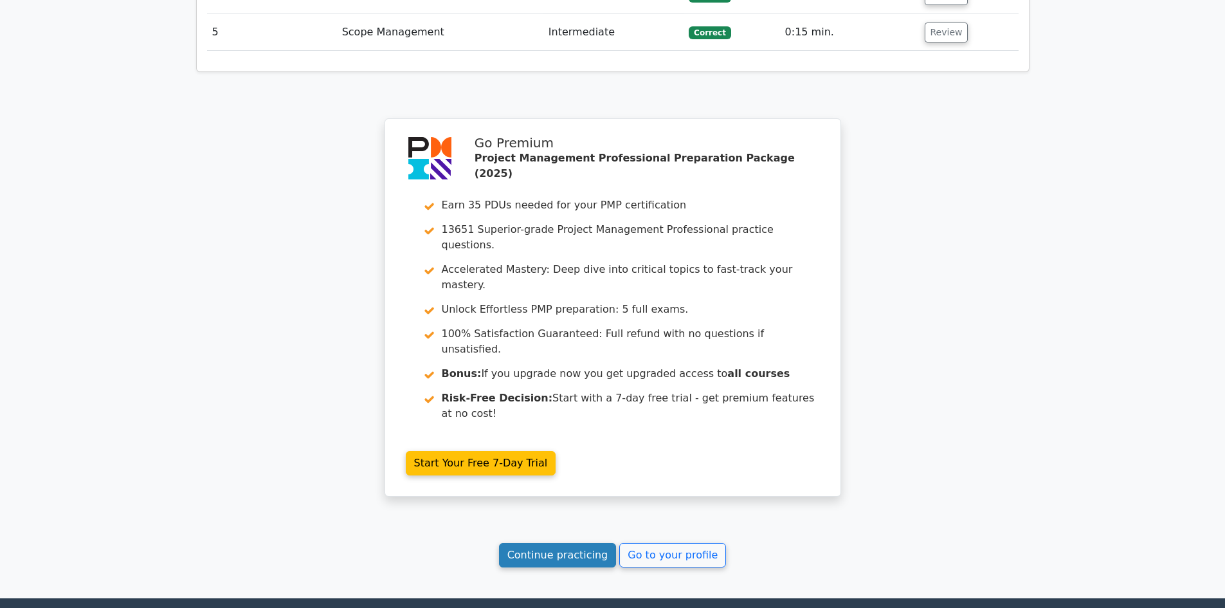
click at [551, 543] on link "Continue practicing" at bounding box center [558, 555] width 118 height 24
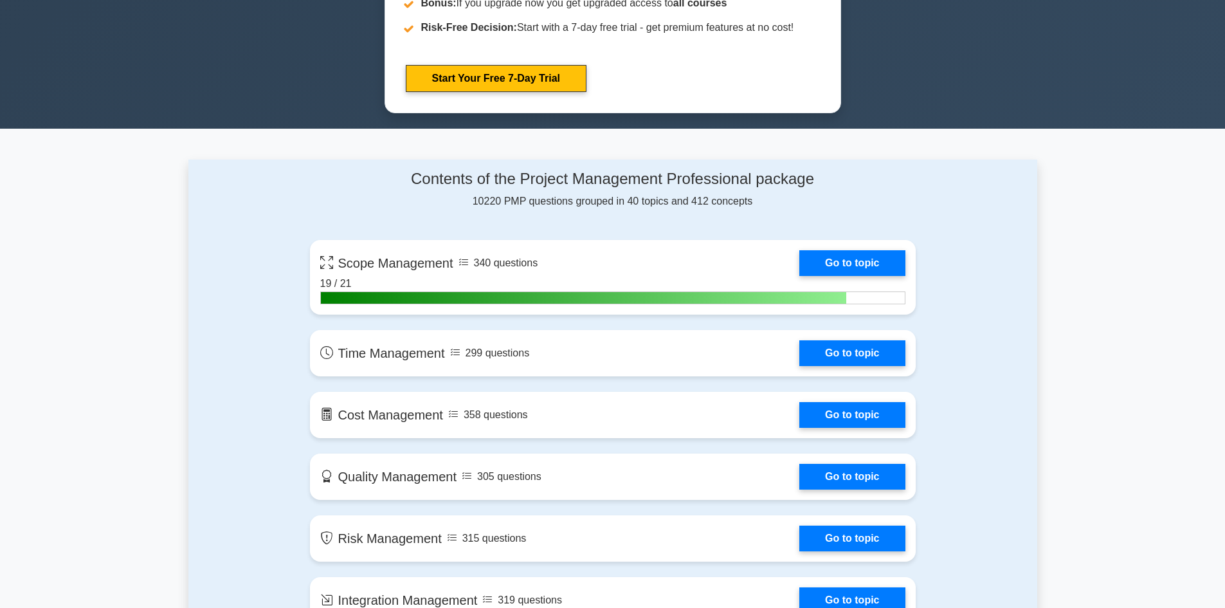
scroll to position [707, 0]
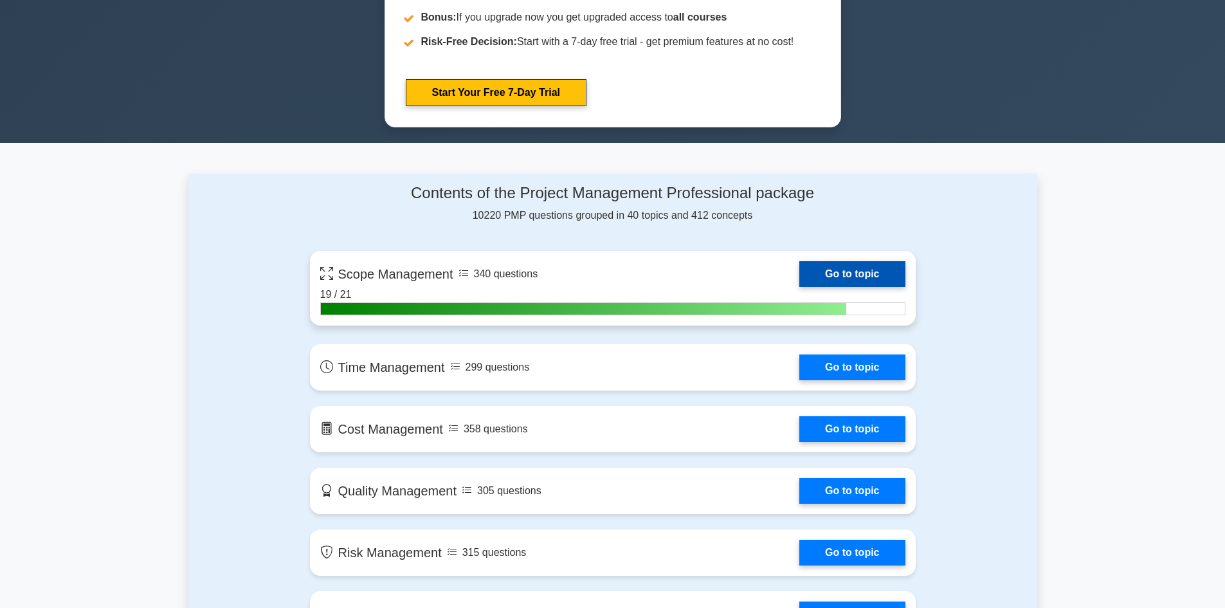
click at [837, 274] on link "Go to topic" at bounding box center [851, 274] width 105 height 26
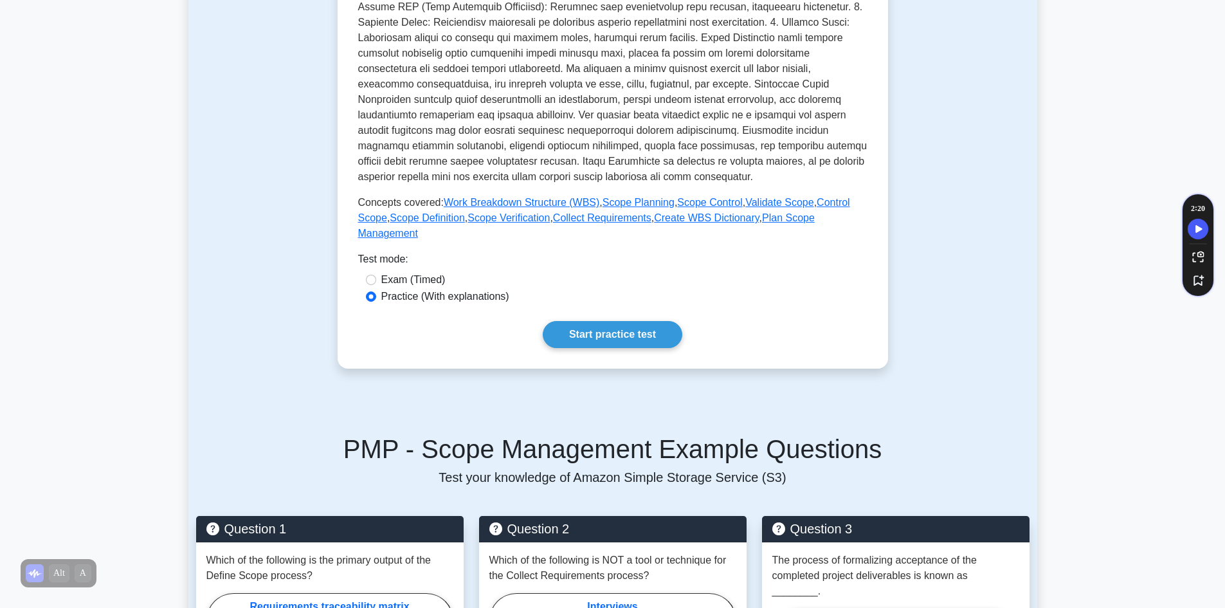
scroll to position [386, 0]
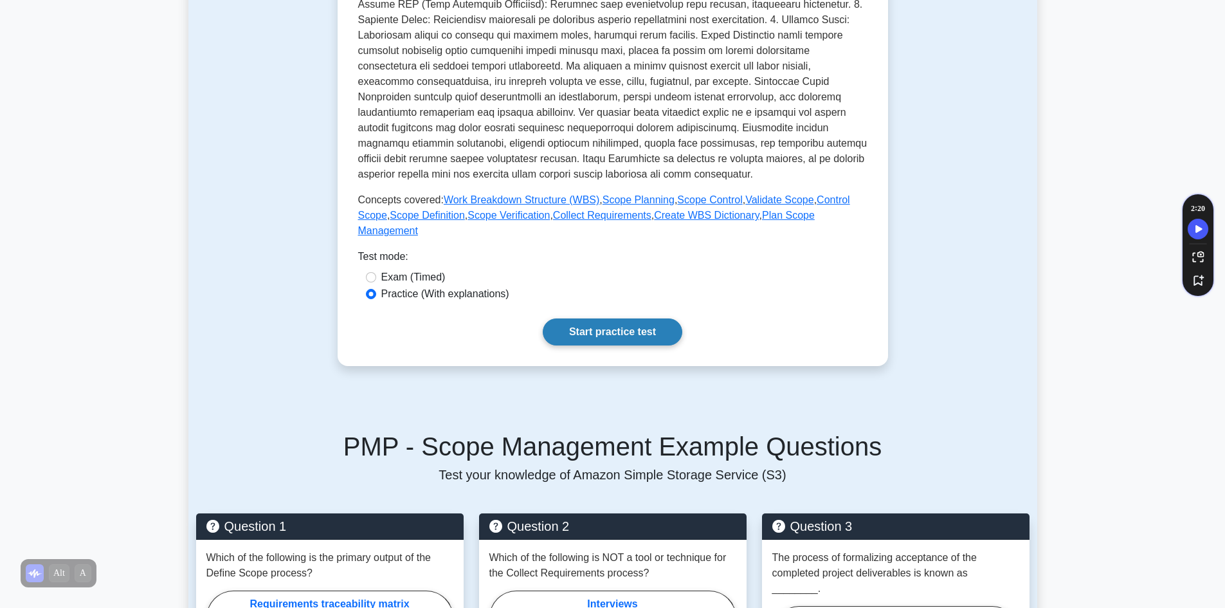
click at [612, 318] on link "Start practice test" at bounding box center [613, 331] width 140 height 27
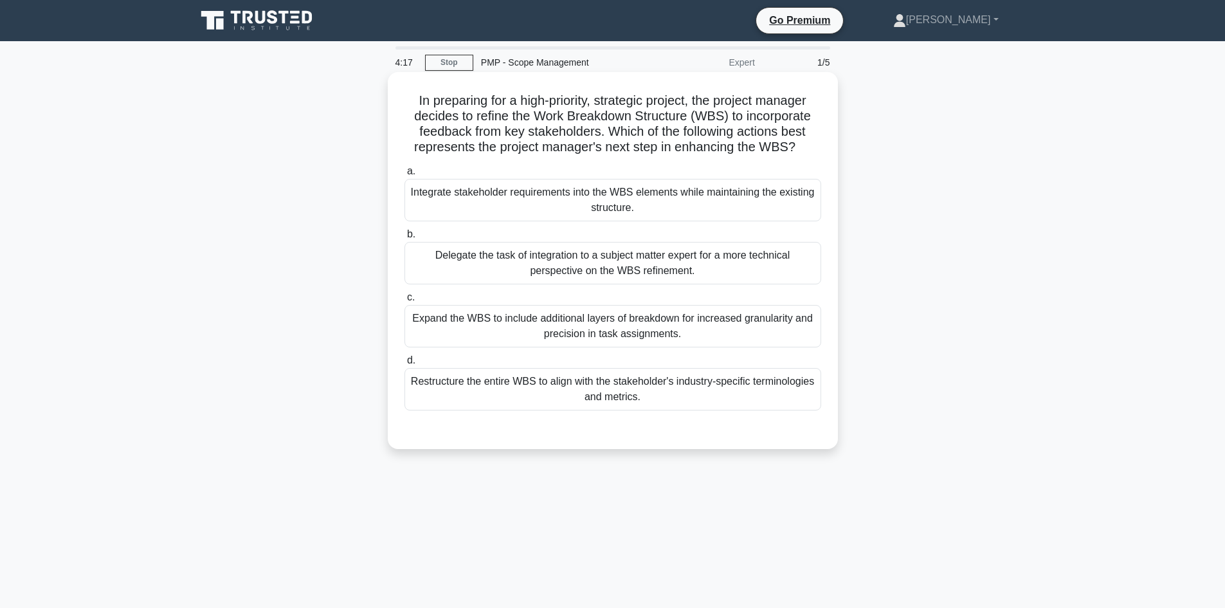
click at [476, 199] on div "Integrate stakeholder requirements into the WBS elements while maintaining the …" at bounding box center [612, 200] width 417 height 42
click at [404, 176] on input "a. Integrate stakeholder requirements into the WBS elements while maintaining t…" at bounding box center [404, 171] width 0 height 8
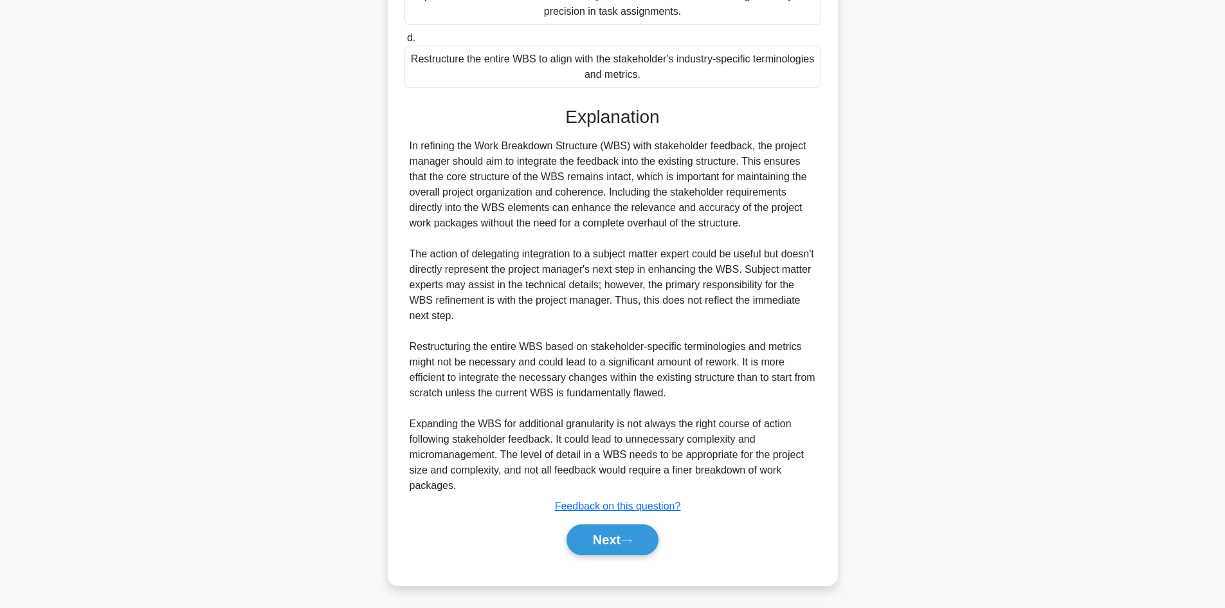
scroll to position [325, 0]
click at [590, 538] on button "Next" at bounding box center [612, 537] width 92 height 31
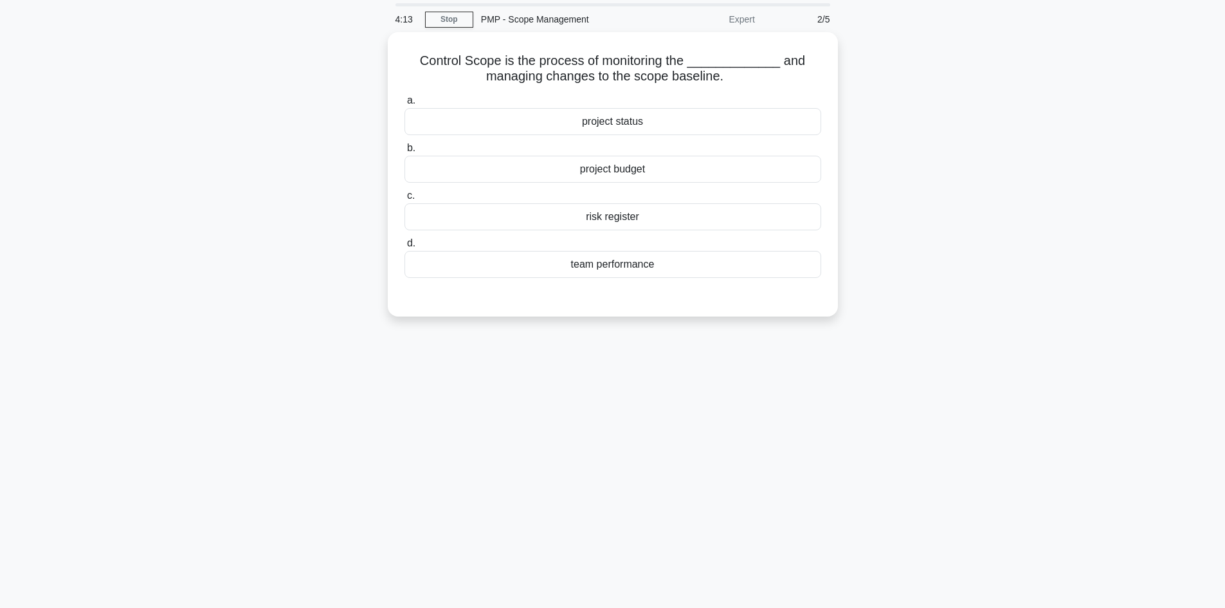
scroll to position [0, 0]
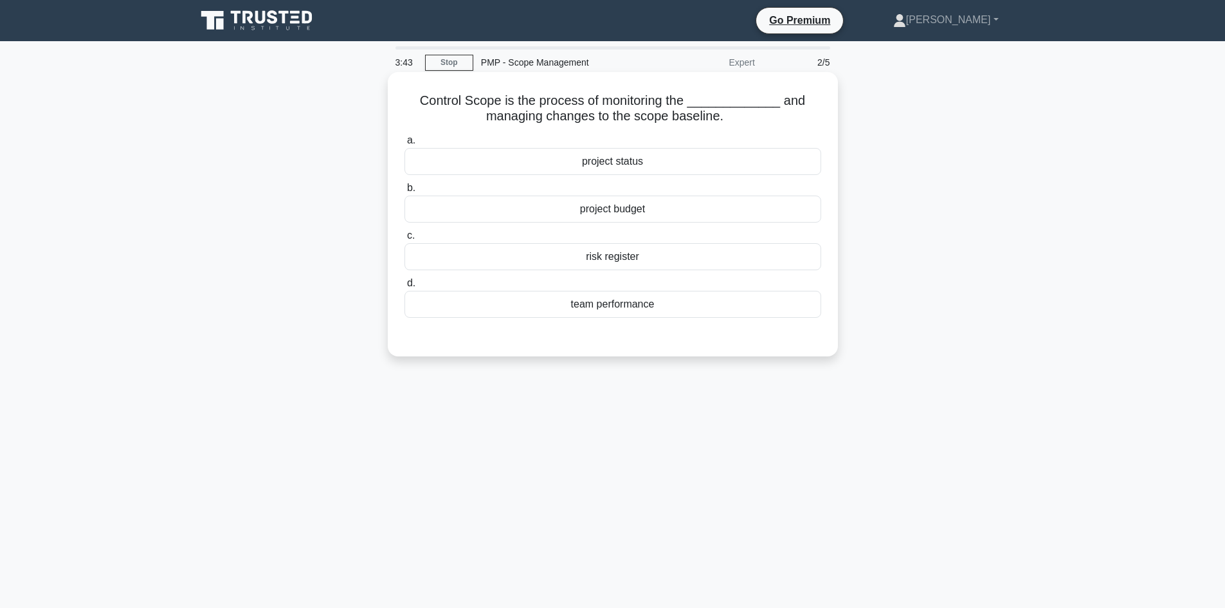
click at [606, 262] on div "risk register" at bounding box center [612, 256] width 417 height 27
click at [404, 240] on input "c. risk register" at bounding box center [404, 235] width 0 height 8
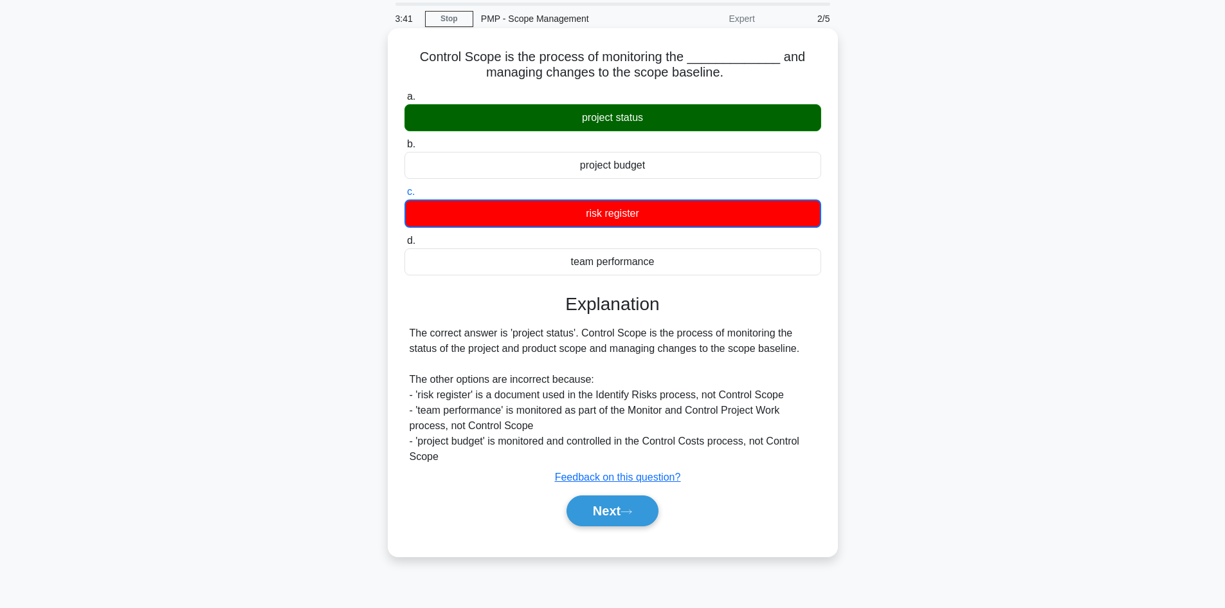
scroll to position [87, 0]
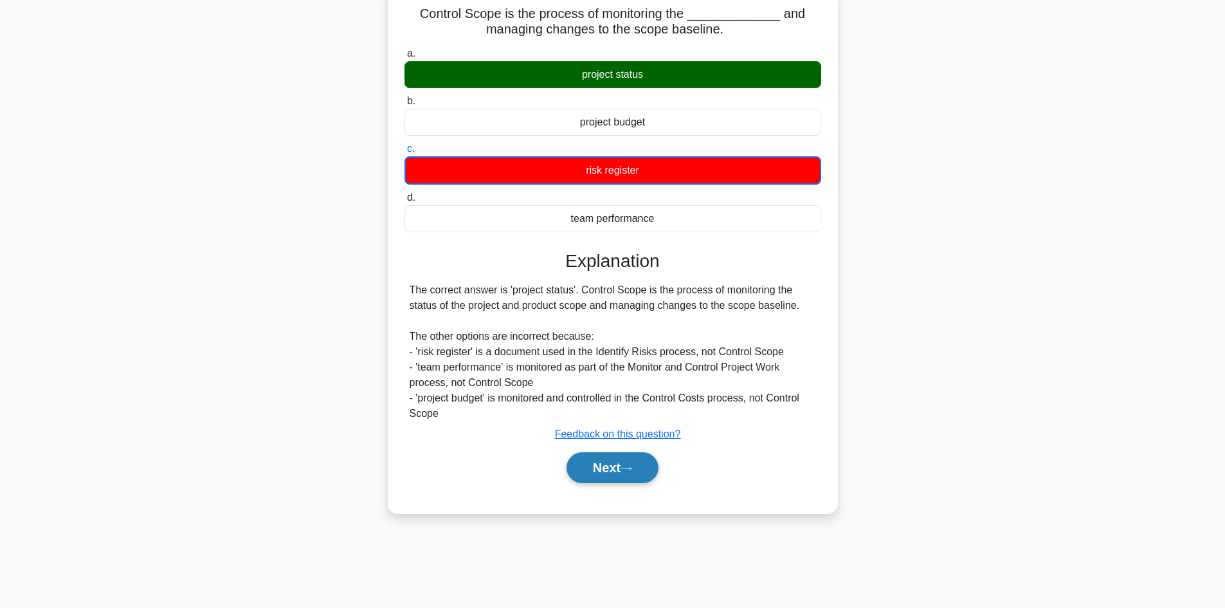
click at [605, 467] on button "Next" at bounding box center [612, 467] width 92 height 31
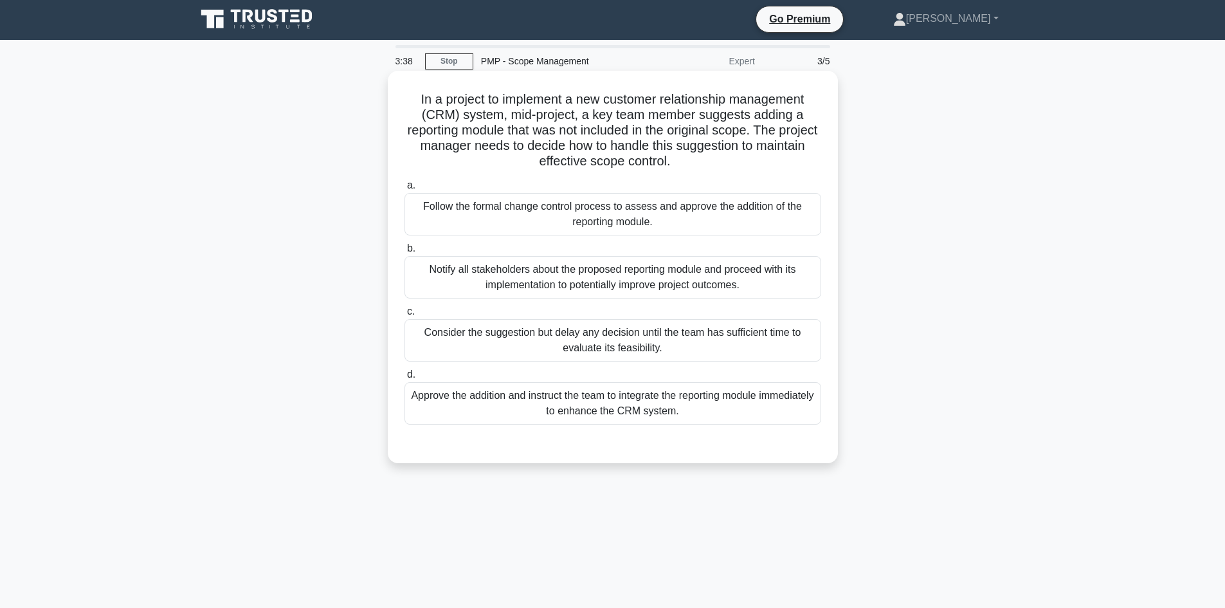
scroll to position [0, 0]
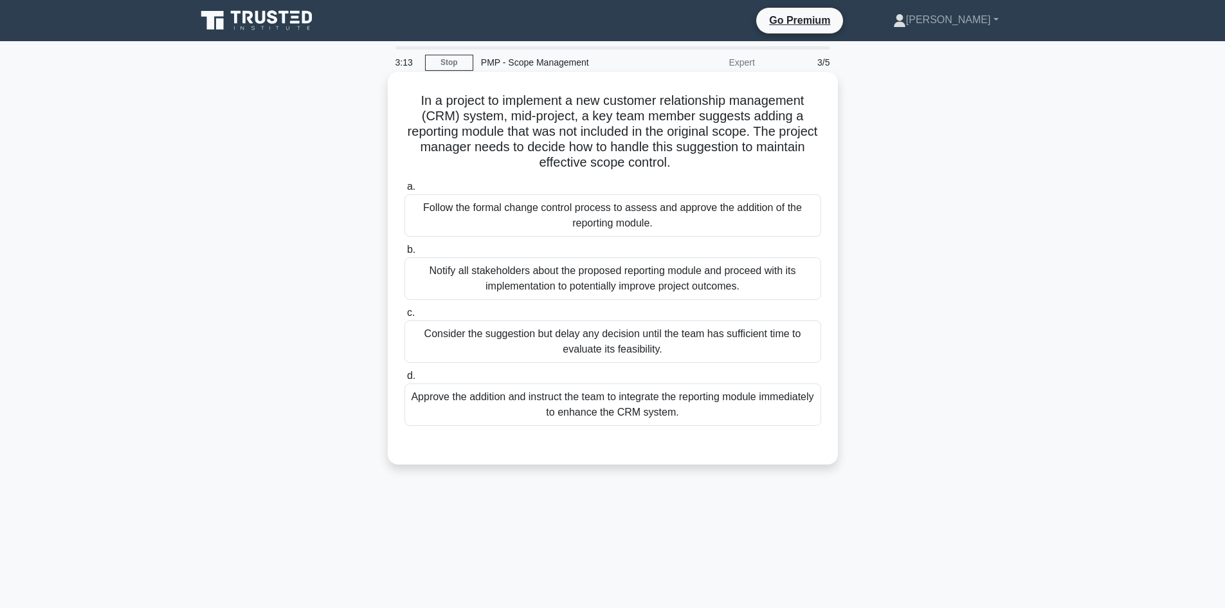
click at [730, 217] on div "Follow the formal change control process to assess and approve the addition of …" at bounding box center [612, 215] width 417 height 42
click at [404, 191] on input "a. Follow the formal change control process to assess and approve the addition …" at bounding box center [404, 187] width 0 height 8
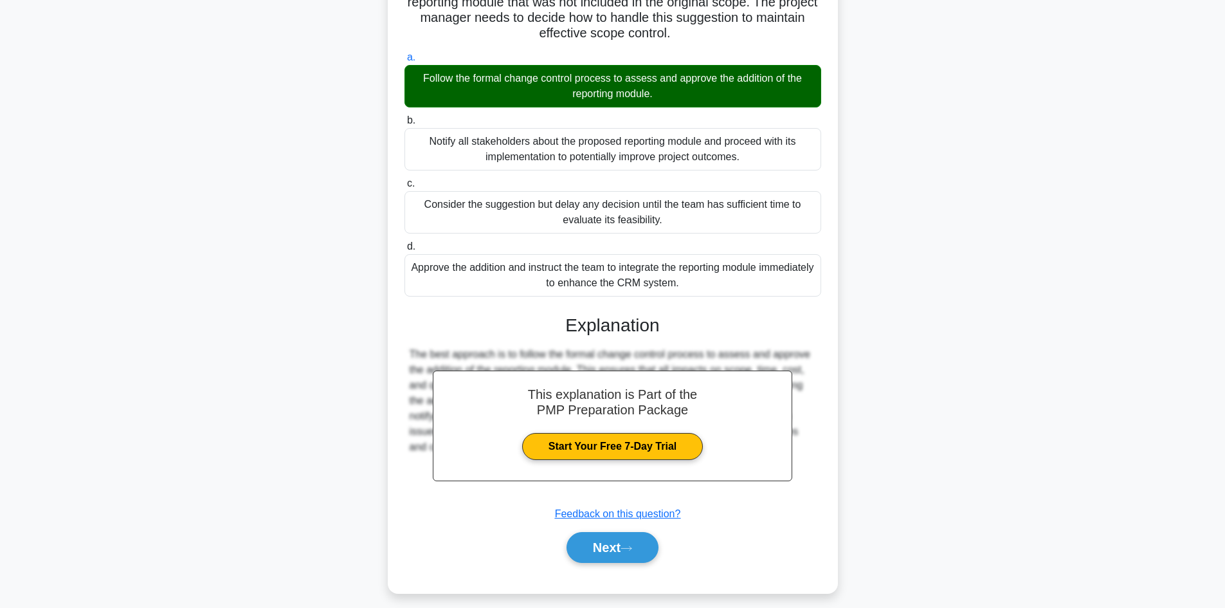
scroll to position [140, 0]
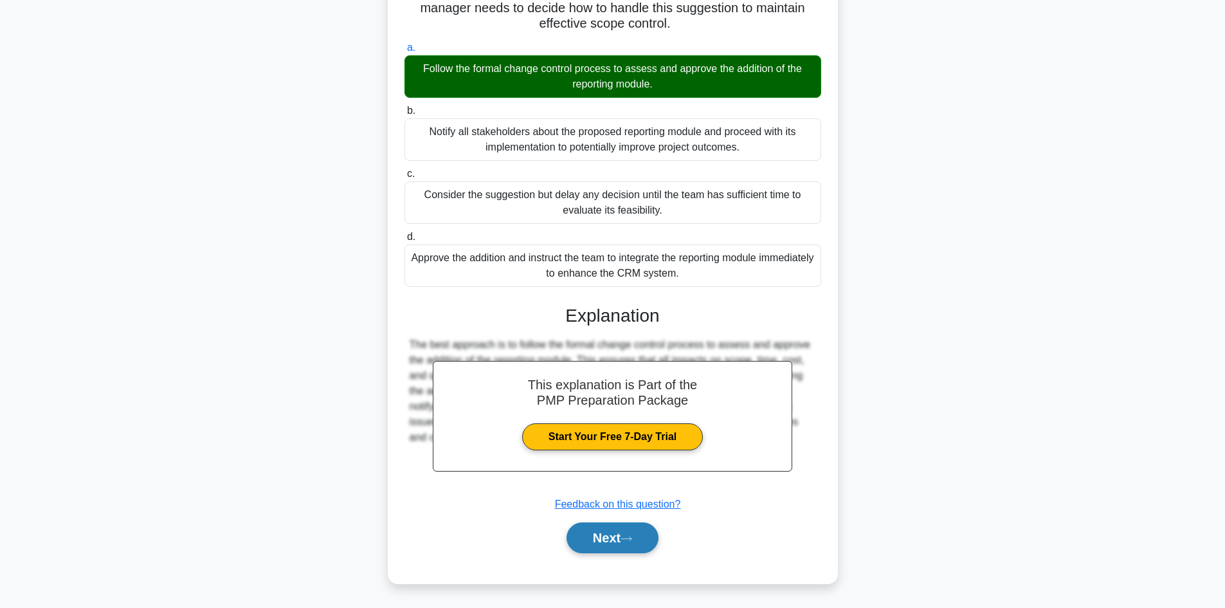
click at [600, 534] on button "Next" at bounding box center [612, 537] width 92 height 31
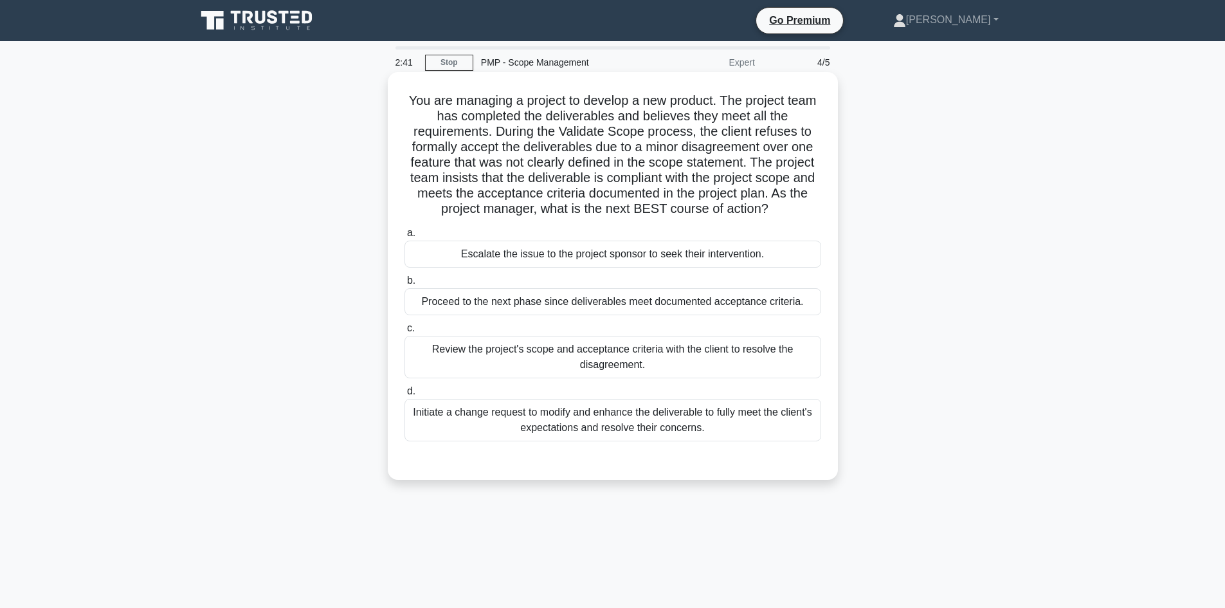
scroll to position [64, 0]
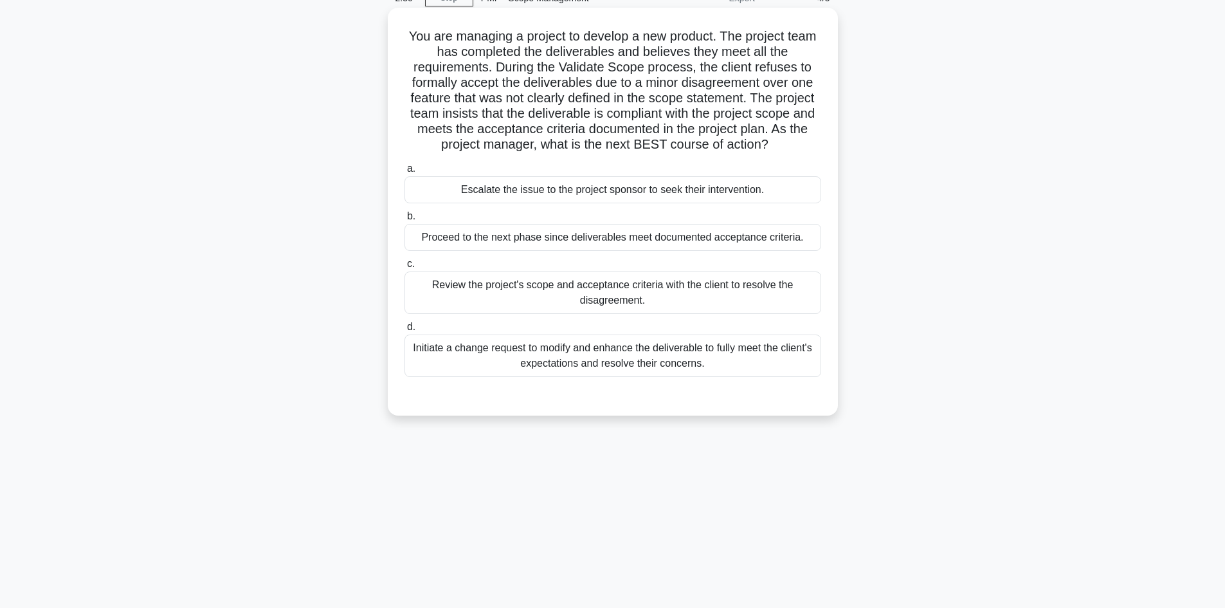
click at [452, 239] on div "Proceed to the next phase since deliverables meet documented acceptance criteri…" at bounding box center [612, 237] width 417 height 27
click at [404, 221] on input "b. Proceed to the next phase since deliverables meet documented acceptance crit…" at bounding box center [404, 216] width 0 height 8
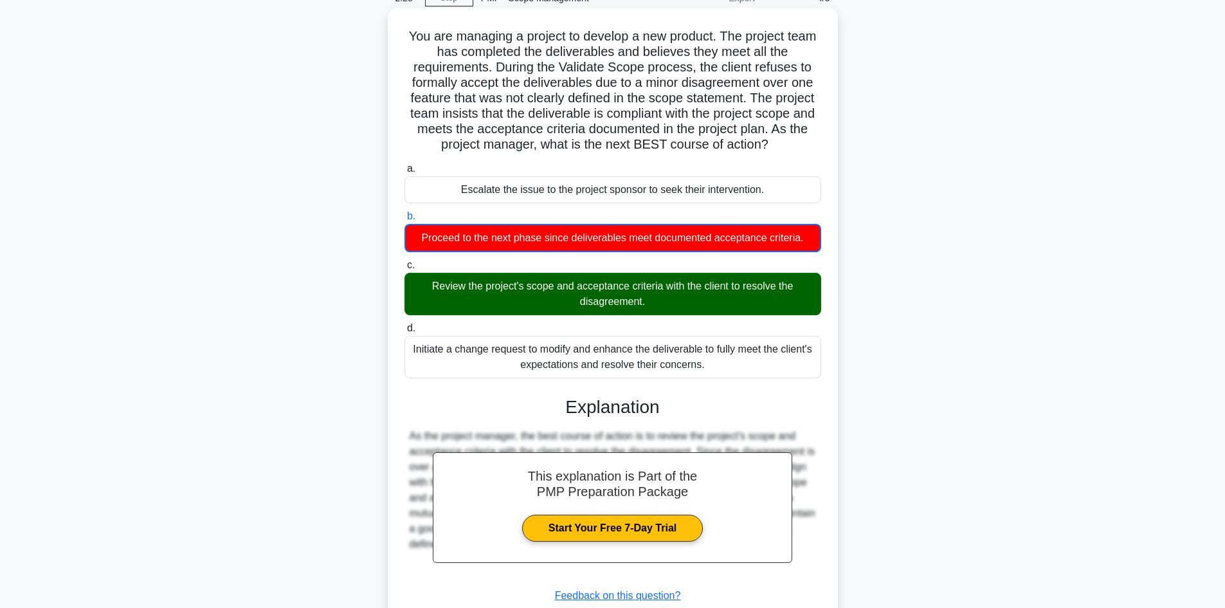
scroll to position [156, 0]
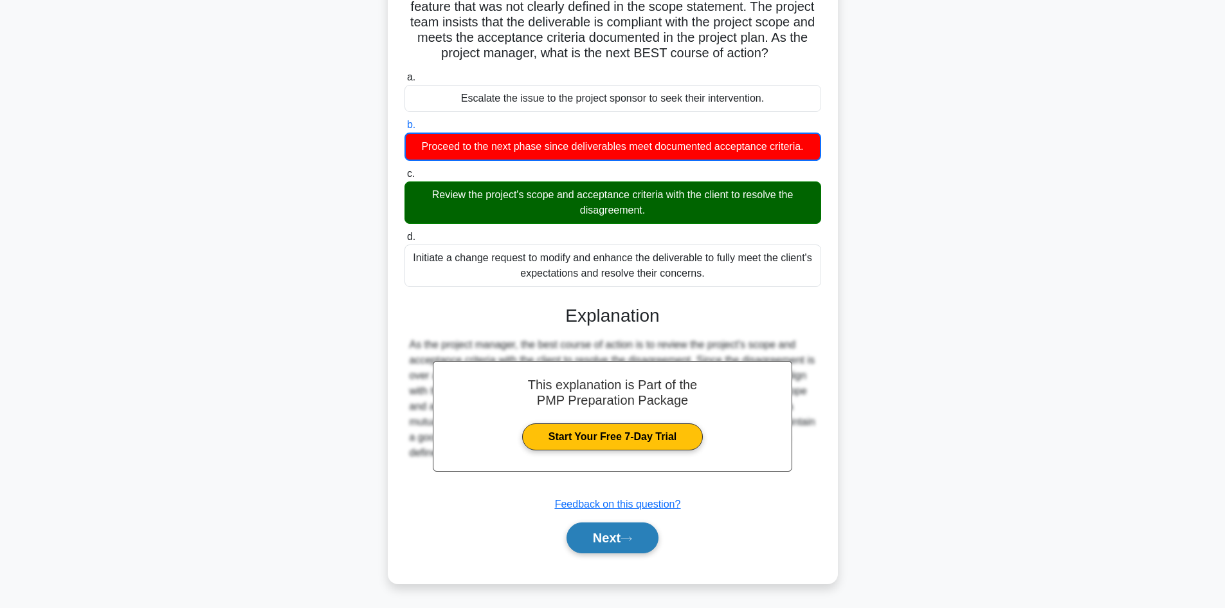
click at [597, 532] on button "Next" at bounding box center [612, 537] width 92 height 31
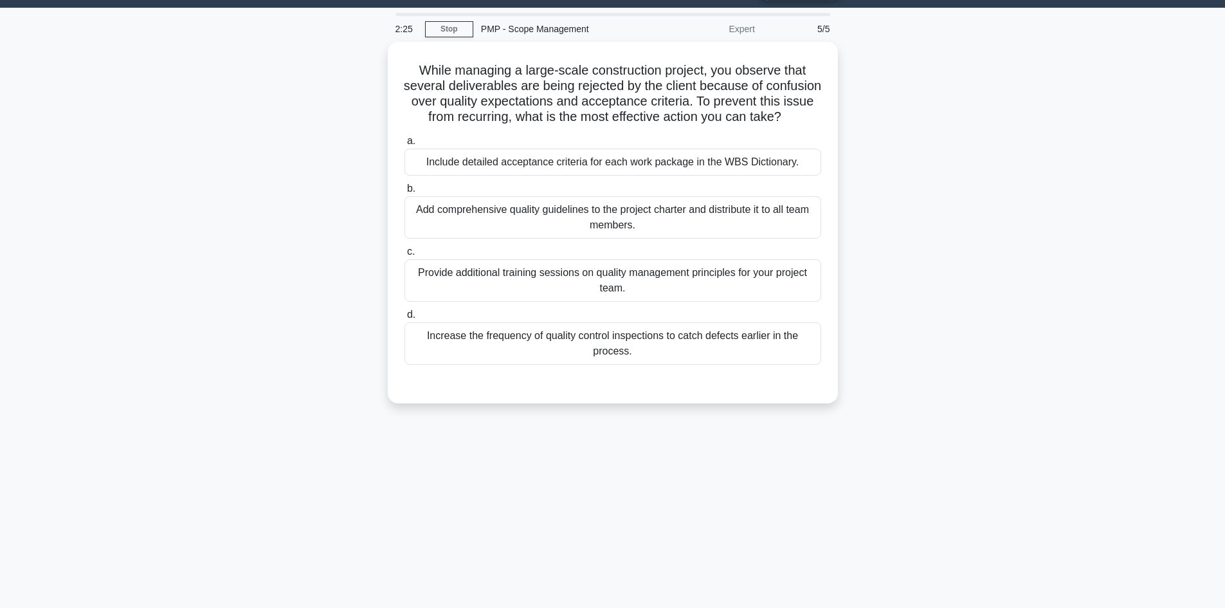
scroll to position [0, 0]
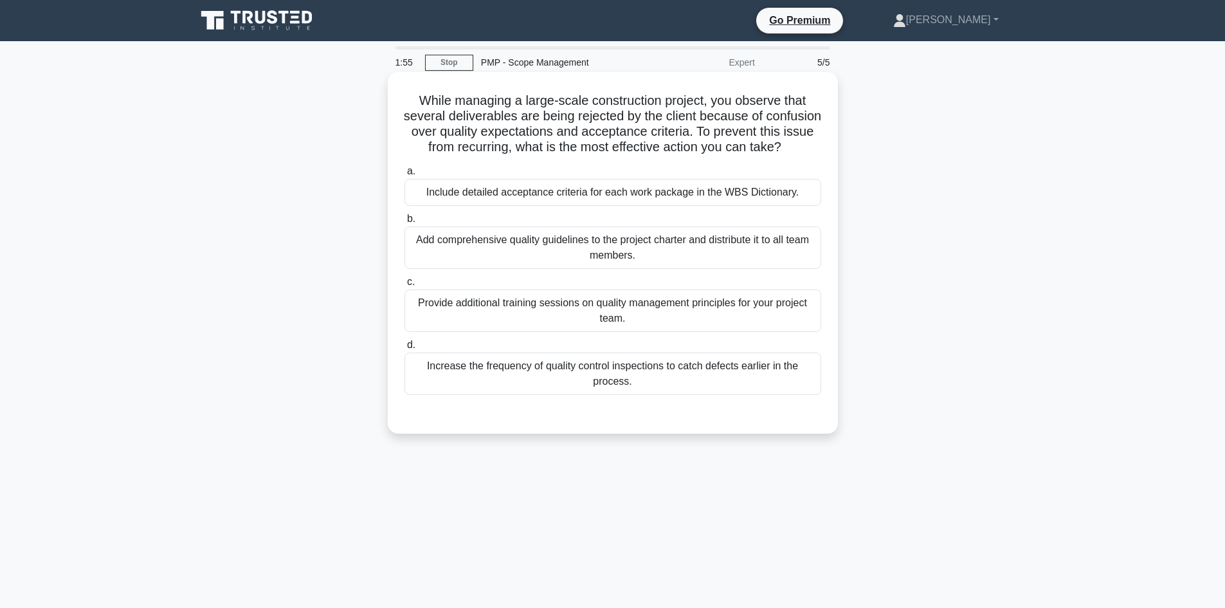
click at [546, 206] on div "Include detailed acceptance criteria for each work package in the WBS Dictionar…" at bounding box center [612, 192] width 417 height 27
click at [404, 176] on input "a. Include detailed acceptance criteria for each work package in the WBS Dictio…" at bounding box center [404, 171] width 0 height 8
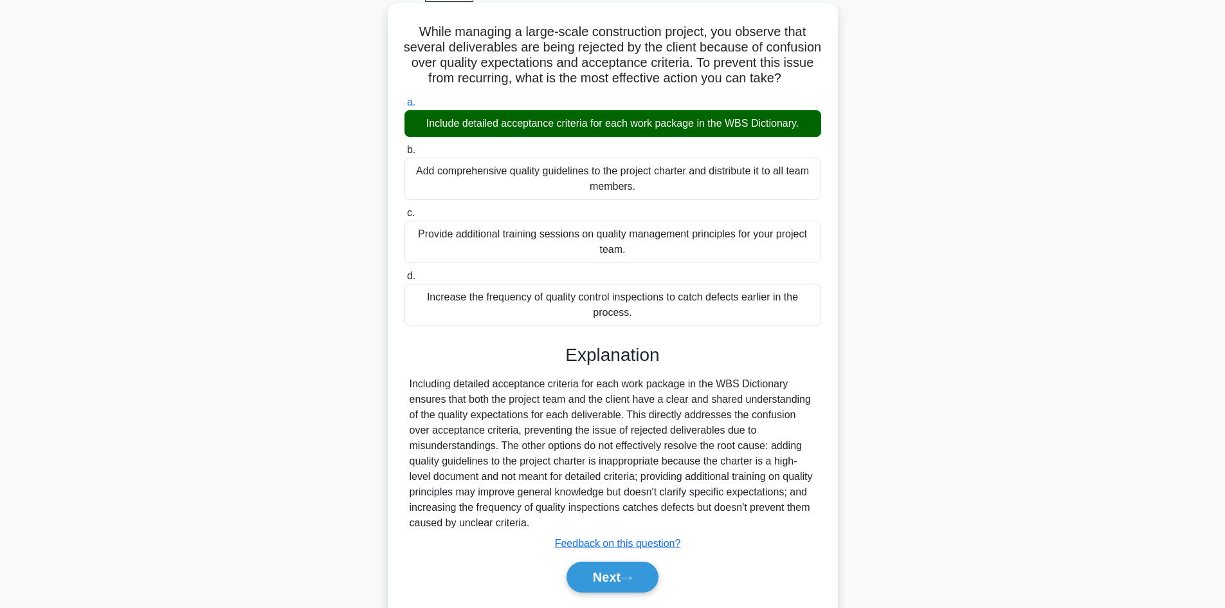
scroll to position [124, 0]
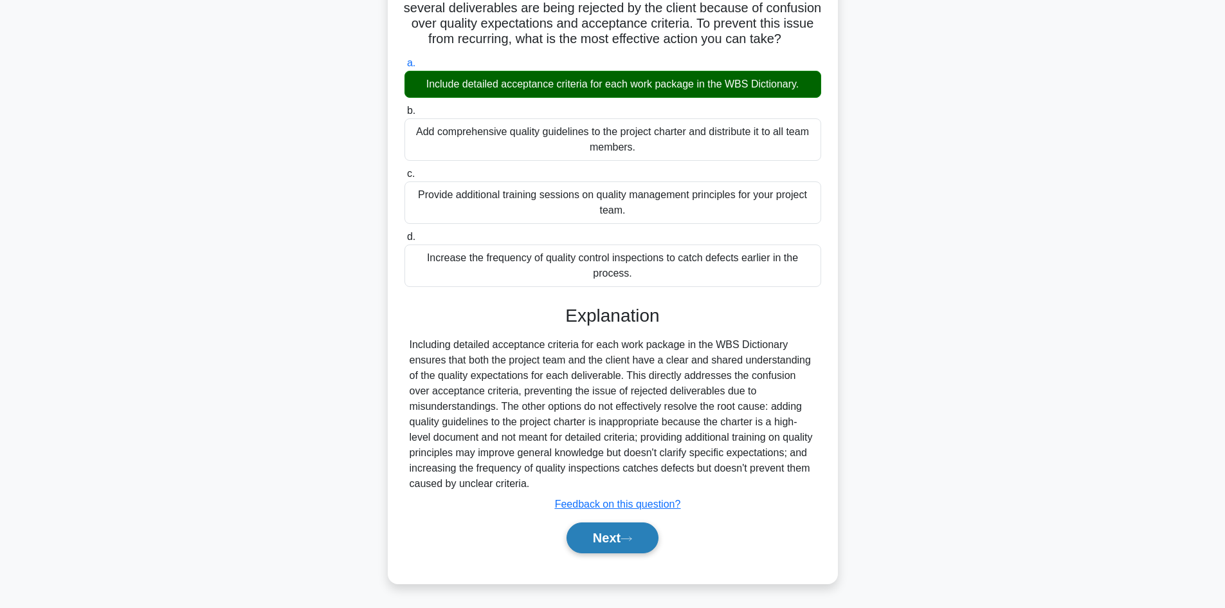
click at [611, 533] on button "Next" at bounding box center [612, 537] width 92 height 31
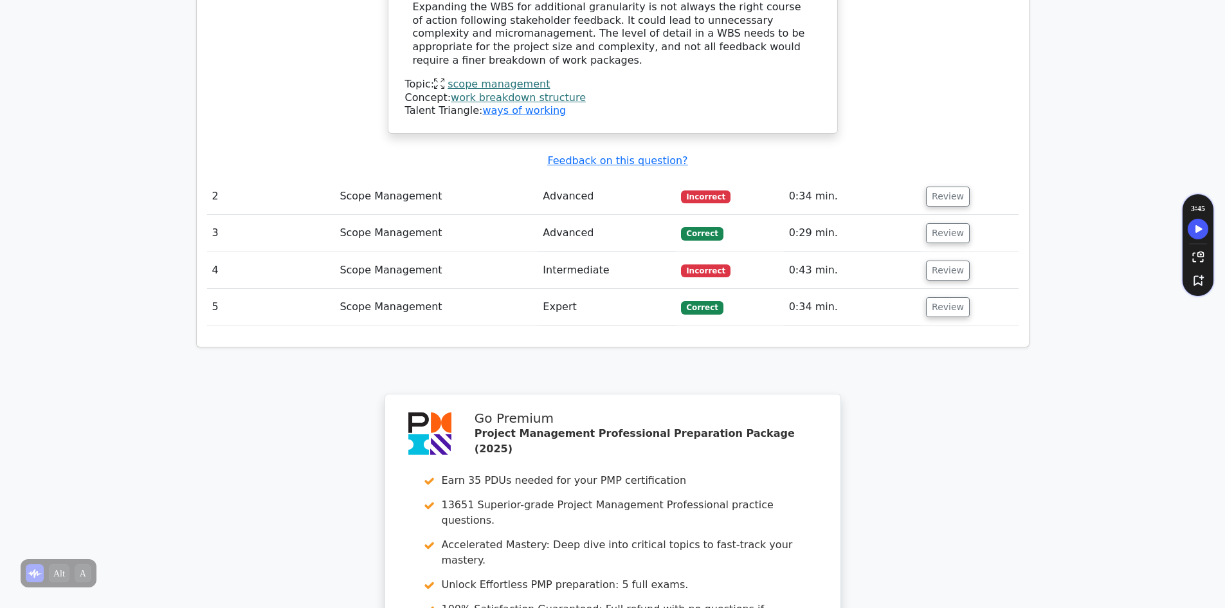
scroll to position [1998, 0]
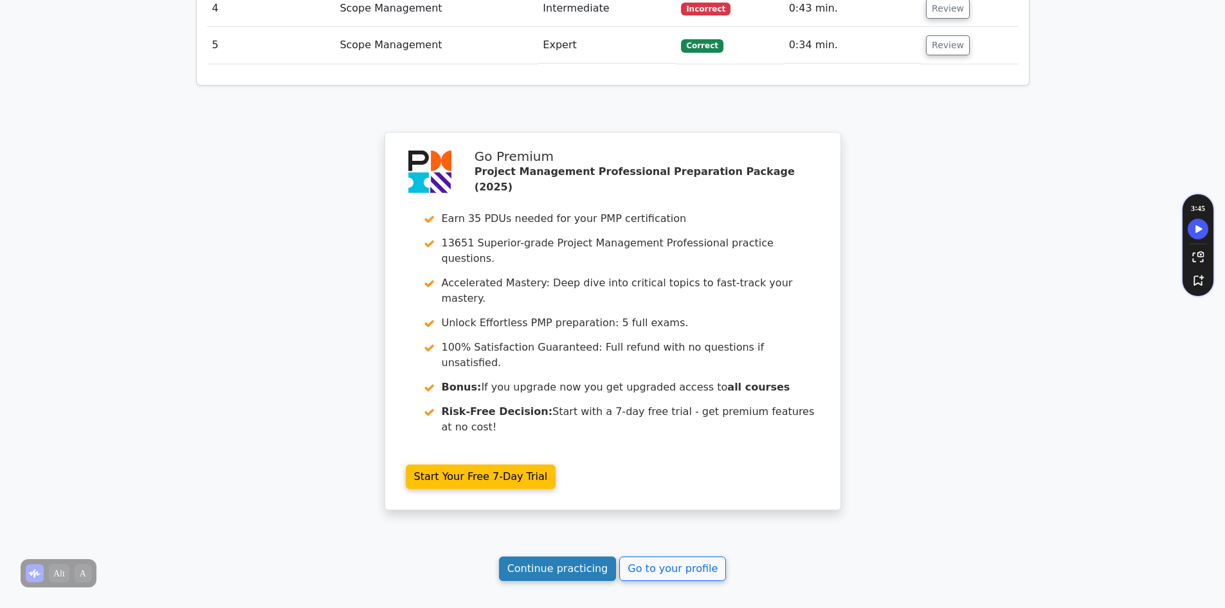
click at [534, 556] on link "Continue practicing" at bounding box center [558, 568] width 118 height 24
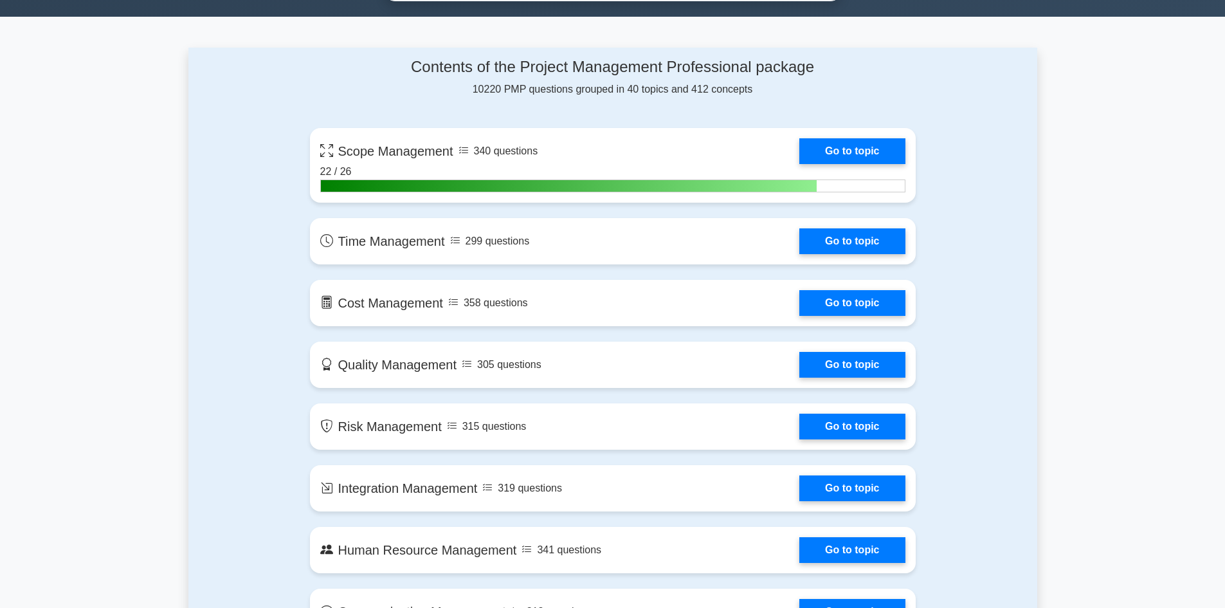
scroll to position [836, 0]
